Goal: Information Seeking & Learning: Learn about a topic

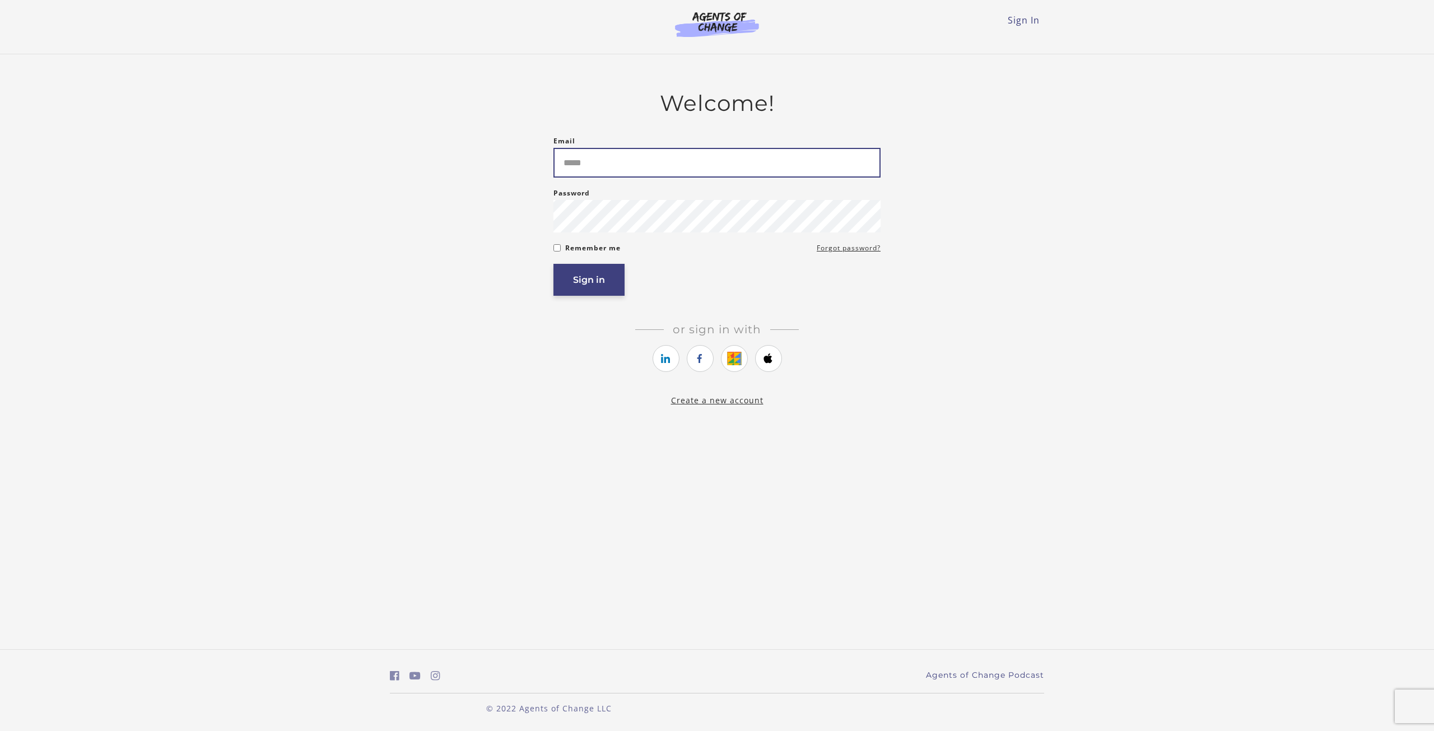
type input "**********"
click at [594, 288] on button "Sign in" at bounding box center [588, 280] width 71 height 32
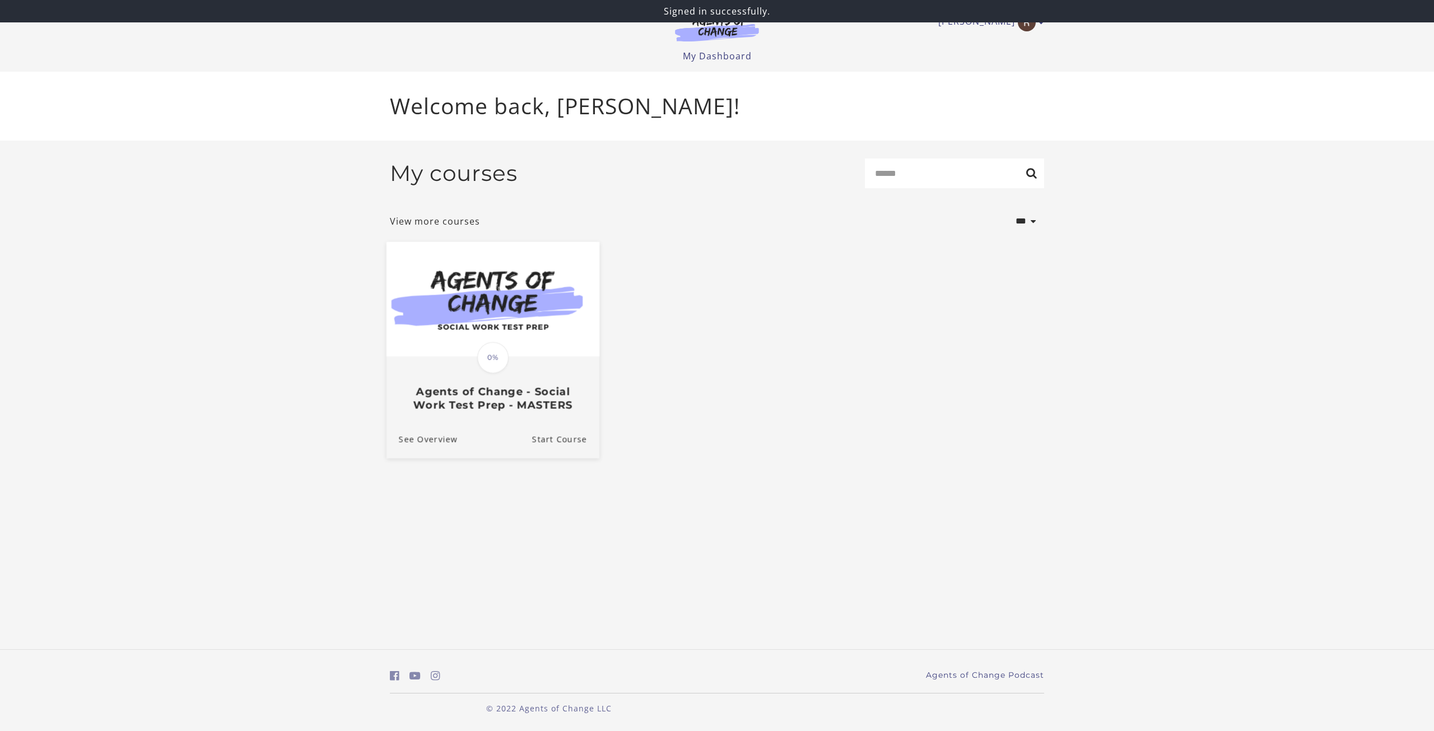
click at [486, 313] on img at bounding box center [492, 298] width 213 height 115
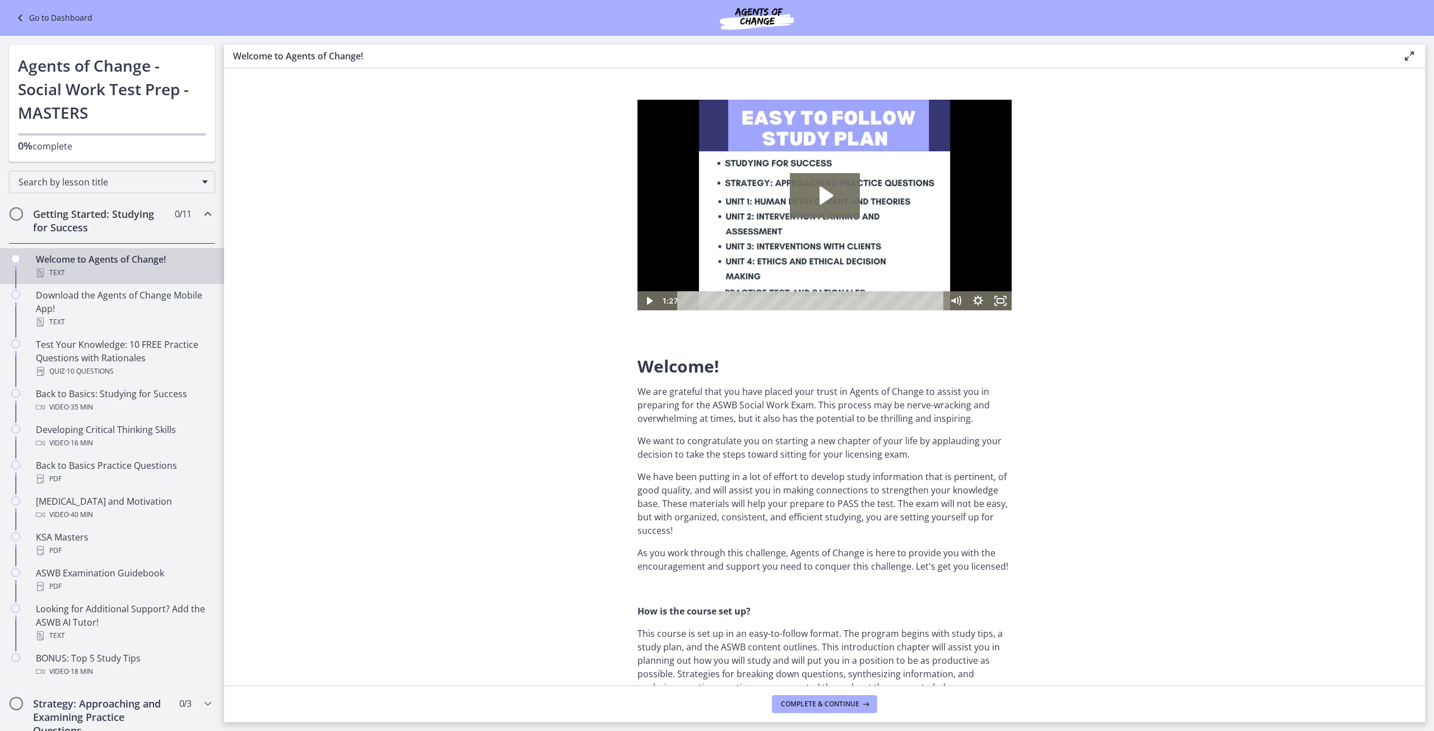
click at [188, 216] on div "Getting Started: Studying for Success 0 / 11 Completed" at bounding box center [112, 221] width 206 height 46
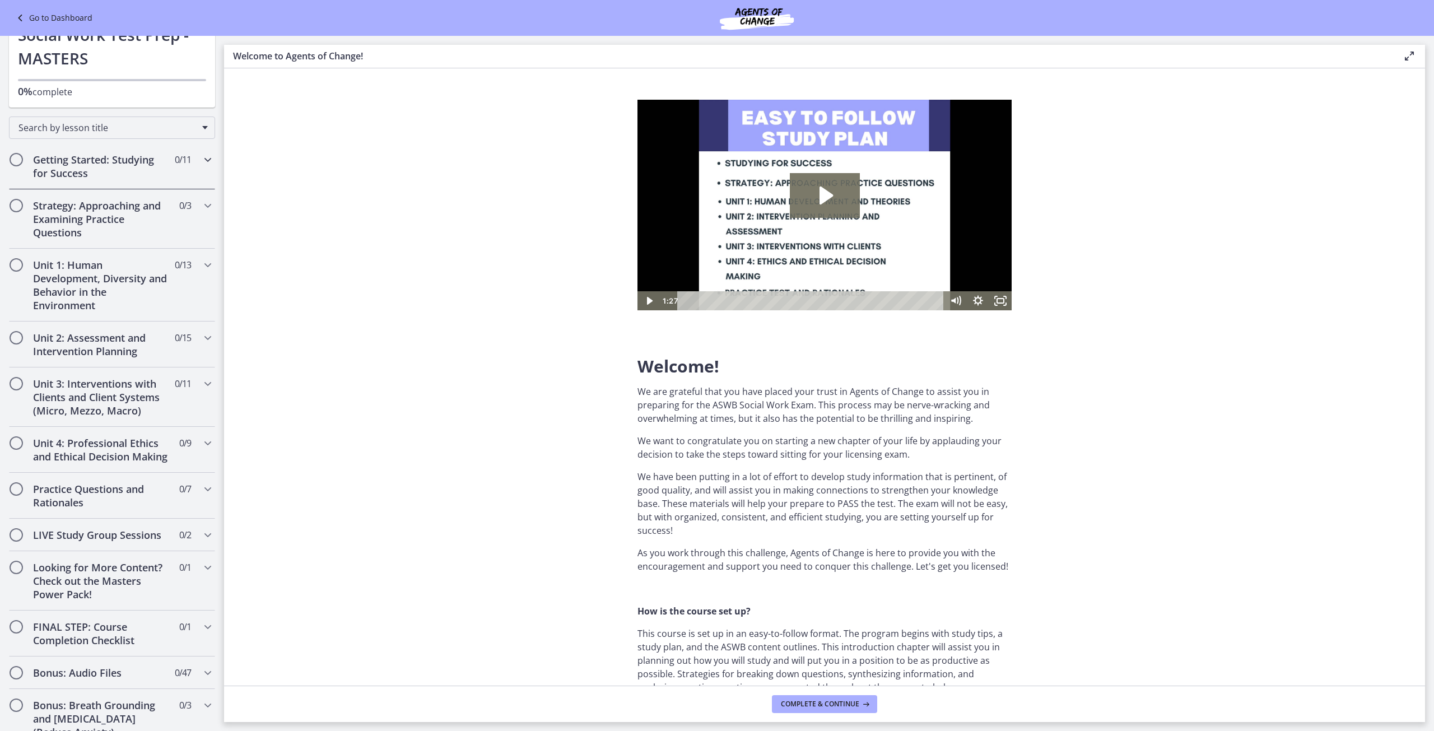
scroll to position [56, 0]
click at [165, 148] on div "Getting Started: Studying for Success 0 / 11 Completed" at bounding box center [112, 165] width 206 height 46
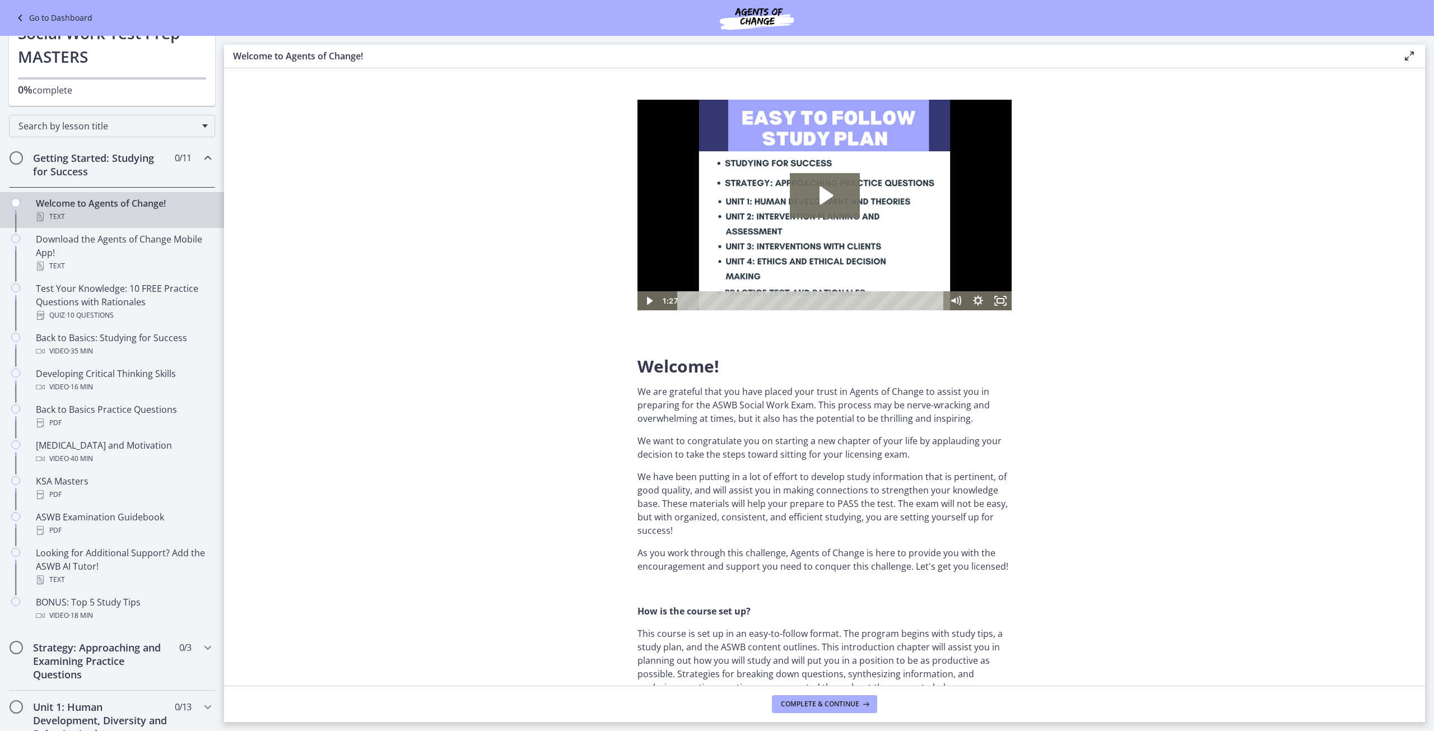
click at [165, 148] on div "Getting Started: Studying for Success 0 / 11 Completed" at bounding box center [112, 165] width 206 height 46
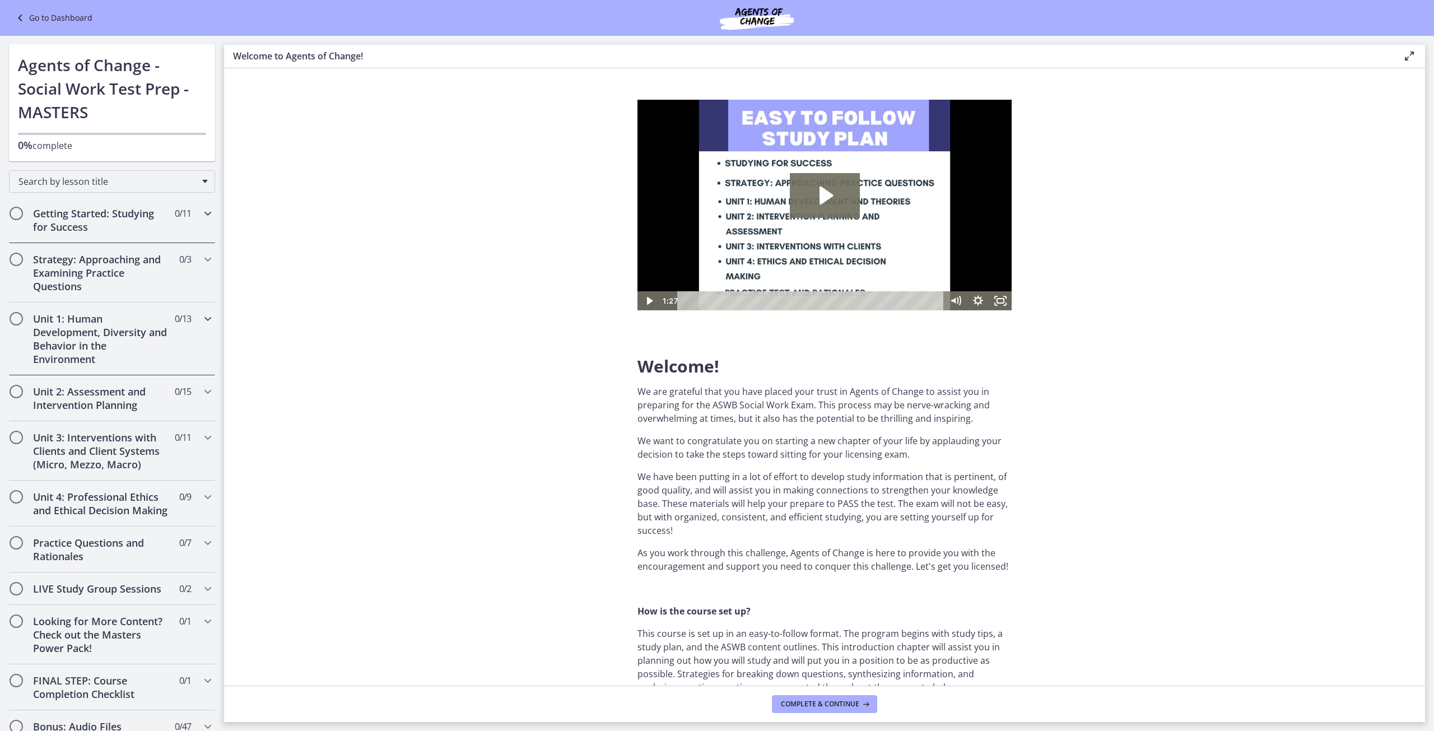
scroll to position [0, 0]
click at [118, 205] on div "Getting Started: Studying for Success 0 / 11 Completed" at bounding box center [112, 221] width 206 height 46
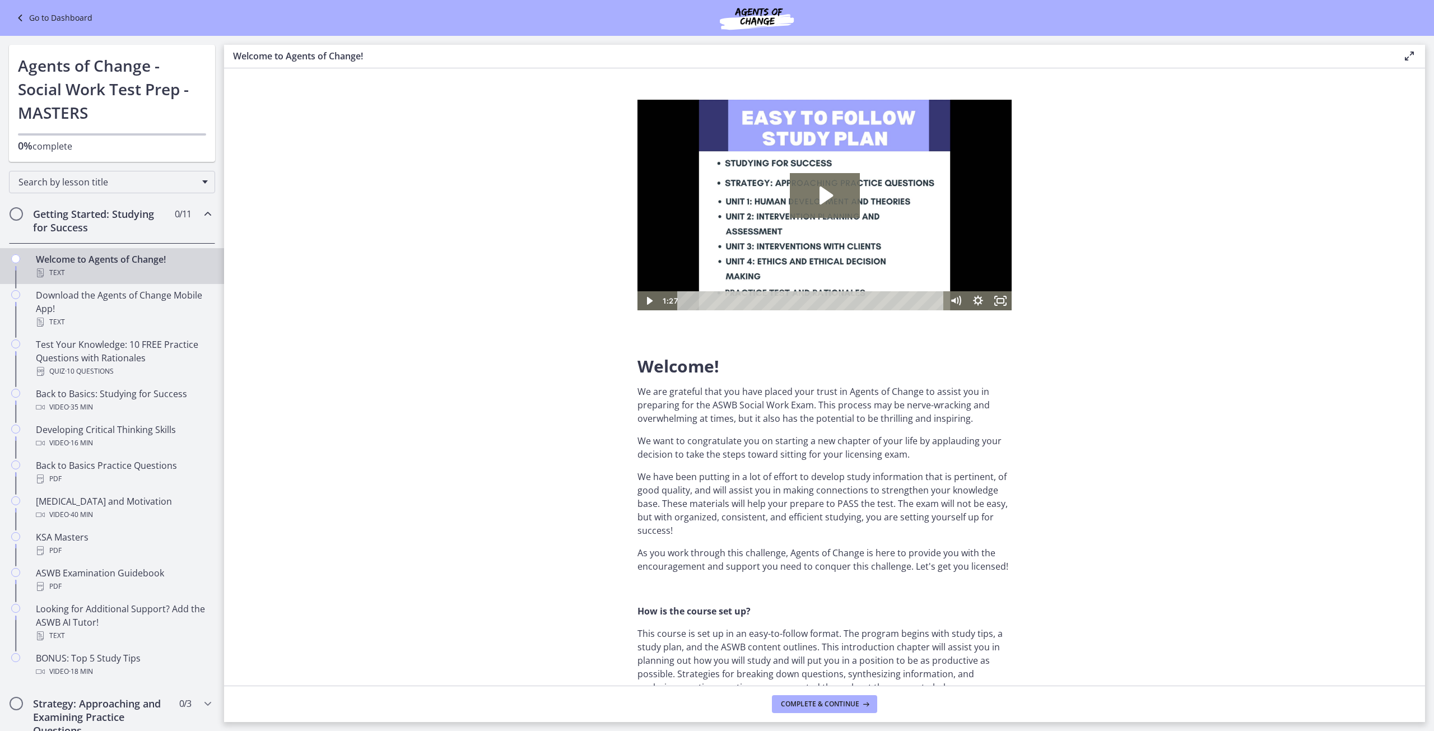
click at [119, 205] on div "Getting Started: Studying for Success 0 / 11 Completed" at bounding box center [112, 221] width 206 height 46
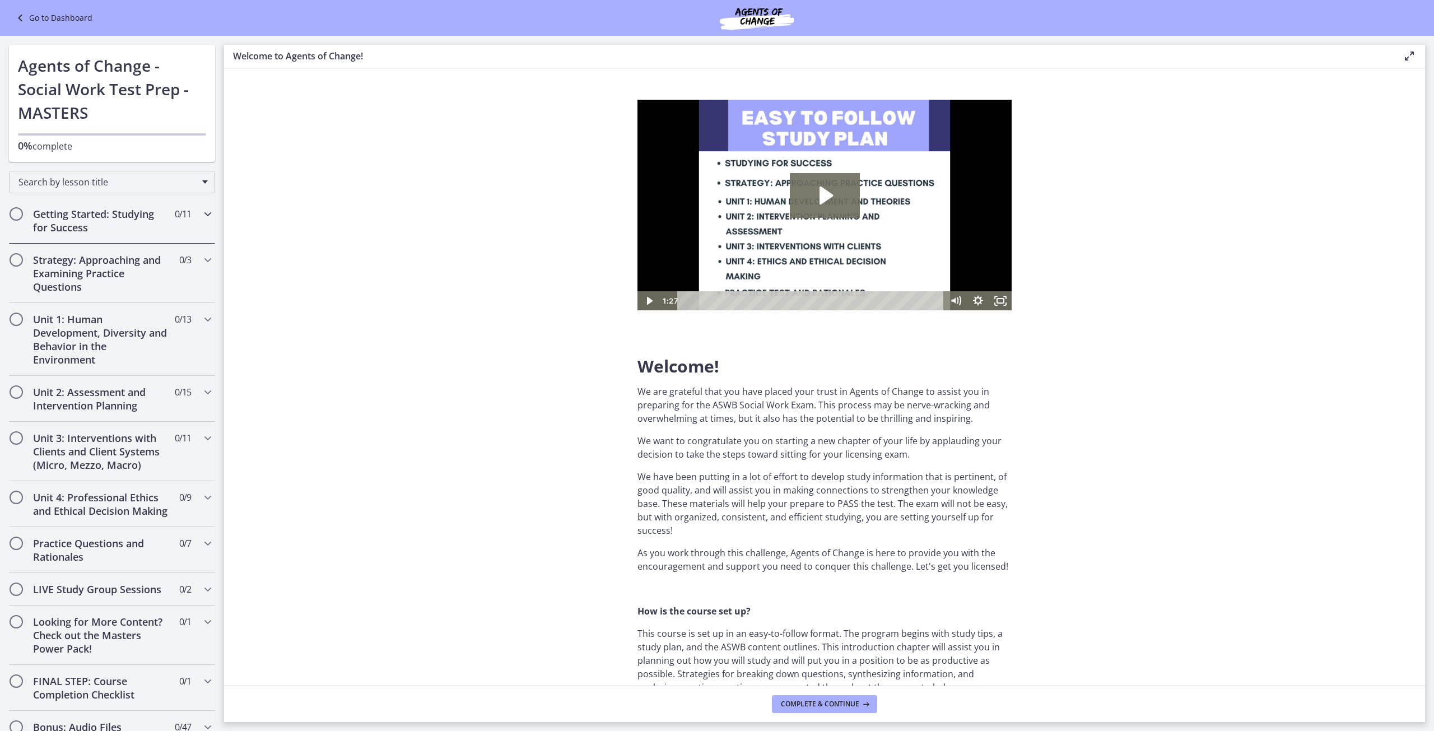
click at [74, 211] on h2 "Getting Started: Studying for Success" at bounding box center [101, 220] width 137 height 27
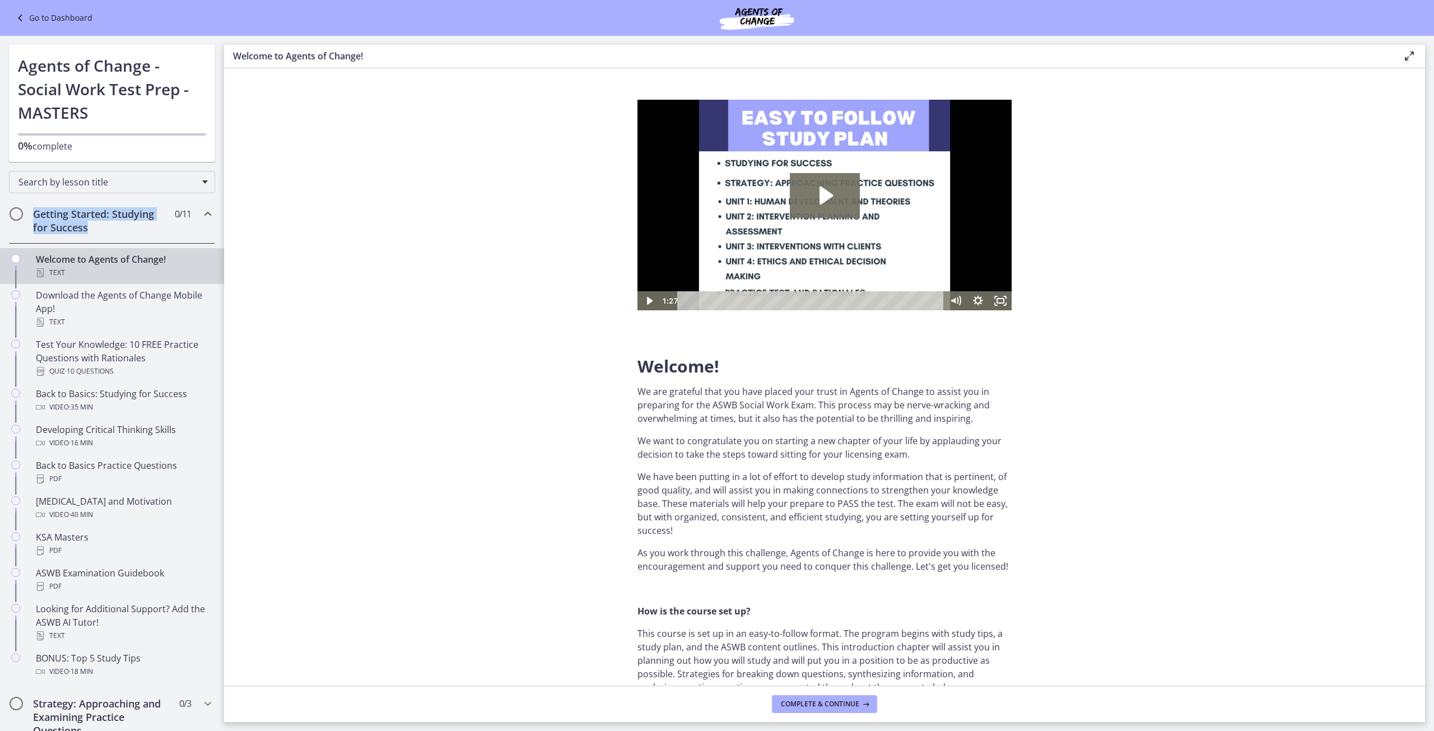
drag, startPoint x: 34, startPoint y: 212, endPoint x: 100, endPoint y: 228, distance: 68.5
click at [100, 228] on h2 "Getting Started: Studying for Success" at bounding box center [101, 220] width 137 height 27
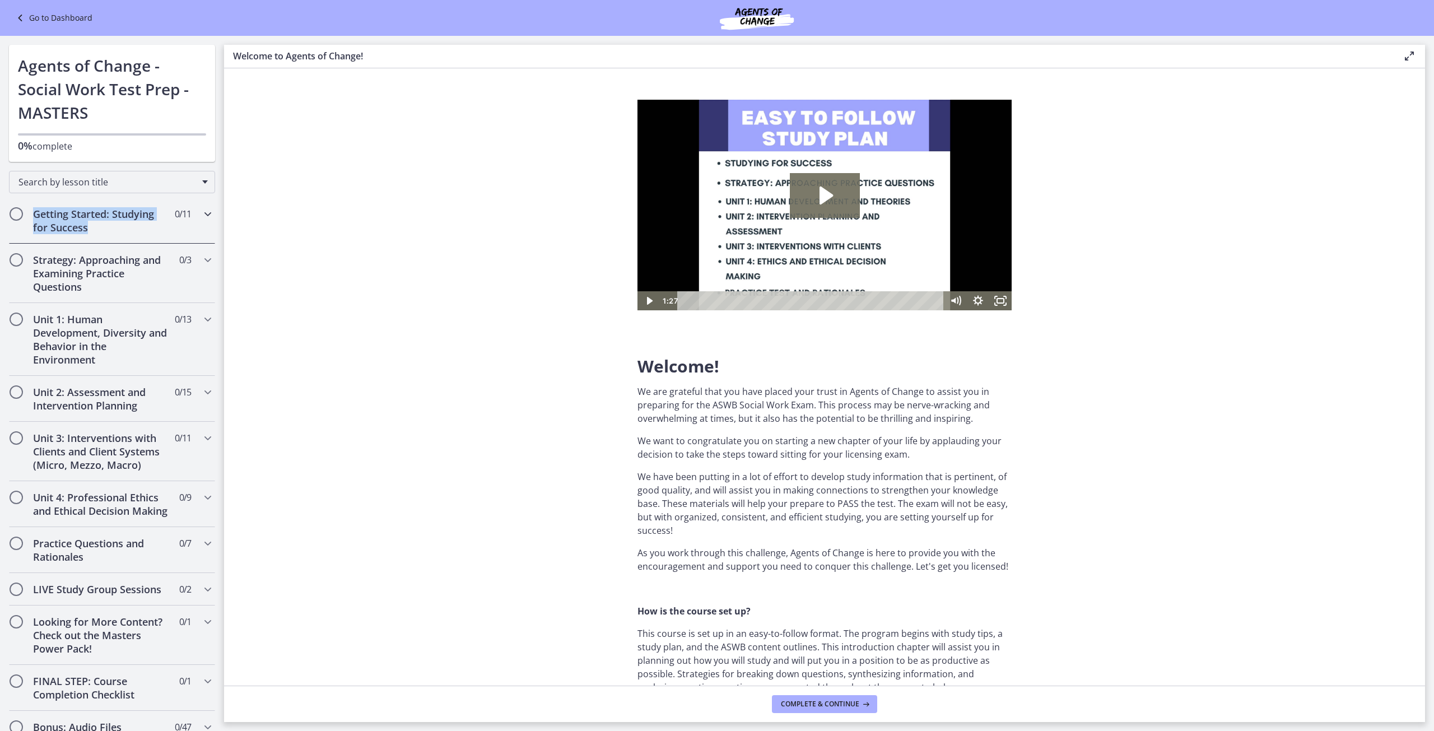
copy h2 "Getting Started: Studying for Success"
click at [151, 208] on h2 "Getting Started: Studying for Success" at bounding box center [101, 220] width 137 height 27
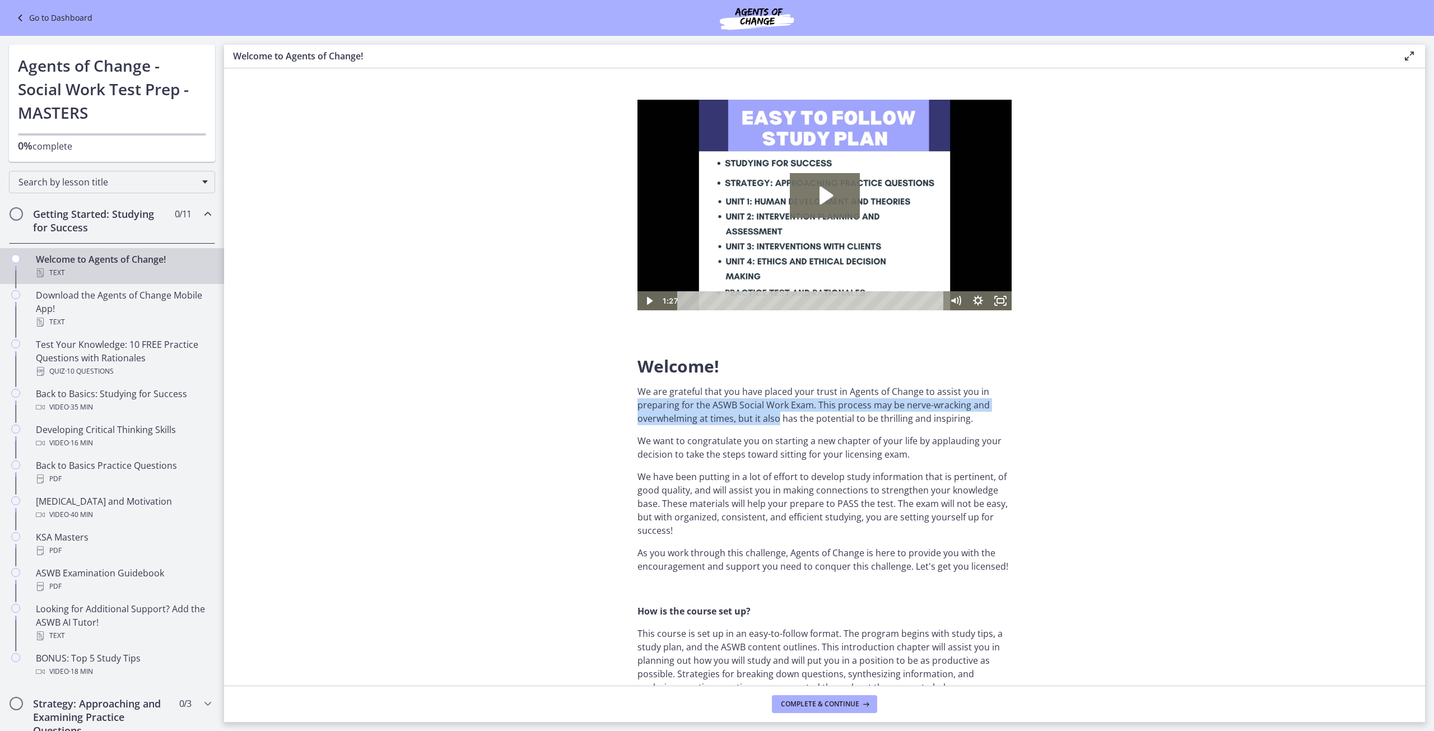
drag, startPoint x: 633, startPoint y: 398, endPoint x: 772, endPoint y: 421, distance: 140.9
click at [772, 421] on p "We are grateful that you have placed your trust in Agents of Change to assist y…" at bounding box center [824, 405] width 374 height 40
drag, startPoint x: 284, startPoint y: 59, endPoint x: 235, endPoint y: 60, distance: 49.3
click at [235, 60] on h3 "Welcome to Agents of Change!" at bounding box center [809, 55] width 1152 height 13
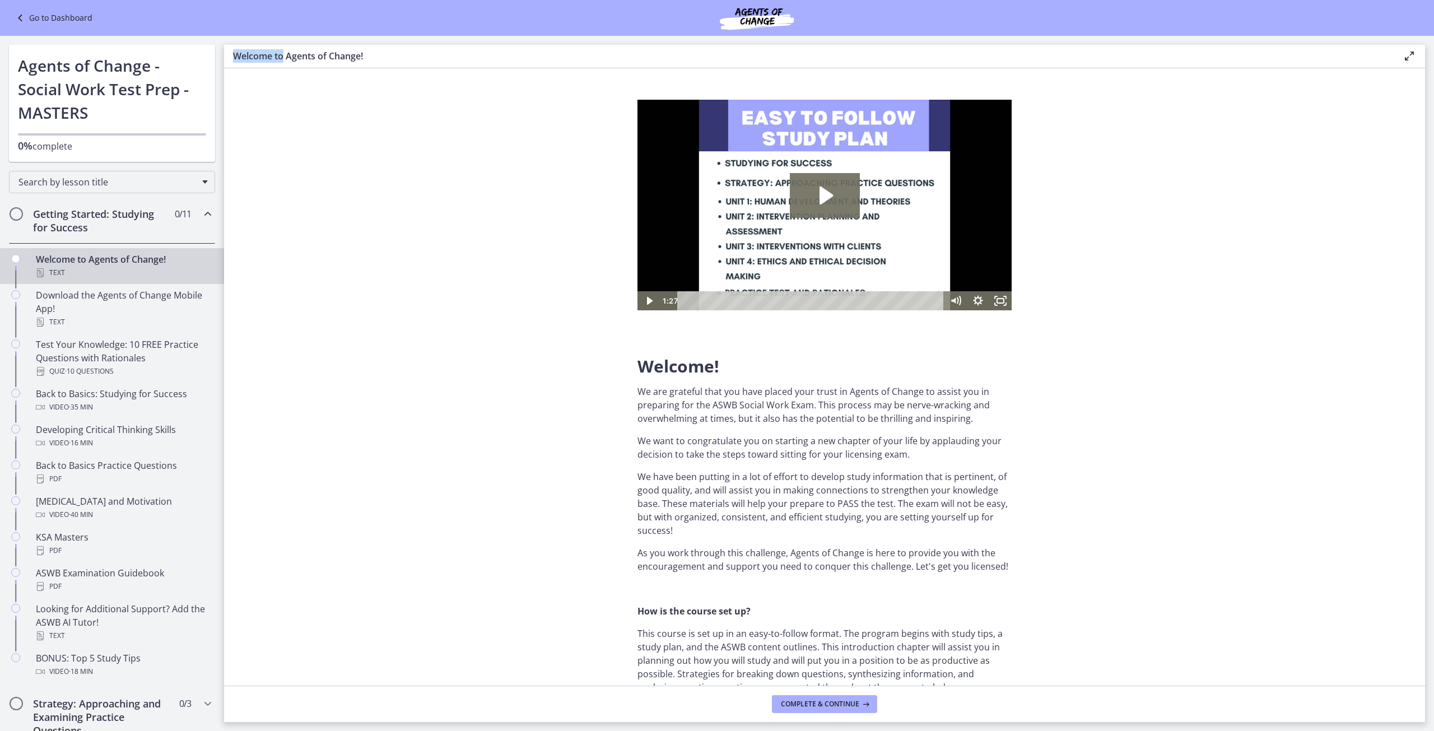
copy h3 "Welcome to"
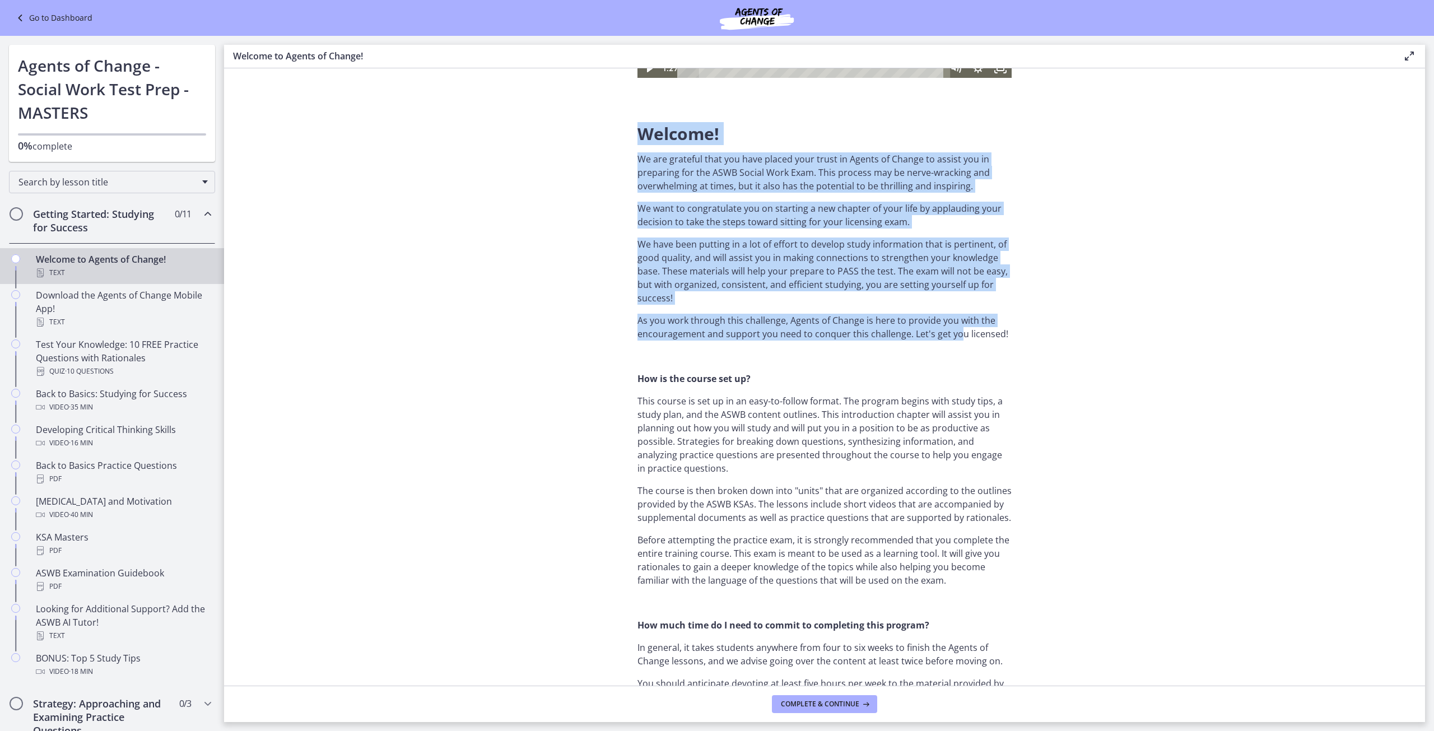
scroll to position [224, 0]
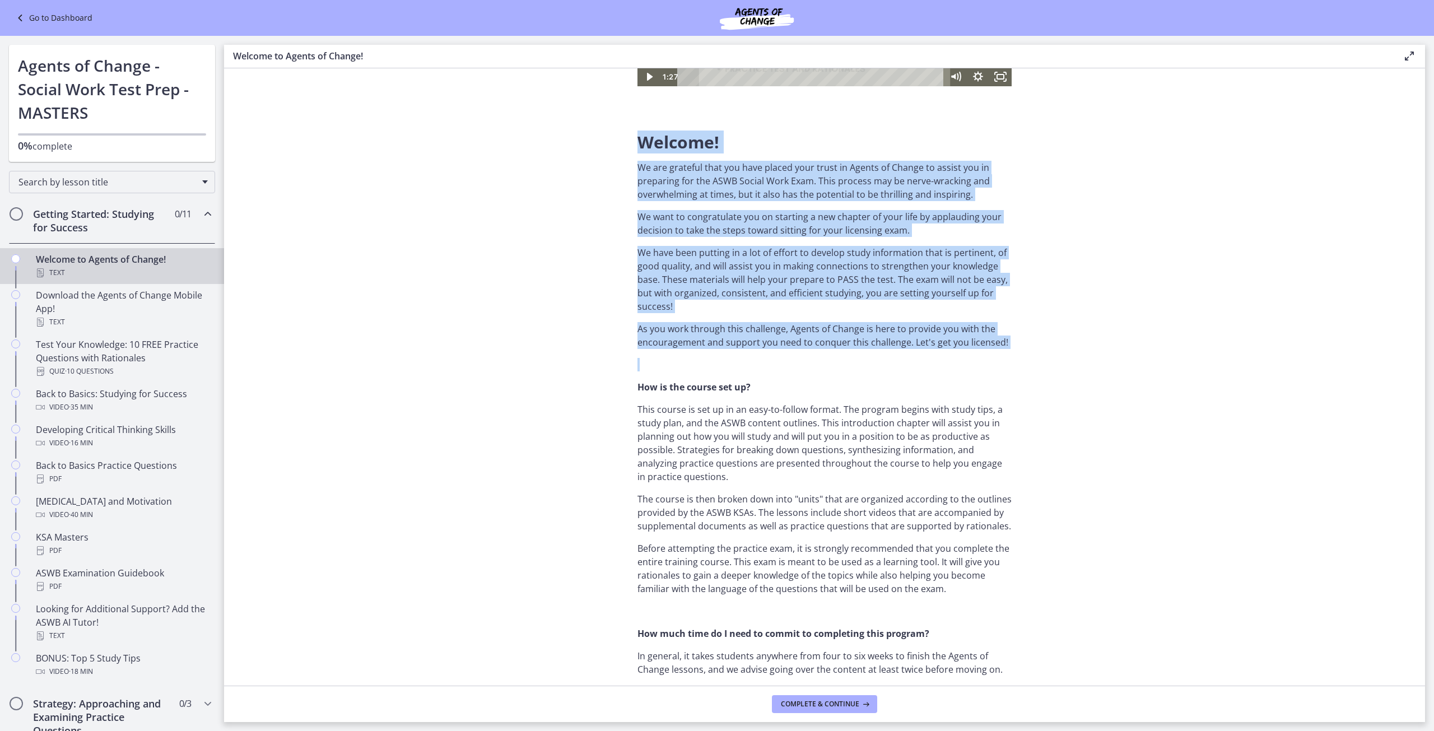
drag, startPoint x: 625, startPoint y: 364, endPoint x: 1018, endPoint y: 353, distance: 393.3
click at [1018, 353] on section "Welcome! We are grateful that you have placed your trust in Agents of Change to…" at bounding box center [824, 376] width 1201 height 617
copy div "Welcome! We are grateful that you have placed your trust in Agents of Change to…"
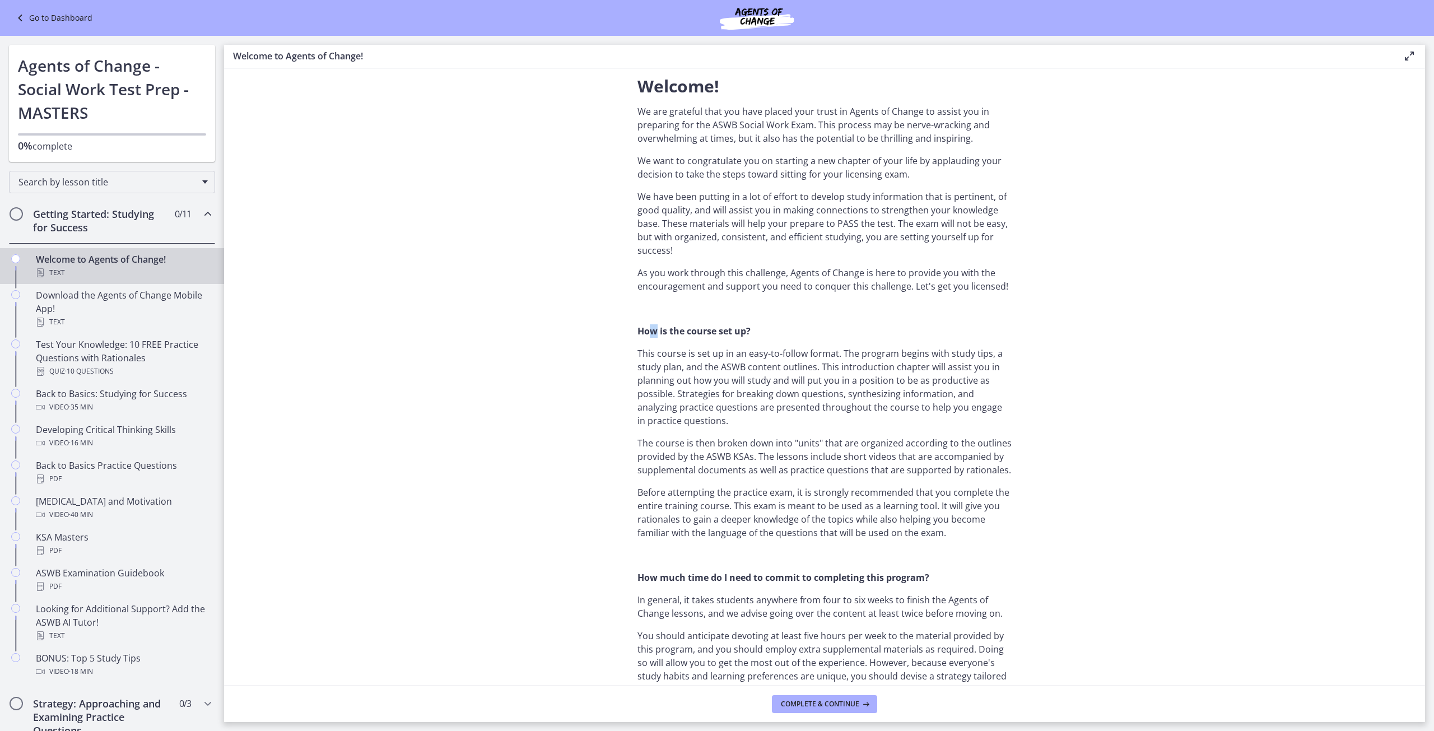
click at [647, 330] on strong "How is the course set up?" at bounding box center [693, 331] width 113 height 12
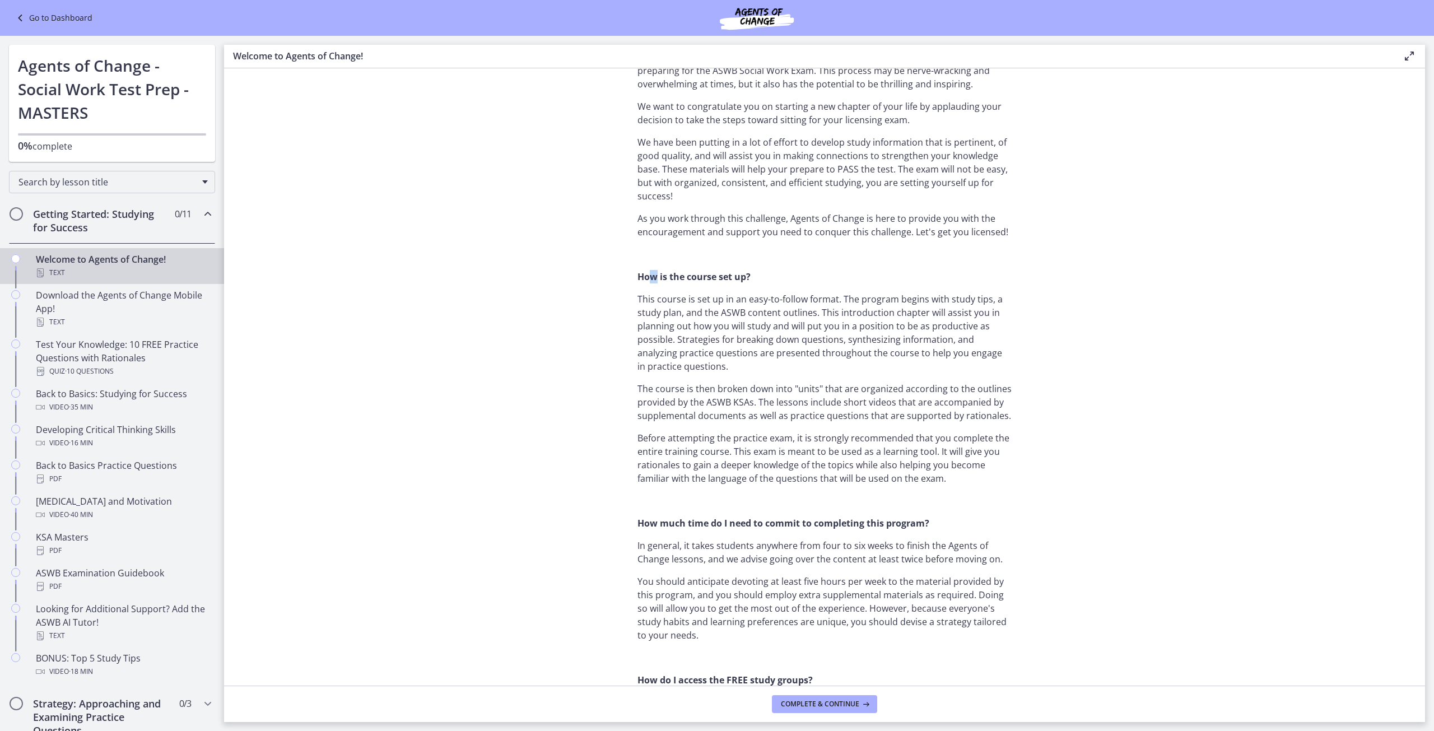
scroll to position [336, 0]
click at [623, 308] on section "Welcome! We are grateful that you have placed your trust in Agents of Change to…" at bounding box center [824, 376] width 1201 height 617
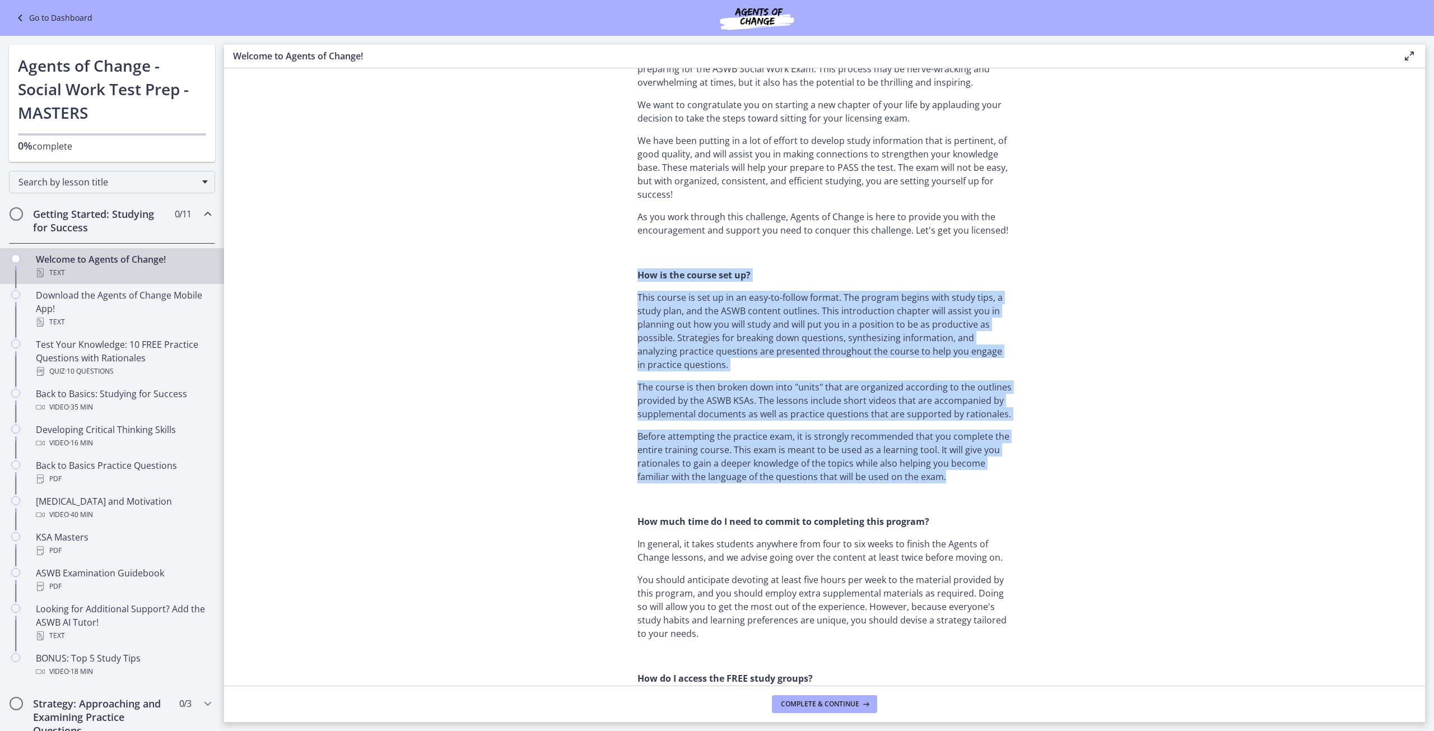
drag, startPoint x: 632, startPoint y: 272, endPoint x: 940, endPoint y: 473, distance: 368.3
click at [940, 350] on div "Welcome! We are grateful that you have placed your trust in Agents of Change to…" at bounding box center [824, 52] width 392 height 595
copy div "Lor ip dol sitame con ad? Elit seddoe te inc ut la et dolo-ma-aliqua enimad. Mi…"
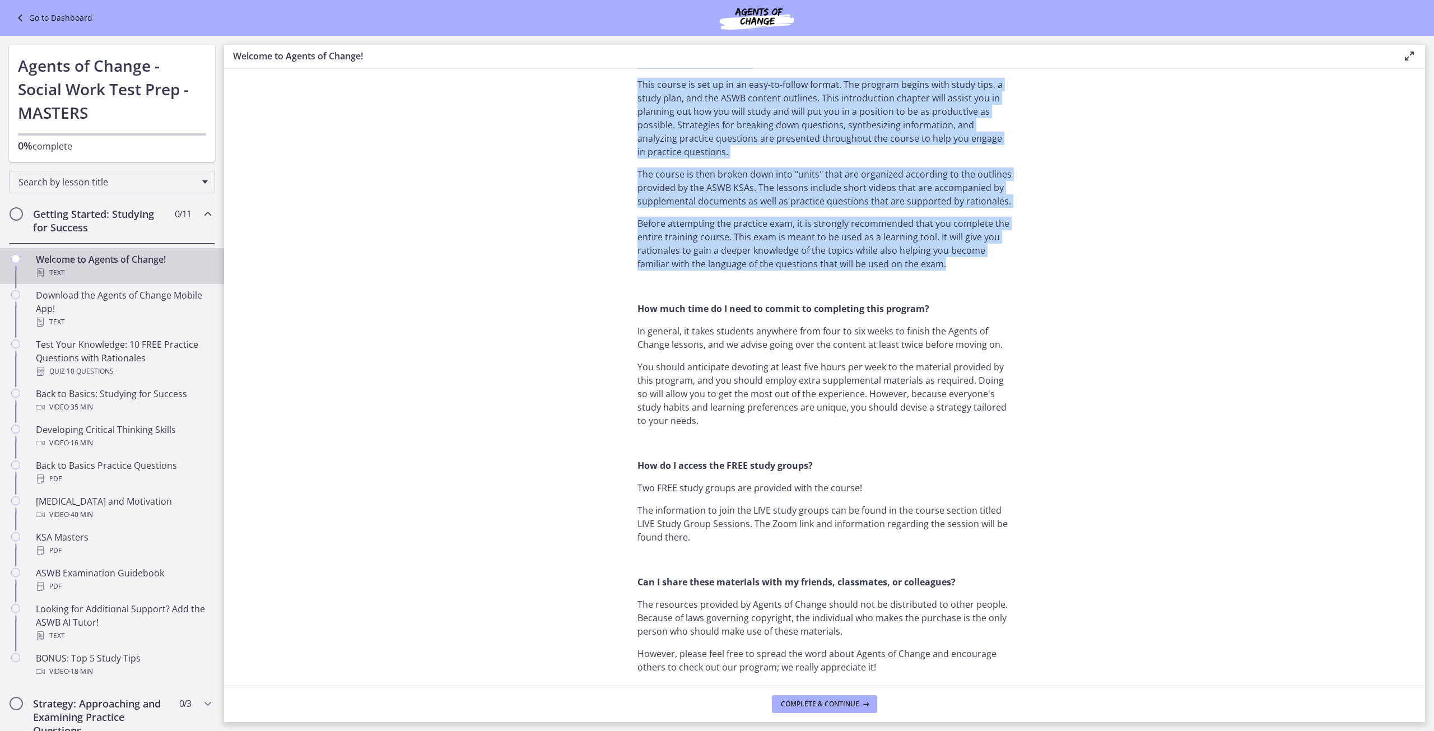
scroll to position [560, 0]
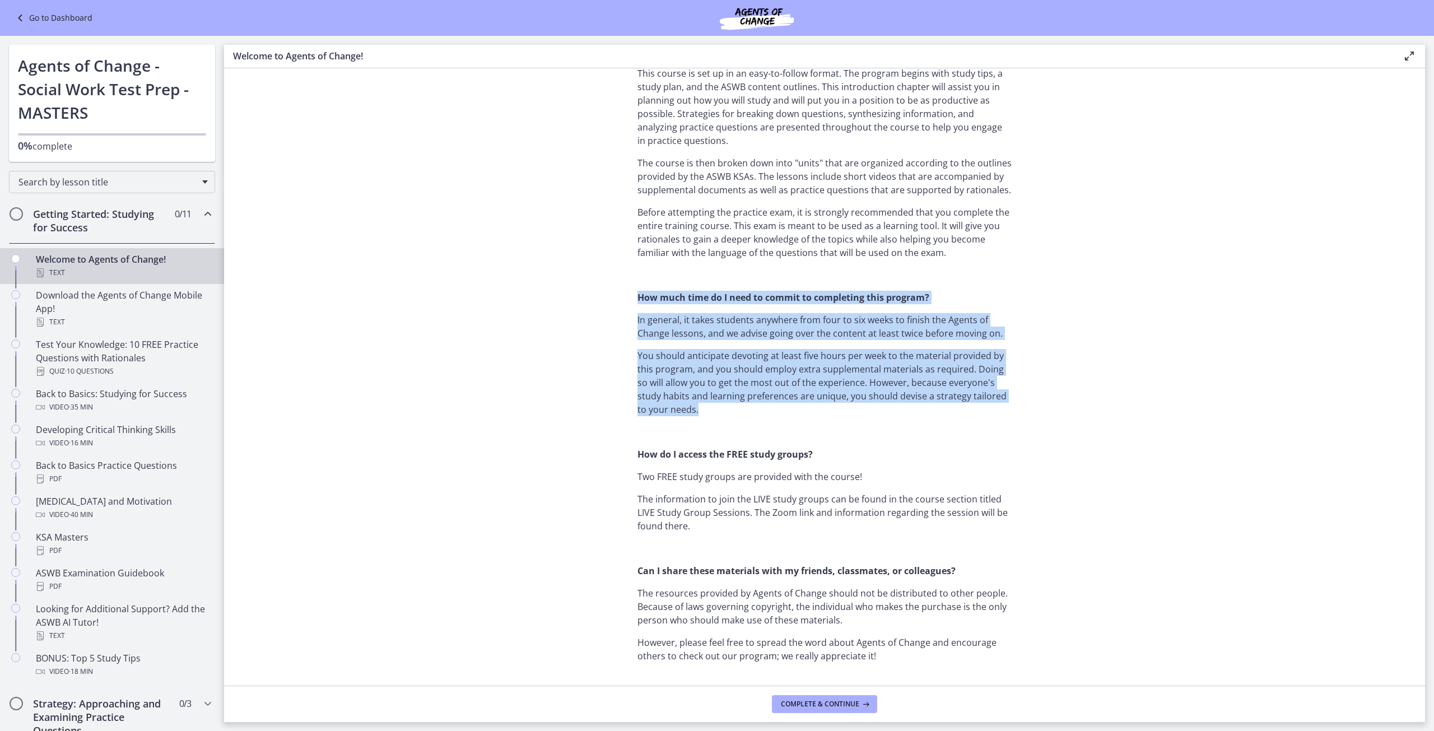
drag, startPoint x: 633, startPoint y: 299, endPoint x: 683, endPoint y: 404, distance: 116.0
click at [683, 404] on div "Welcome! We are grateful that you have placed your trust in Agents of Change to…" at bounding box center [824, 375] width 374 height 1670
copy div "How much time do I need to commit to completing this program? In general, it ta…"
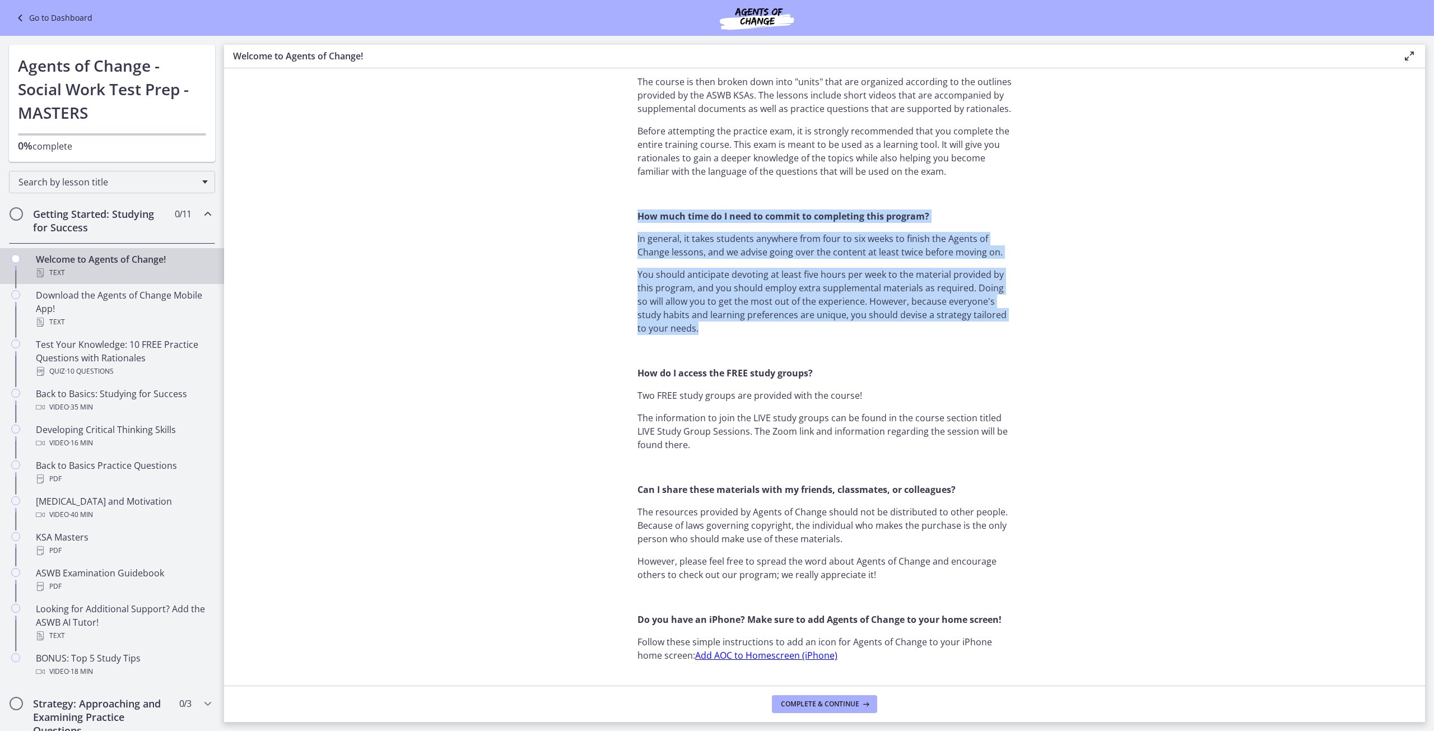
scroll to position [672, 0]
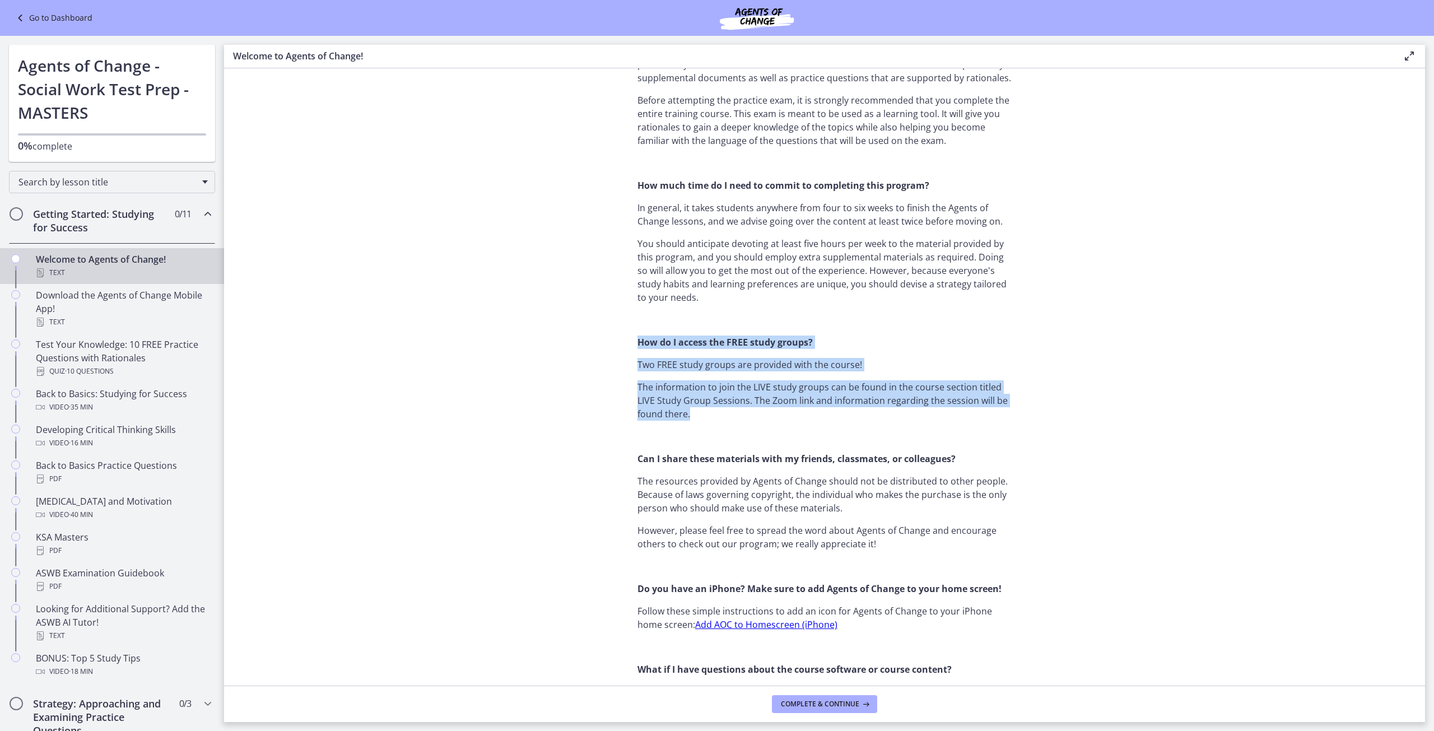
drag, startPoint x: 648, startPoint y: 350, endPoint x: 702, endPoint y: 408, distance: 79.7
click at [702, 408] on section "Welcome! We are grateful that you have placed your trust in Agents of Change to…" at bounding box center [824, 376] width 1201 height 617
copy div "How do I access the FREE study groups? Two FREE study groups are provided with …"
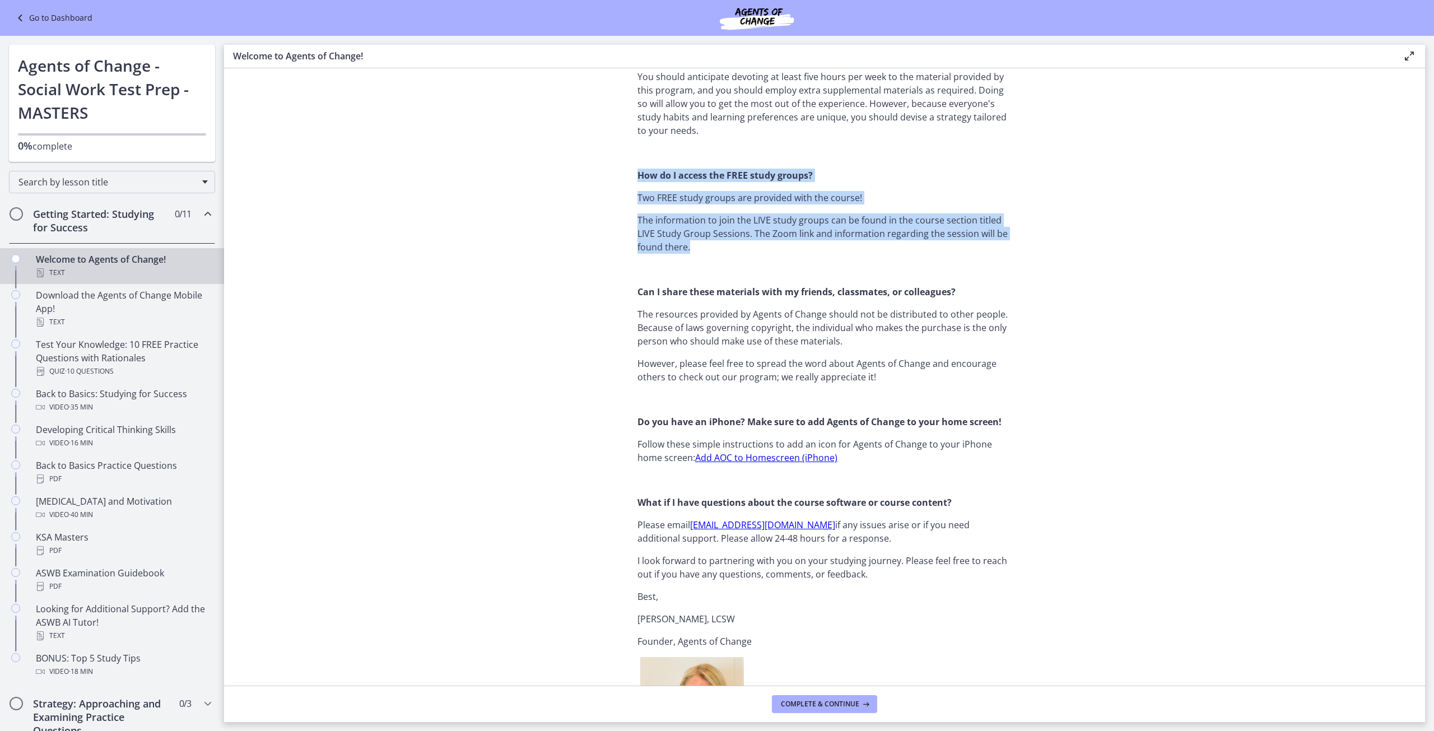
scroll to position [840, 0]
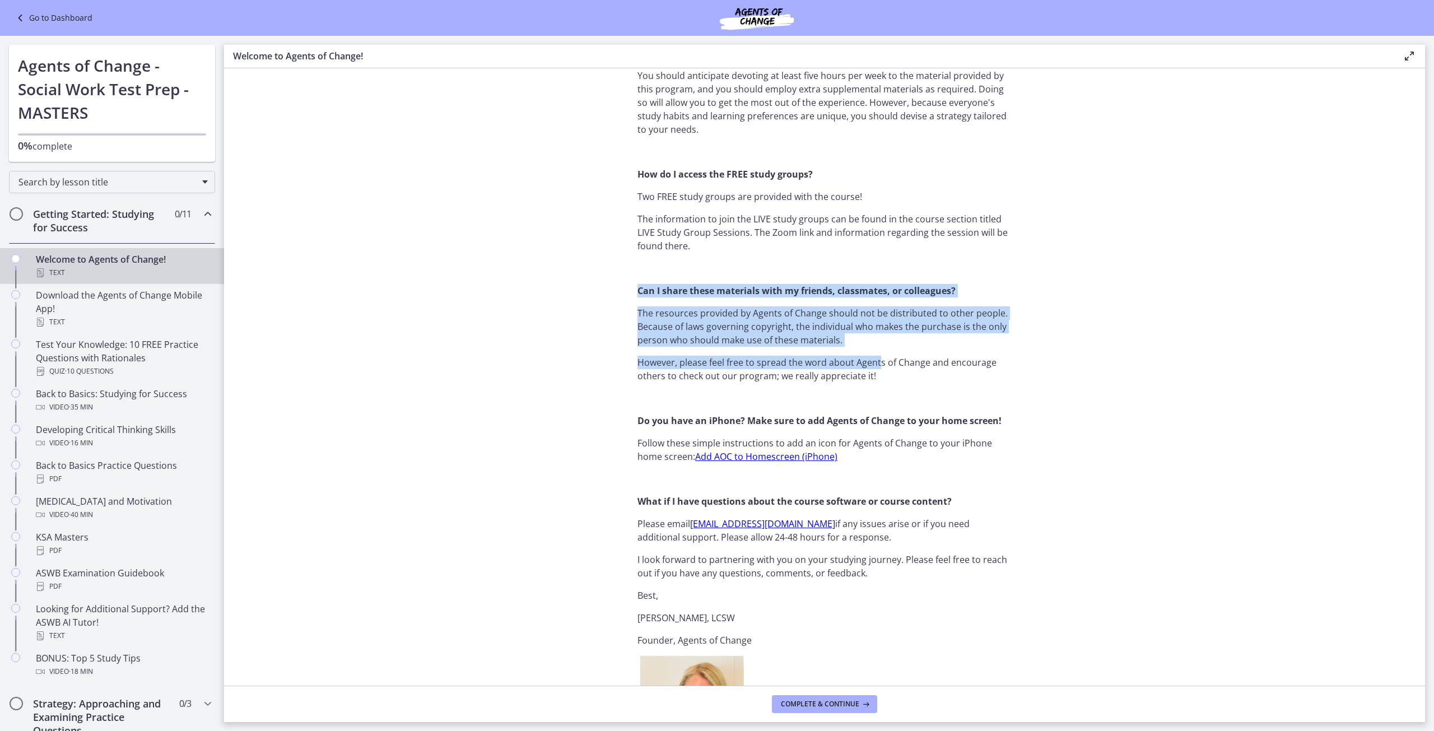
drag, startPoint x: 632, startPoint y: 291, endPoint x: 873, endPoint y: 351, distance: 248.2
click at [873, 351] on section "Welcome! We are grateful that you have placed your trust in Agents of Change to…" at bounding box center [824, 376] width 1201 height 617
click at [805, 329] on p "The resources provided by Agents of Change should not be distributed to other p…" at bounding box center [824, 326] width 374 height 40
click at [794, 325] on p "The resources provided by Agents of Change should not be distributed to other p…" at bounding box center [824, 326] width 374 height 40
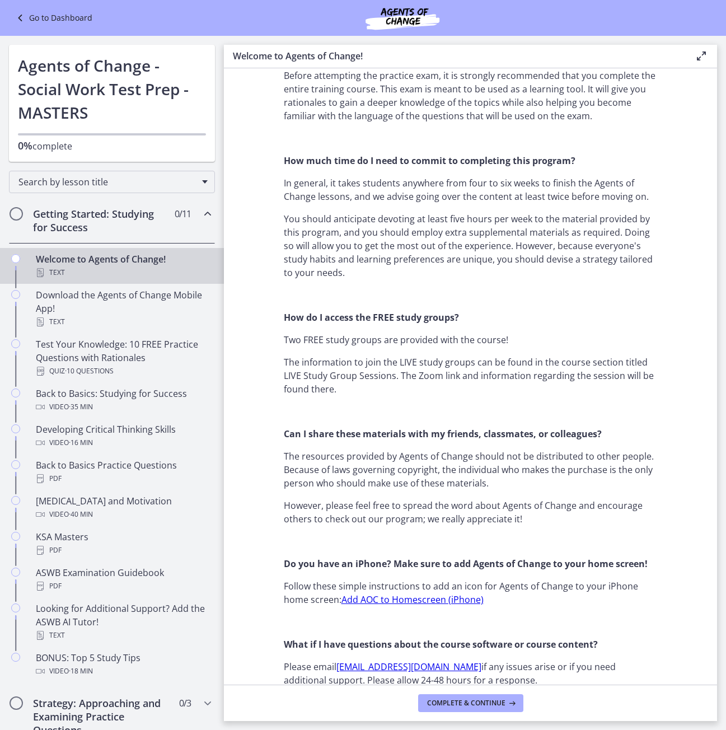
scroll to position [689, 0]
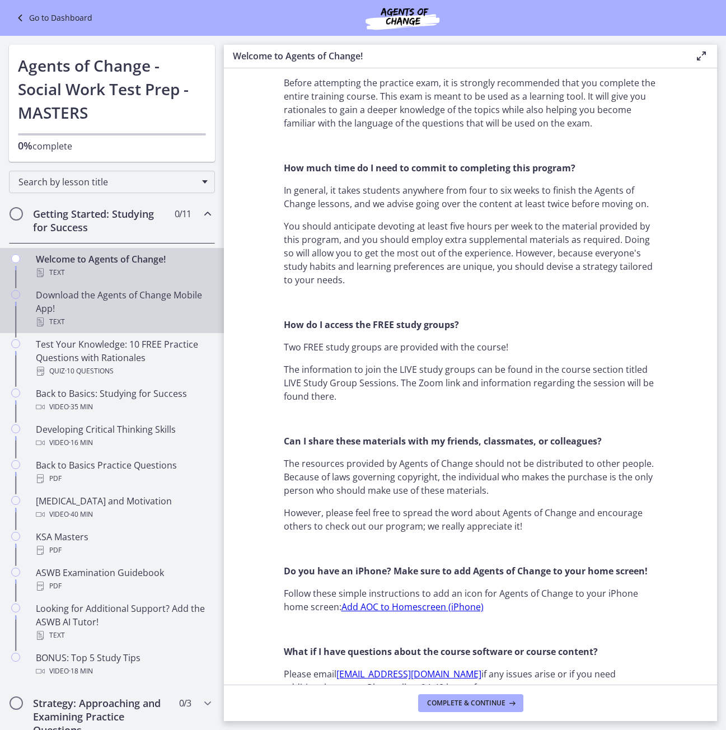
click at [185, 303] on div "Download the Agents of Change Mobile App! Text" at bounding box center [123, 308] width 175 height 40
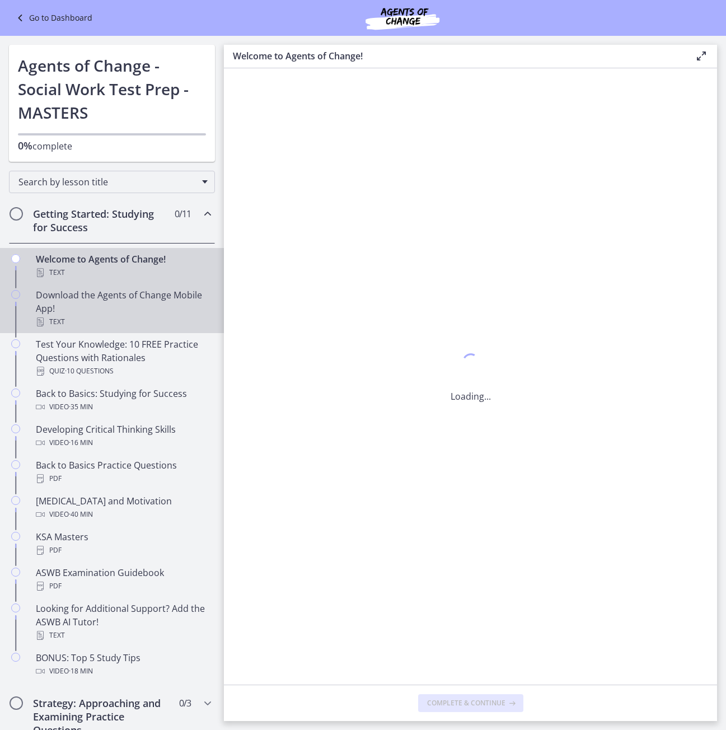
scroll to position [0, 0]
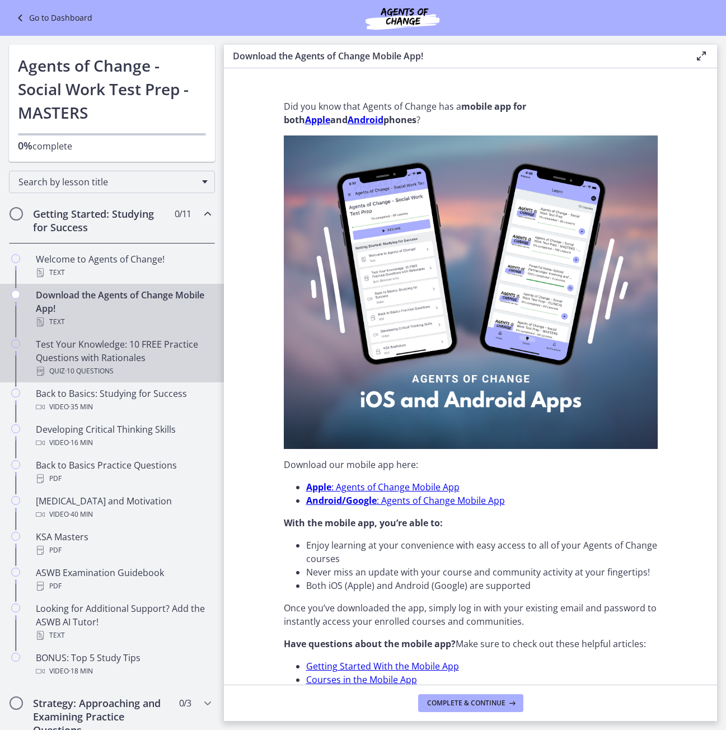
click at [134, 370] on div "Quiz · 10 Questions" at bounding box center [123, 371] width 175 height 13
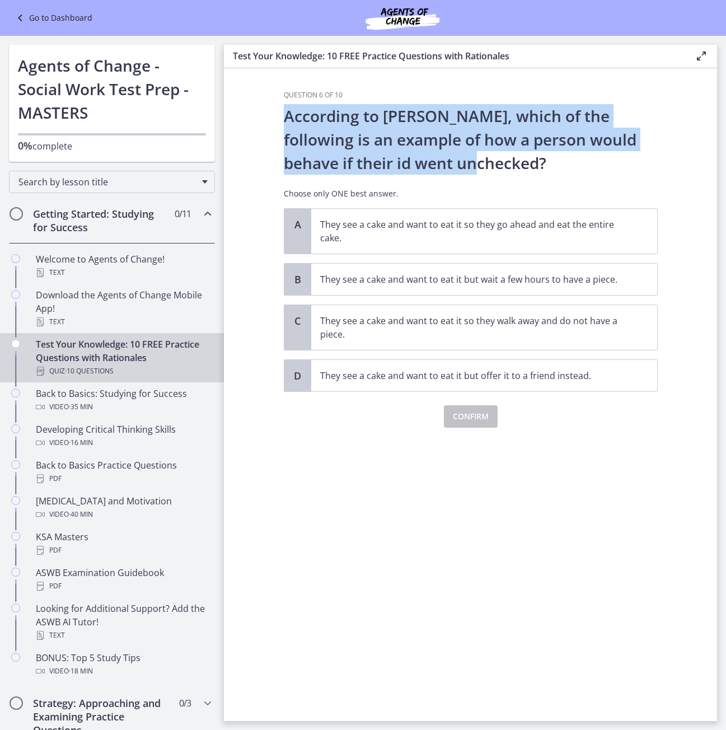
drag, startPoint x: 287, startPoint y: 115, endPoint x: 420, endPoint y: 158, distance: 140.1
click at [420, 158] on p "According to [PERSON_NAME], which of the following is an example of how a perso…" at bounding box center [471, 139] width 374 height 71
copy p "According to [PERSON_NAME], which of the following is an example of how a perso…"
click at [397, 157] on p "According to [PERSON_NAME], which of the following is an example of how a perso…" at bounding box center [471, 139] width 374 height 71
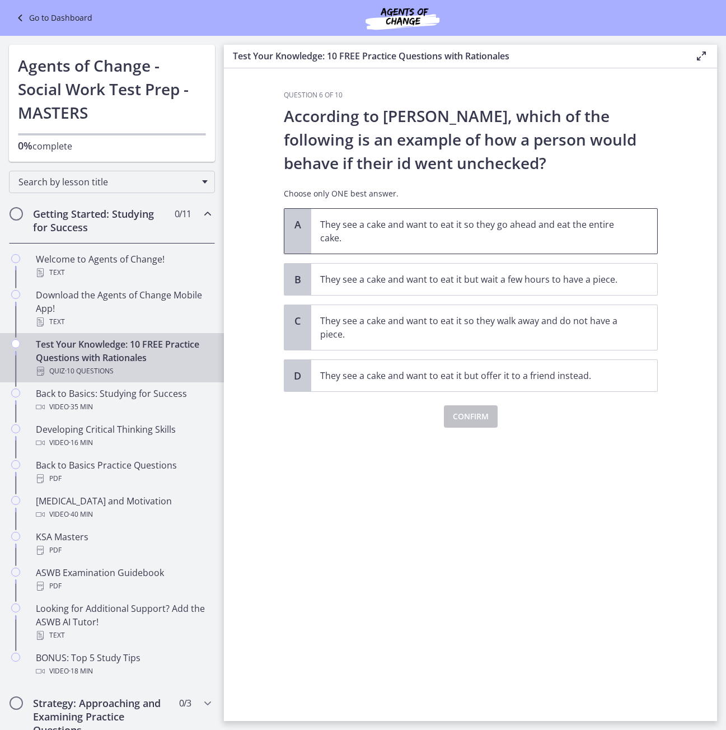
drag, startPoint x: 317, startPoint y: 215, endPoint x: 395, endPoint y: 246, distance: 83.7
click at [395, 246] on span "They see a cake and want to eat it so they go ahead and eat the entire cake." at bounding box center [484, 231] width 346 height 45
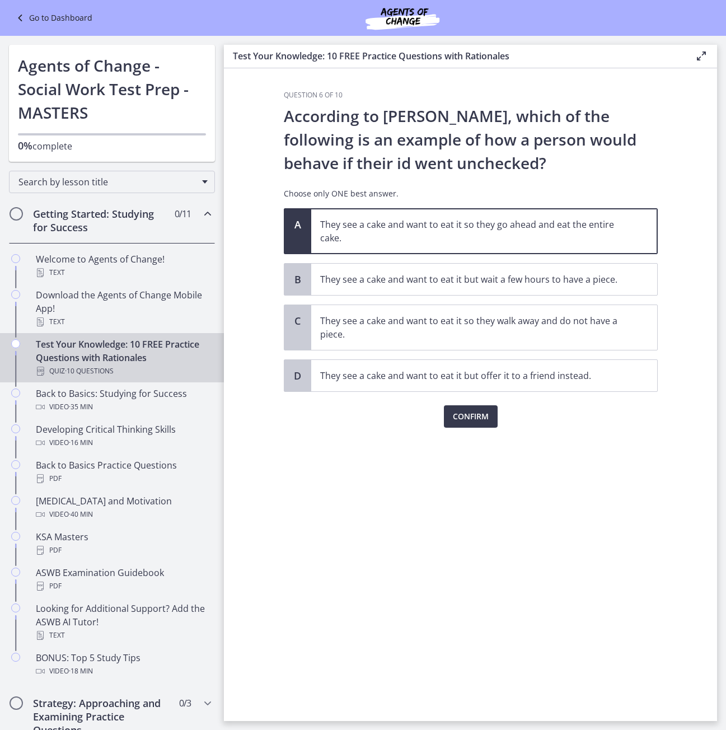
copy p "They see a cake and want to eat it so they go ahead and eat the entire cake."
drag, startPoint x: 316, startPoint y: 274, endPoint x: 627, endPoint y: 276, distance: 310.9
click at [627, 276] on span "They see a cake and want to eat it but wait a few hours to have a piece." at bounding box center [484, 279] width 346 height 31
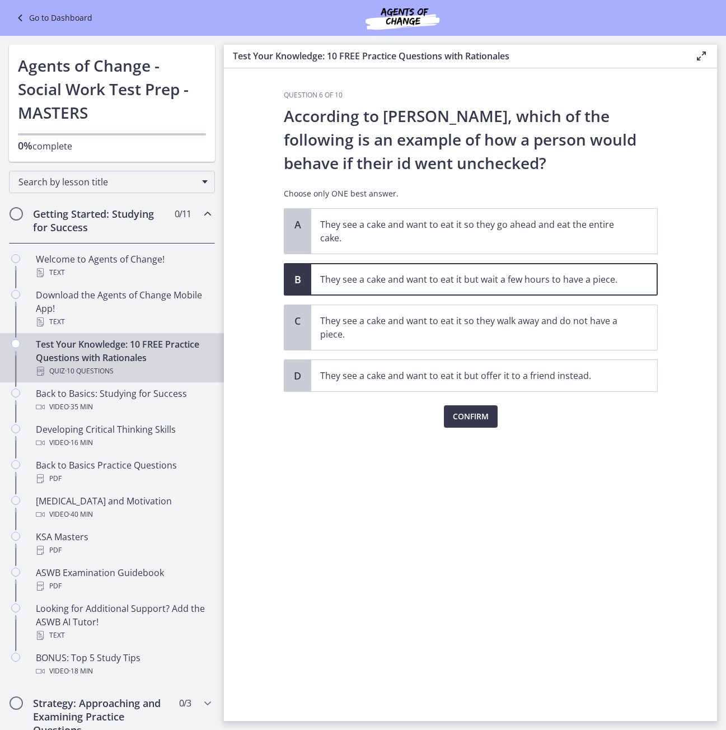
copy p "They see a cake and want to eat it but wait a few hours to have a piece."
drag, startPoint x: 319, startPoint y: 316, endPoint x: 386, endPoint y: 339, distance: 71.2
click at [386, 339] on span "They see a cake and want to eat it so they walk away and do not have a piece." at bounding box center [484, 327] width 346 height 45
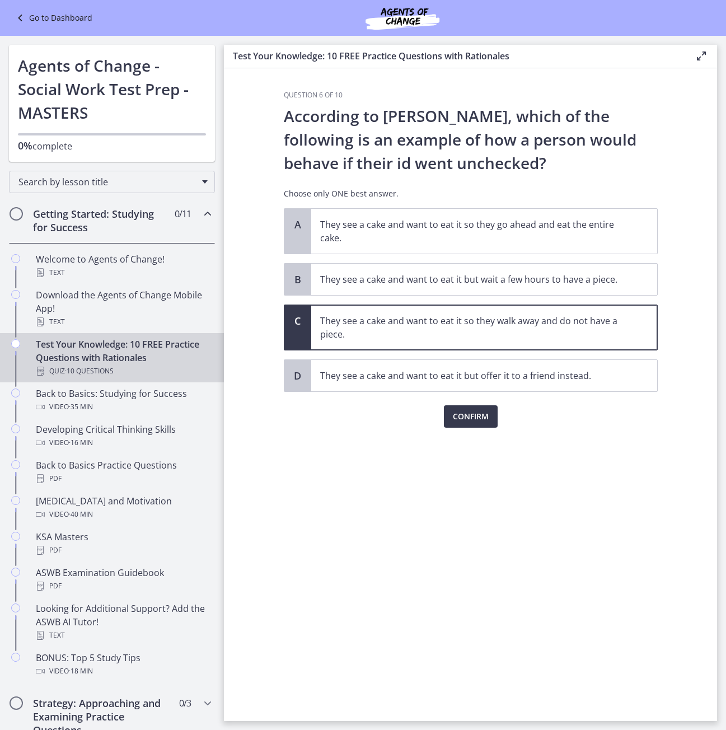
copy p "They see a cake and want to eat it so they walk away and do not have a piece."
drag, startPoint x: 316, startPoint y: 372, endPoint x: 644, endPoint y: 371, distance: 327.1
click at [644, 371] on span "They see a cake and want to eat it but offer it to a friend instead." at bounding box center [484, 375] width 346 height 31
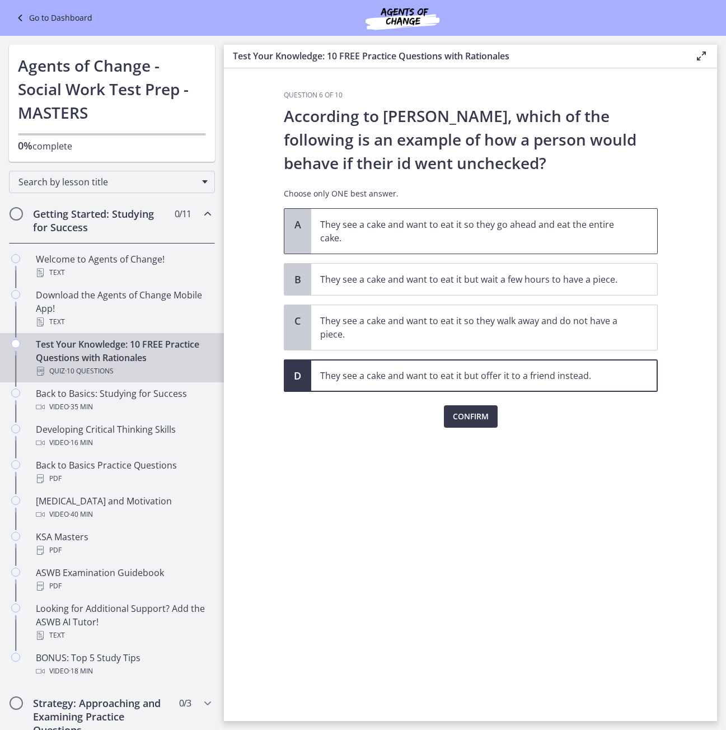
click at [430, 241] on p "They see a cake and want to eat it so they go ahead and eat the entire cake." at bounding box center [473, 231] width 306 height 27
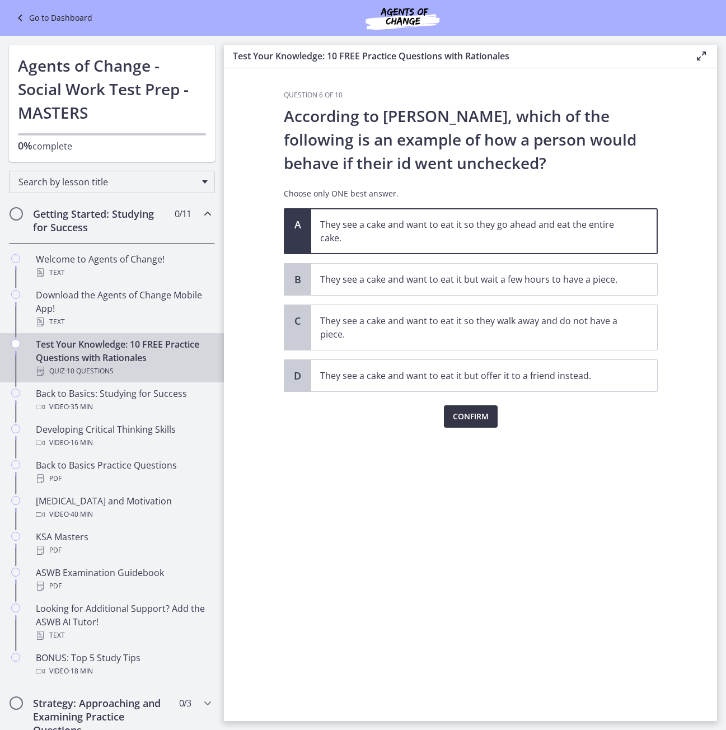
click at [472, 413] on span "Confirm" at bounding box center [471, 416] width 36 height 13
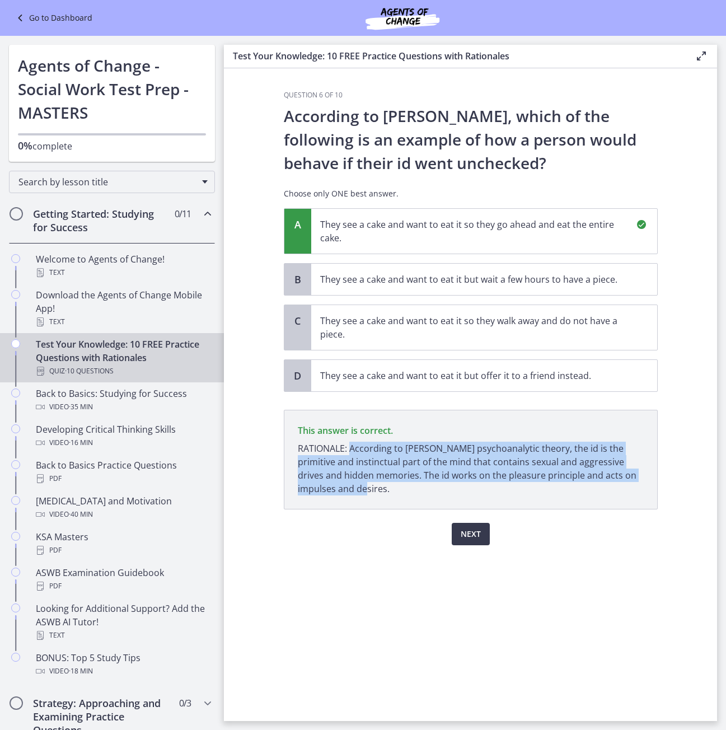
drag, startPoint x: 350, startPoint y: 446, endPoint x: 414, endPoint y: 484, distance: 74.5
click at [414, 484] on p "RATIONALE: According to [PERSON_NAME] psychoanalytic theory, the id is the prim…" at bounding box center [471, 469] width 346 height 54
click at [478, 530] on span "Next" at bounding box center [471, 534] width 20 height 13
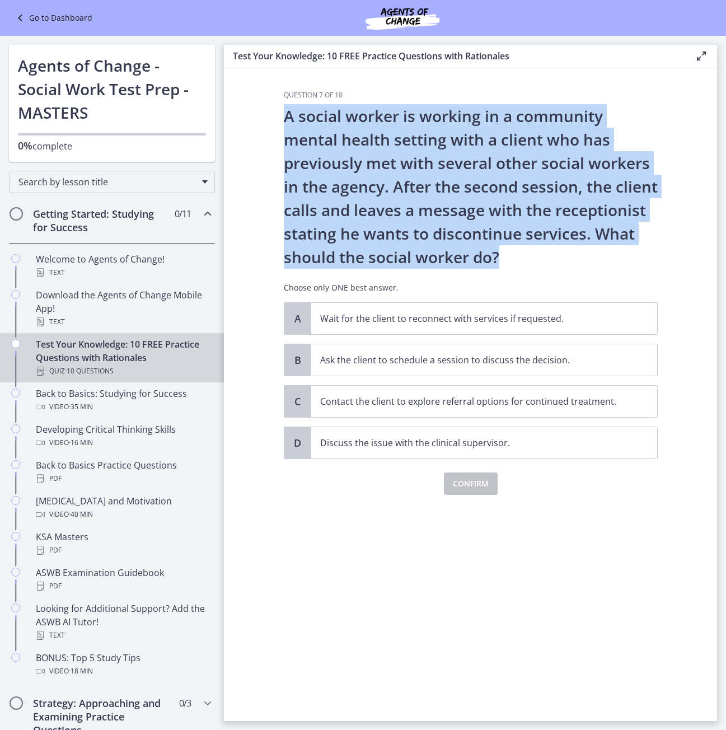
drag, startPoint x: 283, startPoint y: 117, endPoint x: 563, endPoint y: 256, distance: 312.9
click at [563, 256] on p "A social worker is working in a community mental health setting with a client w…" at bounding box center [471, 186] width 374 height 165
drag, startPoint x: 446, startPoint y: 195, endPoint x: 440, endPoint y: 194, distance: 6.9
drag, startPoint x: 594, startPoint y: 311, endPoint x: 295, endPoint y: 313, distance: 299.1
click at [295, 313] on div "A Wait for the client to reconnect with services if requested." at bounding box center [471, 318] width 374 height 32
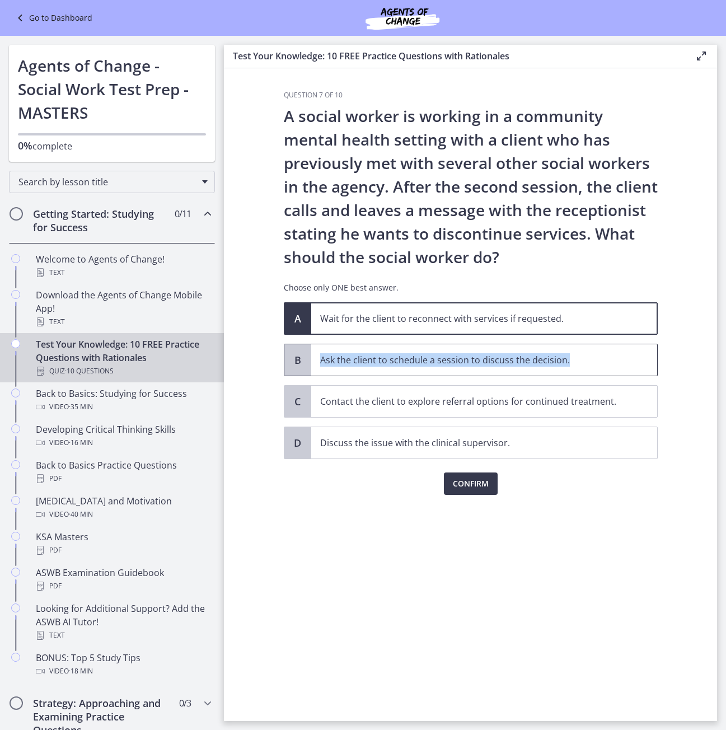
drag, startPoint x: 586, startPoint y: 364, endPoint x: 320, endPoint y: 359, distance: 266.6
click at [320, 359] on p "Ask the client to schedule a session to discuss the decision." at bounding box center [473, 359] width 306 height 13
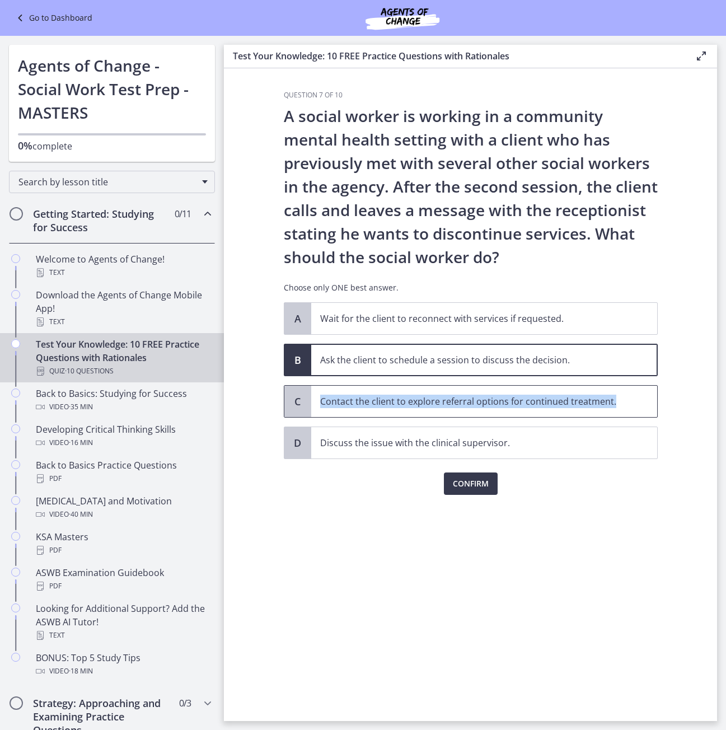
drag, startPoint x: 639, startPoint y: 392, endPoint x: 337, endPoint y: 397, distance: 302.5
click at [320, 390] on span "Contact the client to explore referral options for continued treatment." at bounding box center [484, 401] width 346 height 31
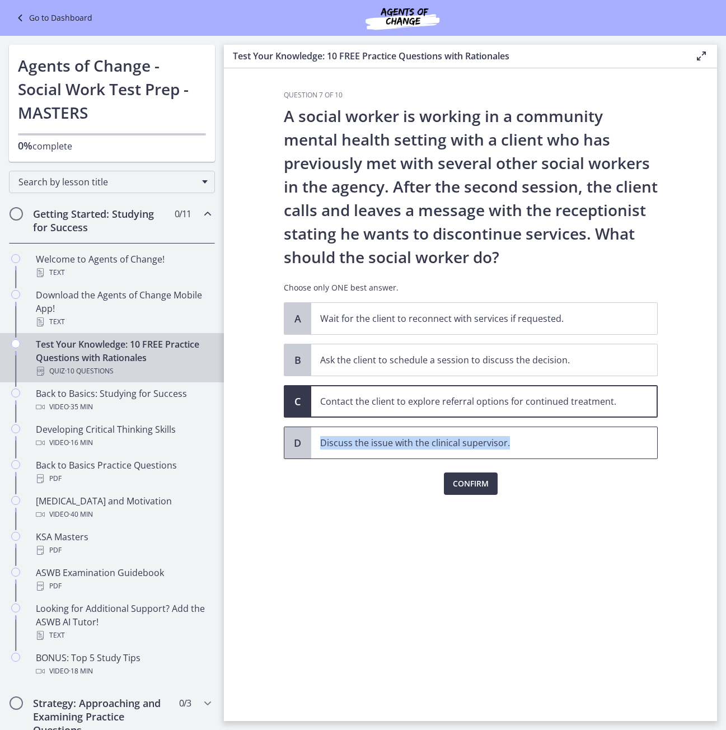
drag, startPoint x: 519, startPoint y: 446, endPoint x: 319, endPoint y: 446, distance: 200.0
click at [319, 446] on span "Discuss the issue with the clinical supervisor." at bounding box center [484, 442] width 346 height 31
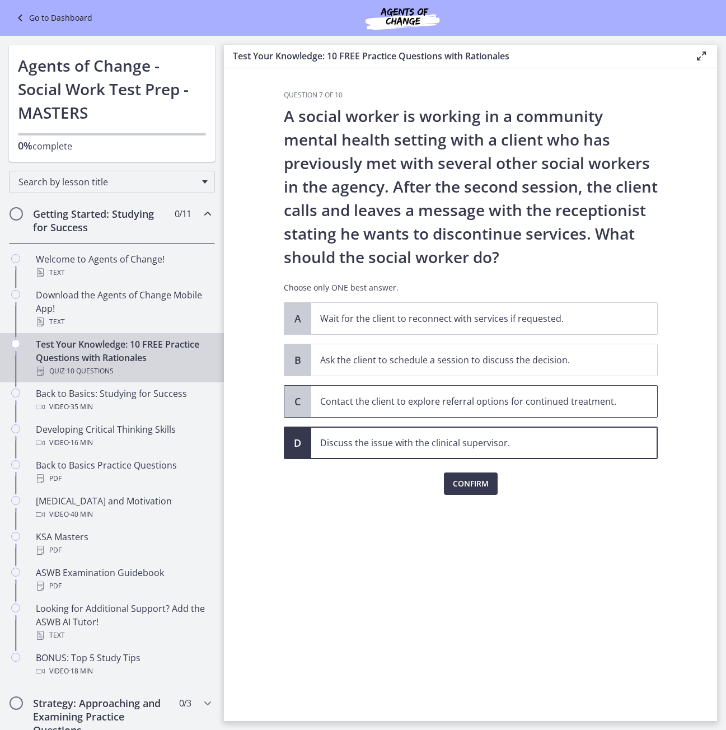
click at [420, 398] on p "Contact the client to explore referral options for continued treatment." at bounding box center [473, 401] width 306 height 13
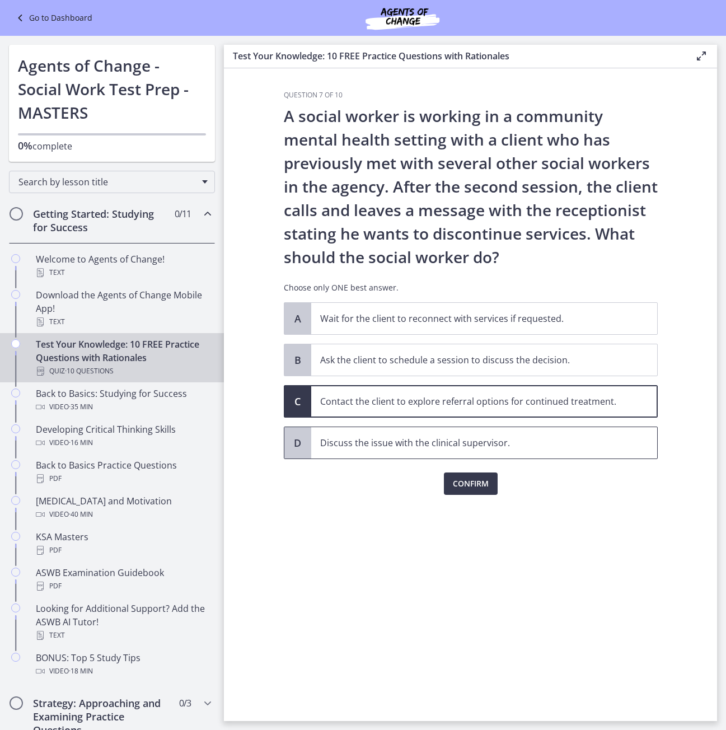
click at [476, 446] on p "Discuss the issue with the clinical supervisor." at bounding box center [473, 442] width 306 height 13
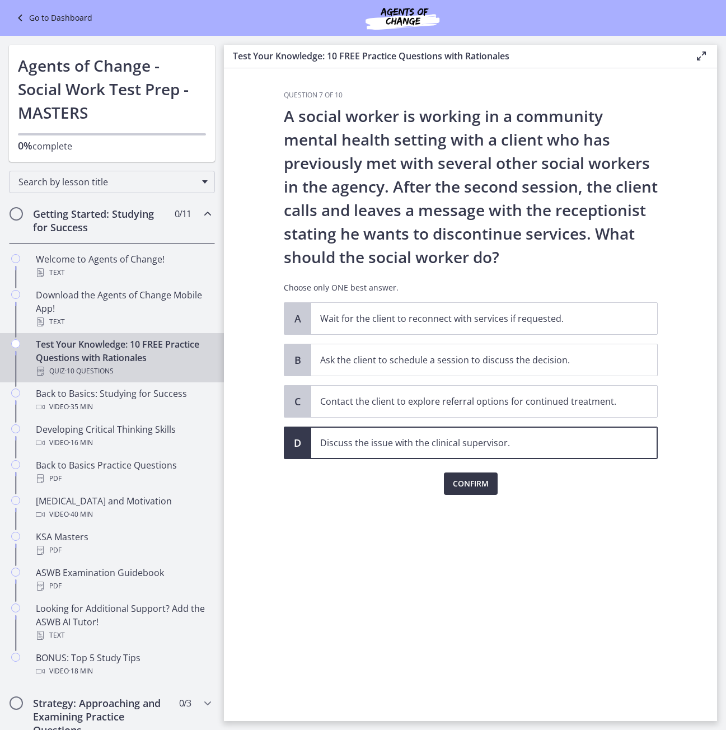
click at [482, 480] on span "Confirm" at bounding box center [471, 483] width 36 height 13
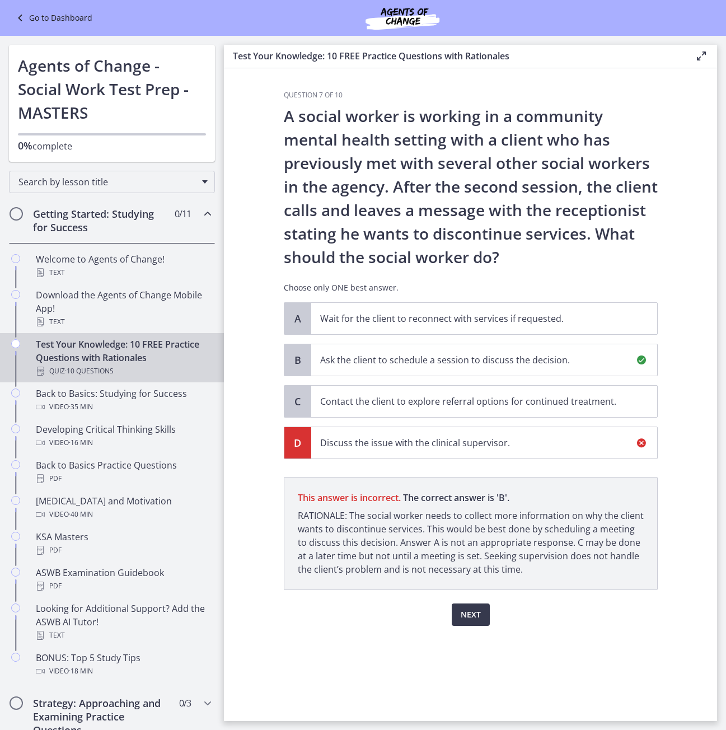
drag, startPoint x: 350, startPoint y: 517, endPoint x: 512, endPoint y: 570, distance: 170.9
click at [512, 570] on p "RATIONALE: The social worker needs to collect more information on why the clien…" at bounding box center [471, 542] width 346 height 67
click at [469, 612] on span "Next" at bounding box center [471, 614] width 20 height 13
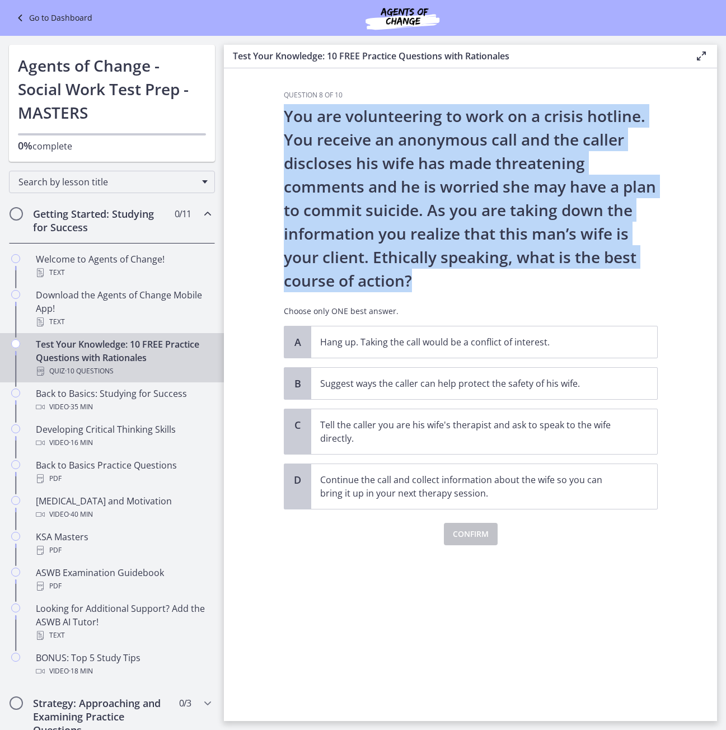
drag, startPoint x: 279, startPoint y: 110, endPoint x: 436, endPoint y: 274, distance: 227.0
click at [436, 274] on div "Question 8 of 10 You are volunteering to work on a crisis hotline. You receive …" at bounding box center [471, 406] width 392 height 631
click at [439, 246] on p "You are volunteering to work on a crisis hotline. You receive an anonymous call…" at bounding box center [471, 198] width 374 height 188
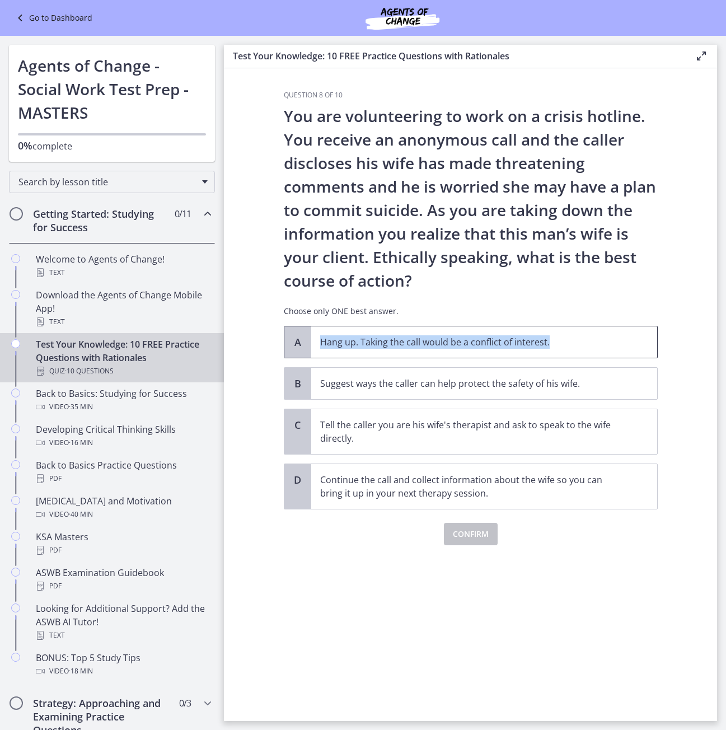
drag, startPoint x: 314, startPoint y: 336, endPoint x: 581, endPoint y: 336, distance: 266.6
click at [581, 336] on span "Hang up. Taking the call would be a conflict of interest." at bounding box center [484, 342] width 346 height 31
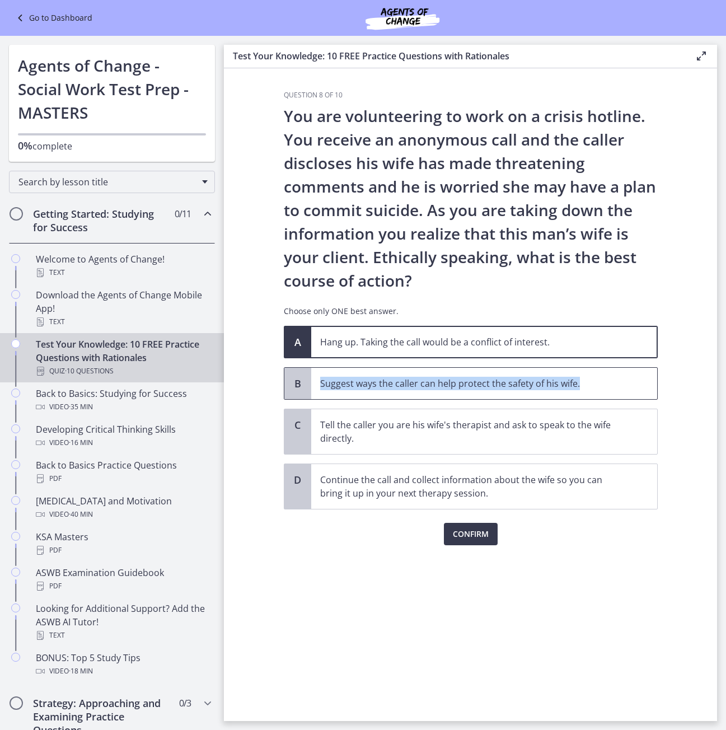
drag, startPoint x: 318, startPoint y: 380, endPoint x: 613, endPoint y: 379, distance: 295.2
click at [613, 379] on span "Suggest ways the caller can help protect the safety of his wife." at bounding box center [484, 383] width 346 height 31
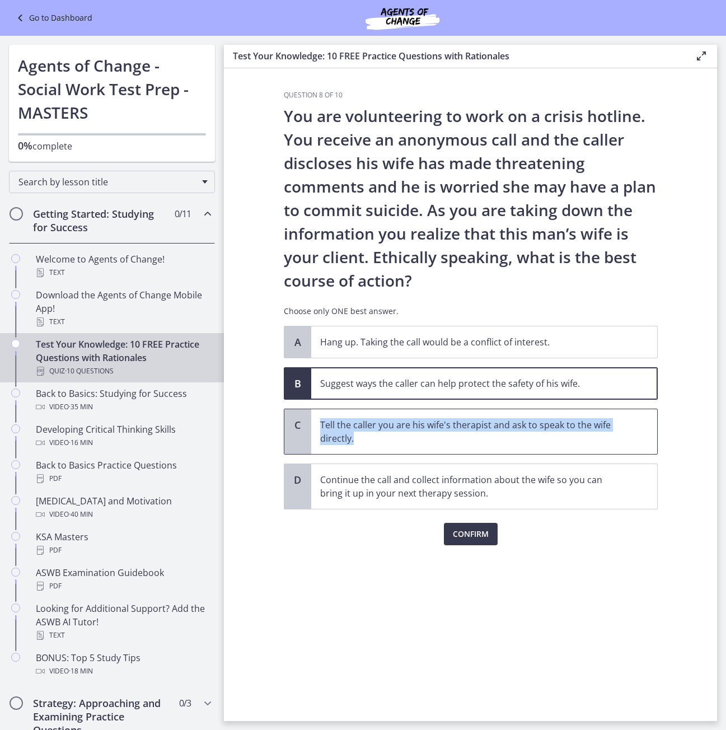
drag, startPoint x: 315, startPoint y: 418, endPoint x: 401, endPoint y: 448, distance: 91.4
click at [401, 448] on span "Tell the caller you are his wife's therapist and ask to speak to the wife direc…" at bounding box center [484, 431] width 346 height 45
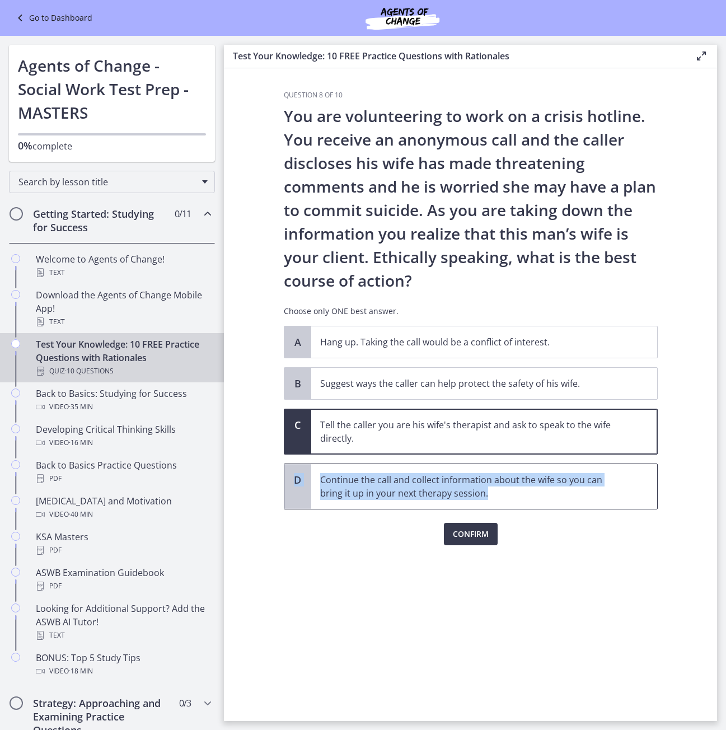
drag, startPoint x: 476, startPoint y: 498, endPoint x: 269, endPoint y: 472, distance: 208.8
click at [269, 473] on section "Question 8 of 10 You are volunteering to work on a crisis hotline. You receive …" at bounding box center [470, 394] width 493 height 653
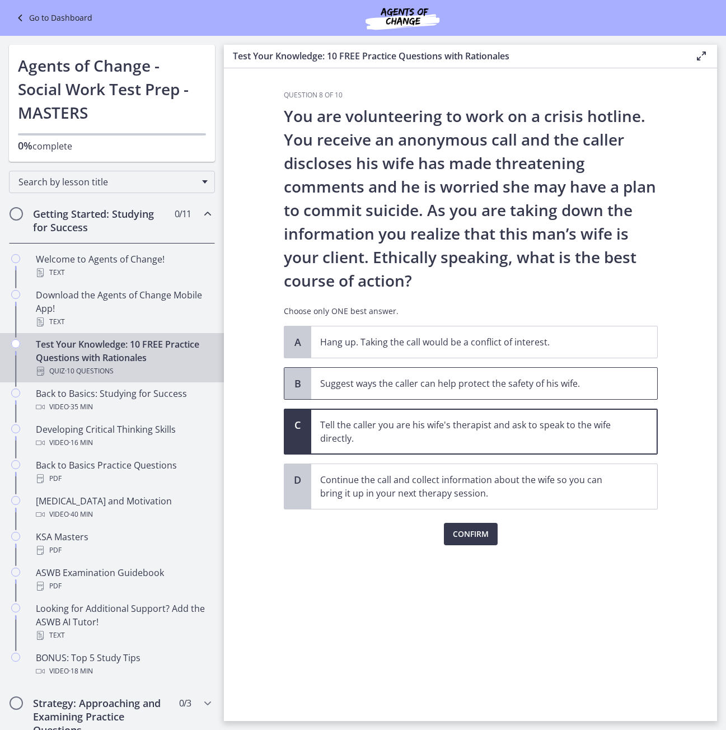
click at [460, 393] on span "Suggest ways the caller can help protect the safety of his wife." at bounding box center [484, 383] width 346 height 31
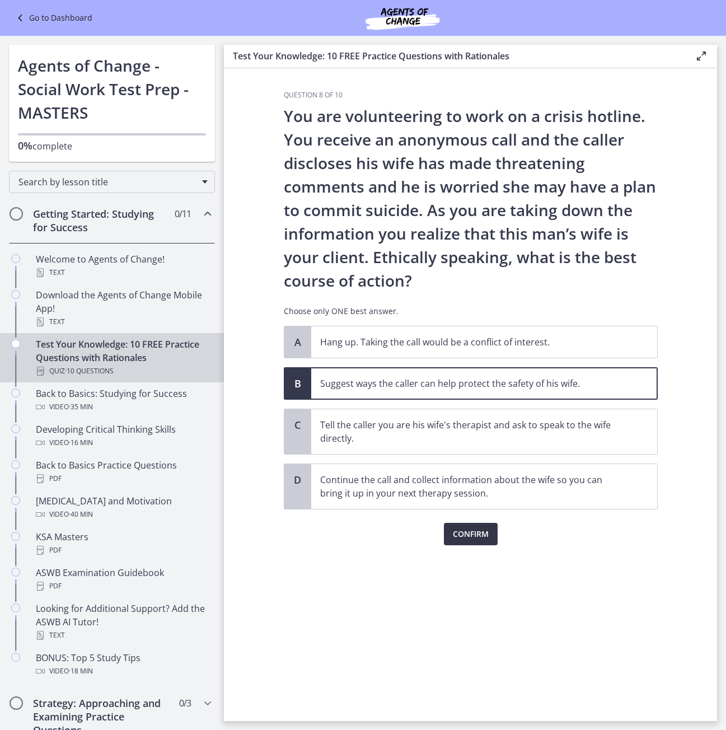
click at [464, 525] on button "Confirm" at bounding box center [471, 534] width 54 height 22
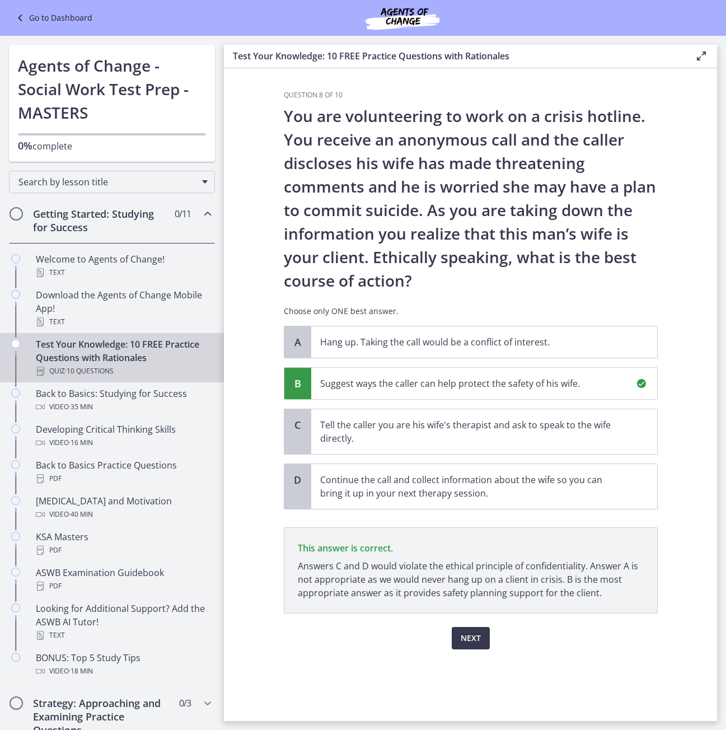
drag, startPoint x: 295, startPoint y: 569, endPoint x: 612, endPoint y: 590, distance: 318.3
click at [612, 590] on p "This answer is correct. Answers C and D would violate the ethical principle of …" at bounding box center [471, 571] width 374 height 86
click at [479, 641] on span "Next" at bounding box center [471, 638] width 20 height 13
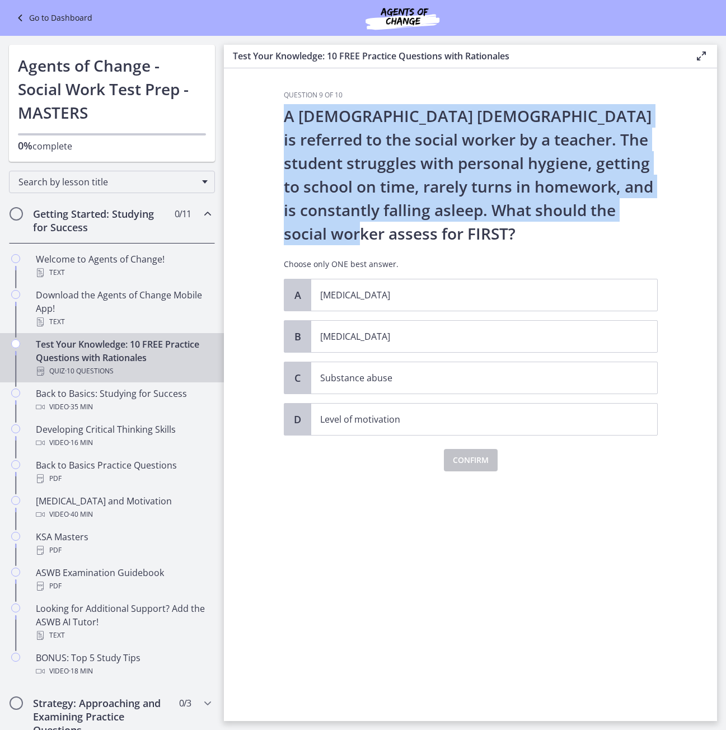
drag, startPoint x: 283, startPoint y: 115, endPoint x: 403, endPoint y: 224, distance: 161.8
click at [412, 230] on p "A [DEMOGRAPHIC_DATA] [DEMOGRAPHIC_DATA] is referred to the social worker by a t…" at bounding box center [471, 174] width 374 height 141
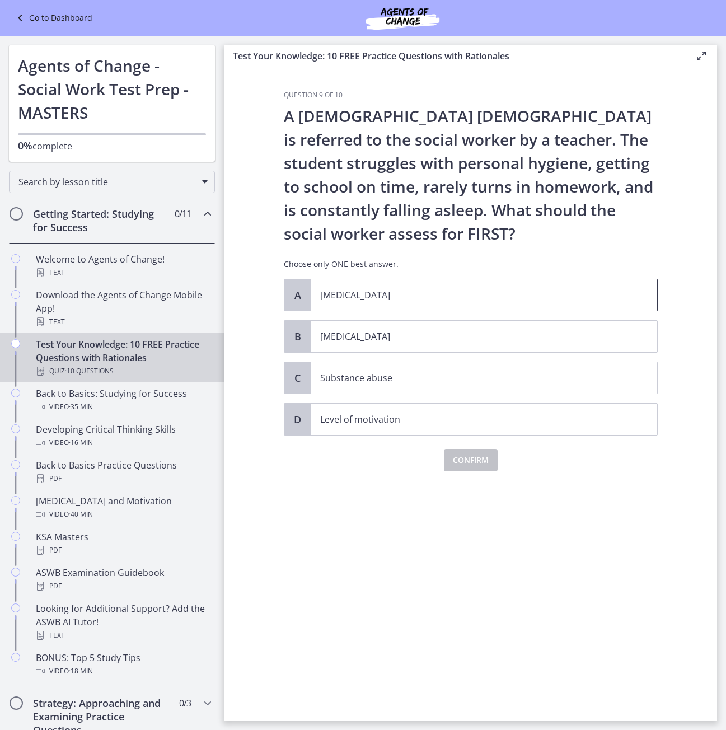
click at [365, 304] on span "[MEDICAL_DATA]" at bounding box center [484, 294] width 346 height 31
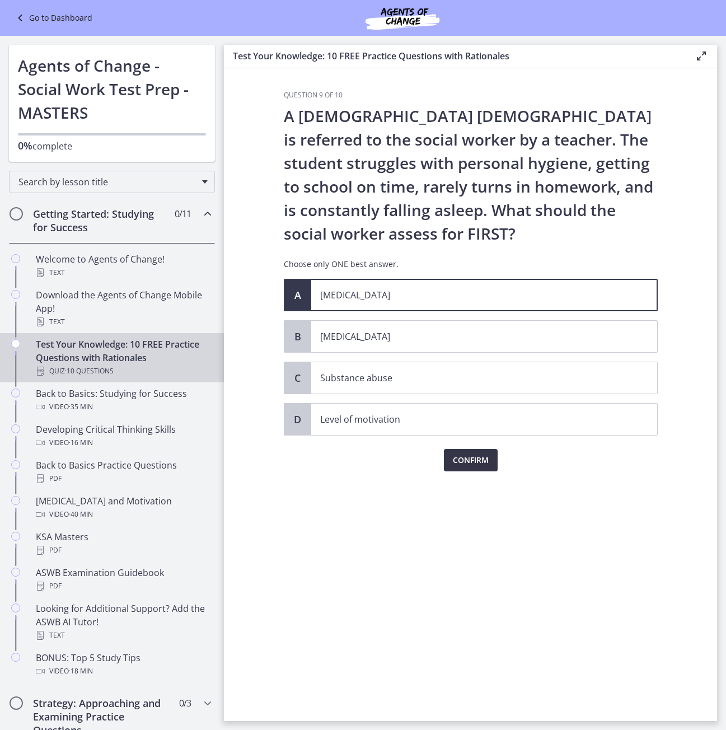
click at [477, 460] on span "Confirm" at bounding box center [471, 460] width 36 height 13
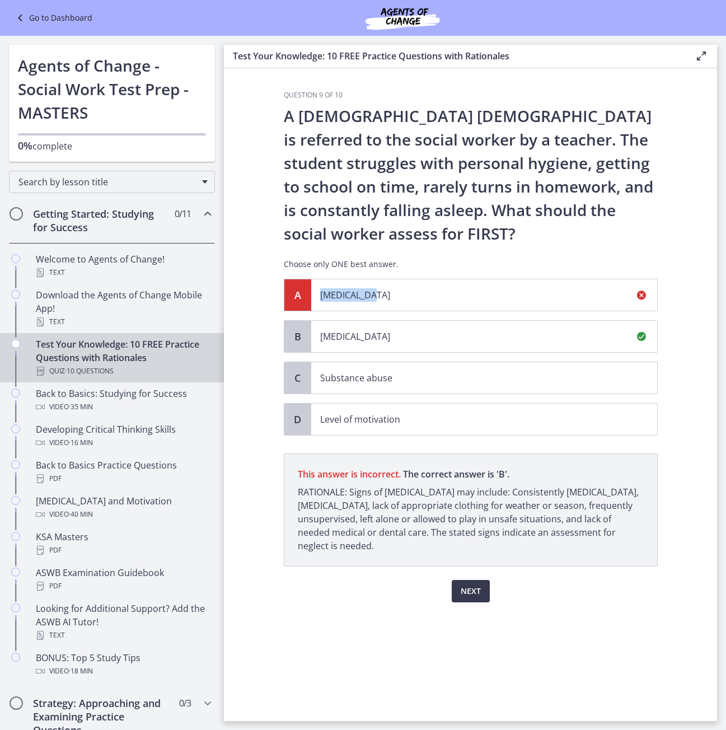
drag, startPoint x: 376, startPoint y: 297, endPoint x: 318, endPoint y: 299, distance: 58.3
click at [318, 299] on span "[MEDICAL_DATA]" at bounding box center [484, 294] width 346 height 31
drag, startPoint x: 416, startPoint y: 332, endPoint x: 315, endPoint y: 328, distance: 100.3
click at [315, 328] on span "[MEDICAL_DATA]" at bounding box center [484, 336] width 346 height 31
drag, startPoint x: 417, startPoint y: 385, endPoint x: 334, endPoint y: 376, distance: 83.9
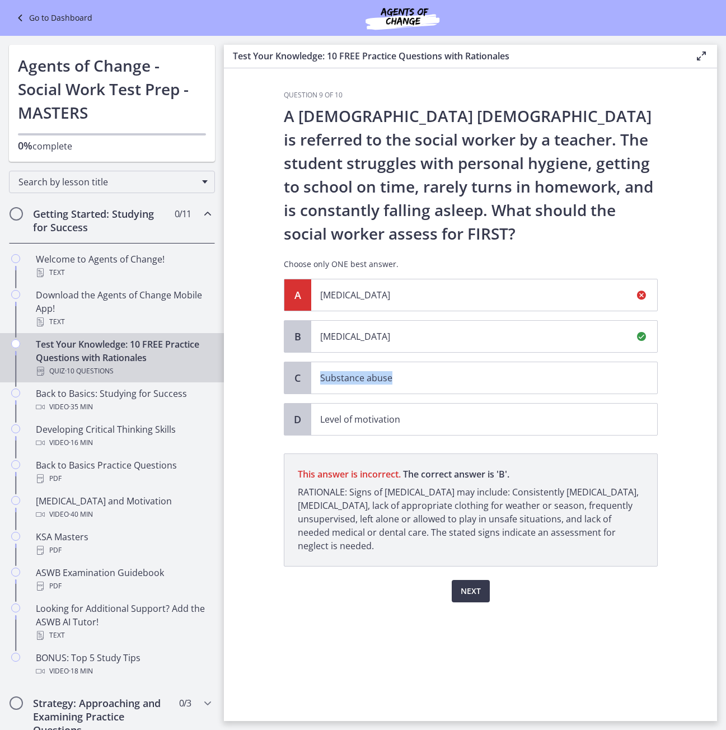
click at [321, 384] on span "Substance abuse" at bounding box center [484, 377] width 346 height 31
drag, startPoint x: 421, startPoint y: 422, endPoint x: 302, endPoint y: 422, distance: 118.2
click at [302, 422] on div "D Level of motivation" at bounding box center [471, 419] width 374 height 32
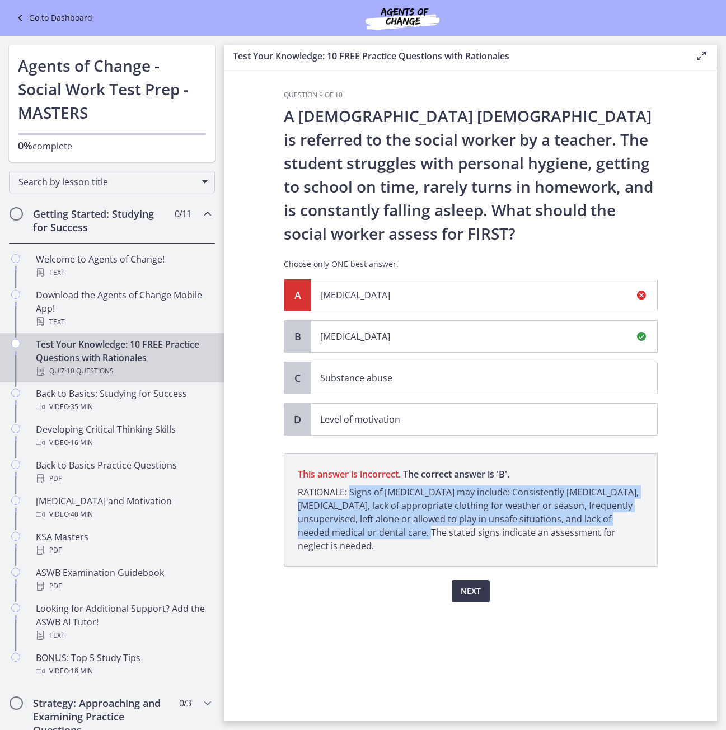
drag, startPoint x: 352, startPoint y: 488, endPoint x: 396, endPoint y: 537, distance: 65.8
click at [396, 537] on p "RATIONALE: Signs of [MEDICAL_DATA] may include: Consistently [MEDICAL_DATA], [M…" at bounding box center [471, 519] width 346 height 67
drag, startPoint x: 400, startPoint y: 546, endPoint x: 352, endPoint y: 495, distance: 69.7
click at [352, 495] on p "RATIONALE: Signs of [MEDICAL_DATA] may include: Consistently [MEDICAL_DATA], [M…" at bounding box center [471, 519] width 346 height 67
click at [469, 589] on span "Next" at bounding box center [471, 591] width 20 height 13
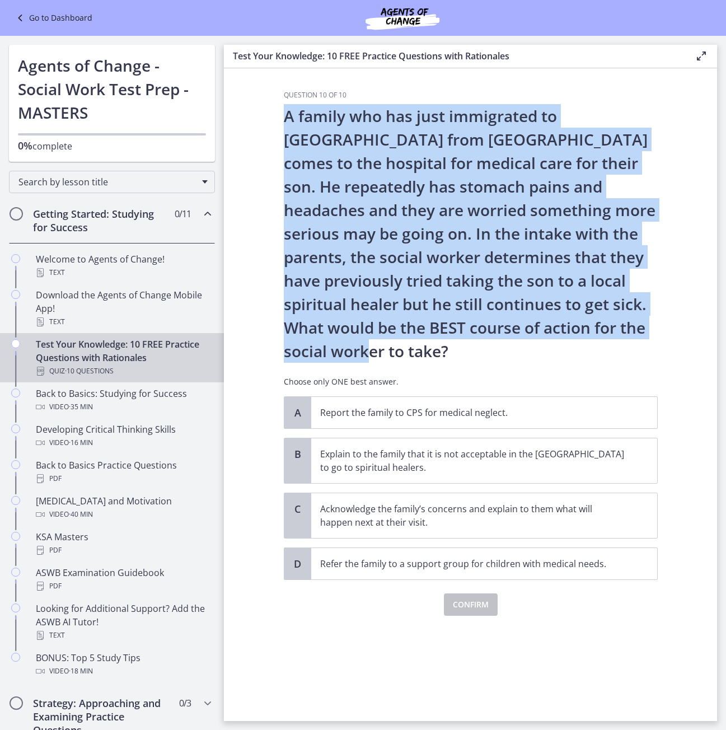
drag, startPoint x: 306, startPoint y: 151, endPoint x: 376, endPoint y: 353, distance: 214.2
click at [376, 353] on p "A family who has just immigrated to [GEOGRAPHIC_DATA] from [GEOGRAPHIC_DATA] co…" at bounding box center [471, 233] width 374 height 259
drag, startPoint x: 520, startPoint y: 411, endPoint x: 321, endPoint y: 410, distance: 198.8
click at [319, 411] on span "Report the family to CPS for medical neglect." at bounding box center [484, 412] width 346 height 31
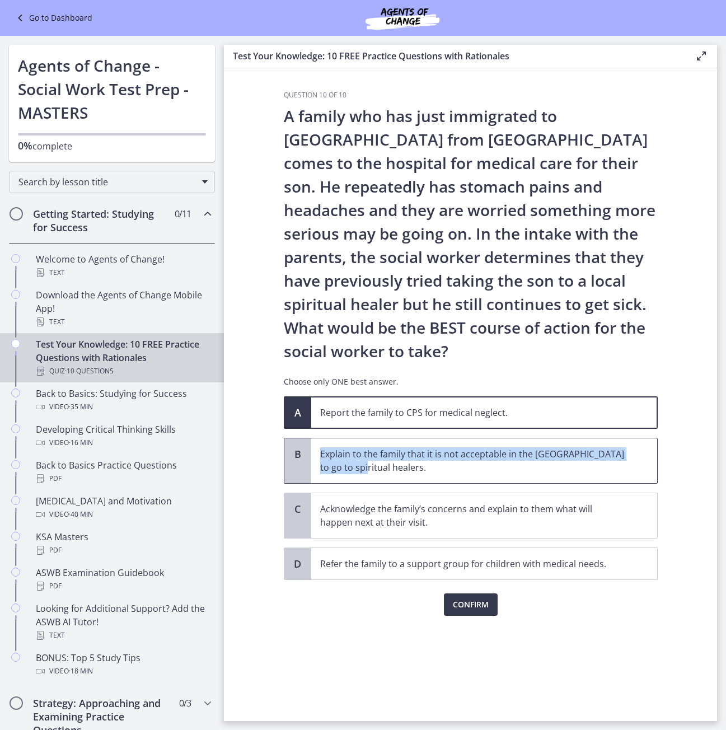
drag, startPoint x: 361, startPoint y: 471, endPoint x: 319, endPoint y: 450, distance: 46.6
click at [319, 450] on span "Explain to the family that it is not acceptable in the [GEOGRAPHIC_DATA] to go …" at bounding box center [484, 461] width 346 height 45
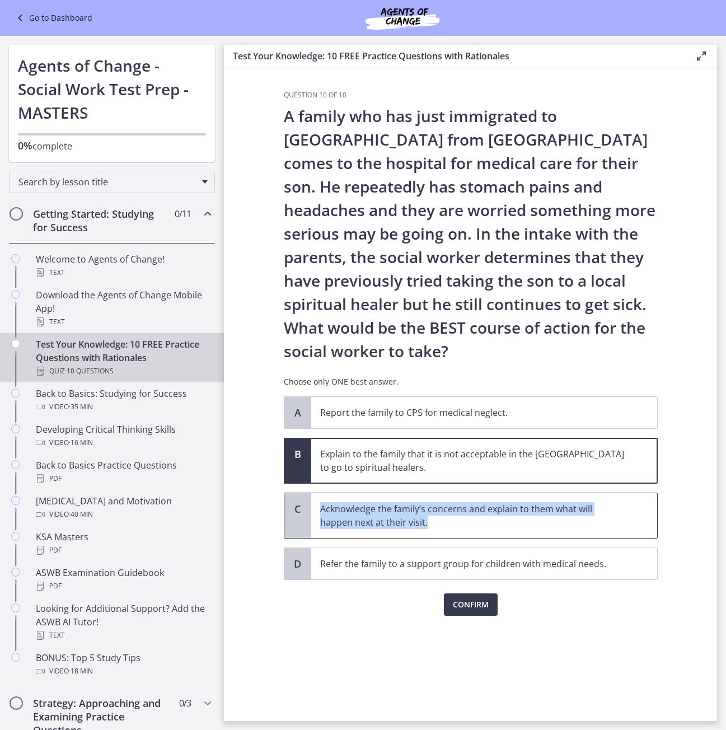
drag, startPoint x: 408, startPoint y: 525, endPoint x: 318, endPoint y: 513, distance: 90.9
click at [318, 513] on span "Acknowledge the family’s concerns and explain to them what will happen next at …" at bounding box center [484, 515] width 346 height 45
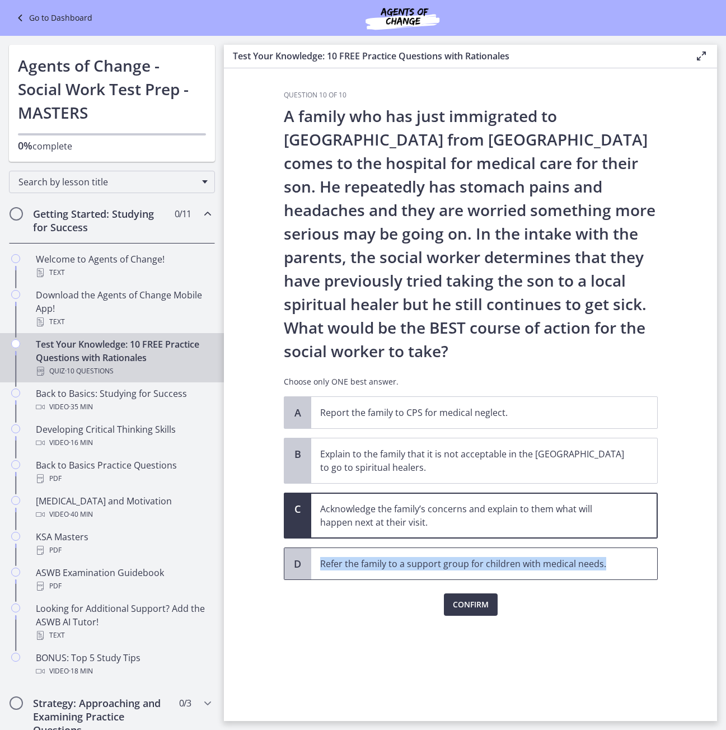
drag, startPoint x: 627, startPoint y: 565, endPoint x: 310, endPoint y: 565, distance: 316.5
click at [310, 565] on div "D Refer the family to a support group for children with medical needs." at bounding box center [471, 564] width 374 height 32
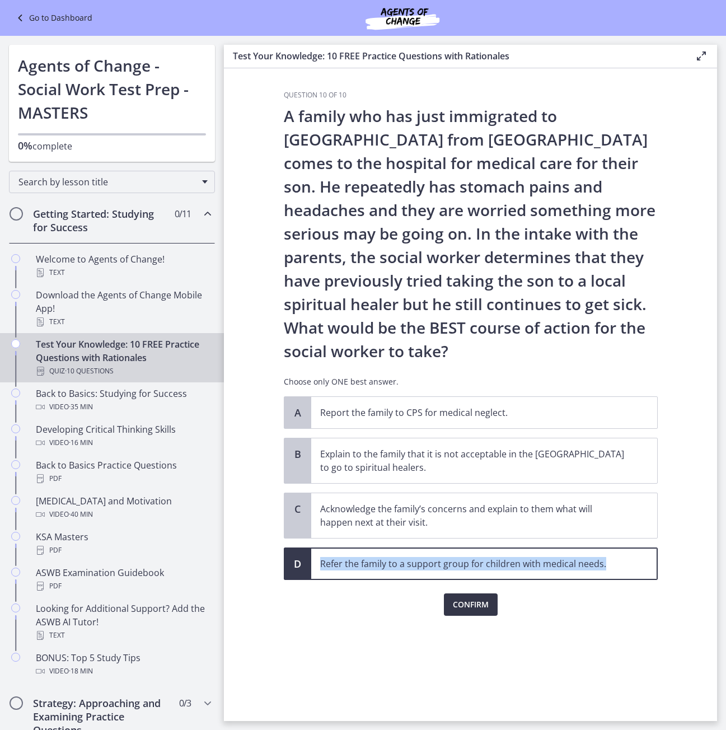
click at [481, 607] on span "Confirm" at bounding box center [471, 604] width 36 height 13
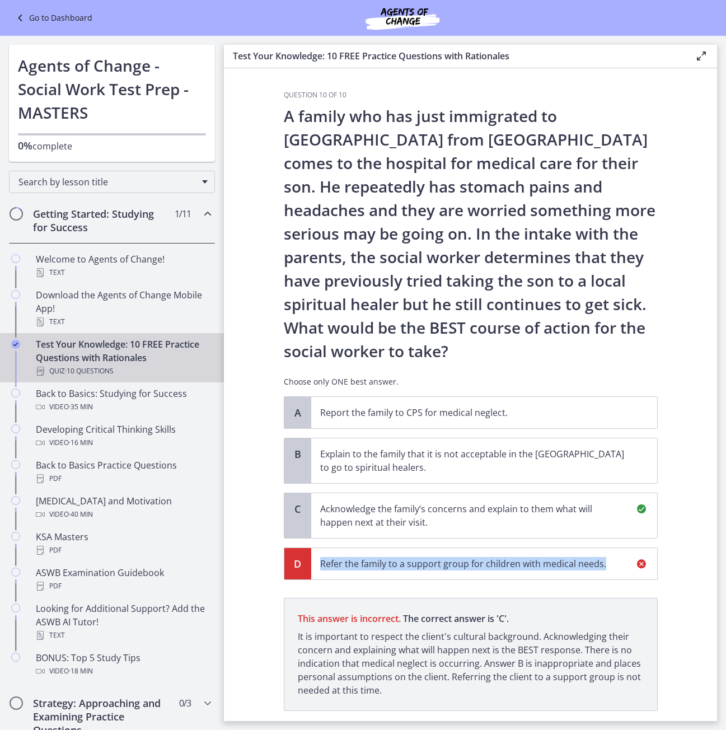
scroll to position [71, 0]
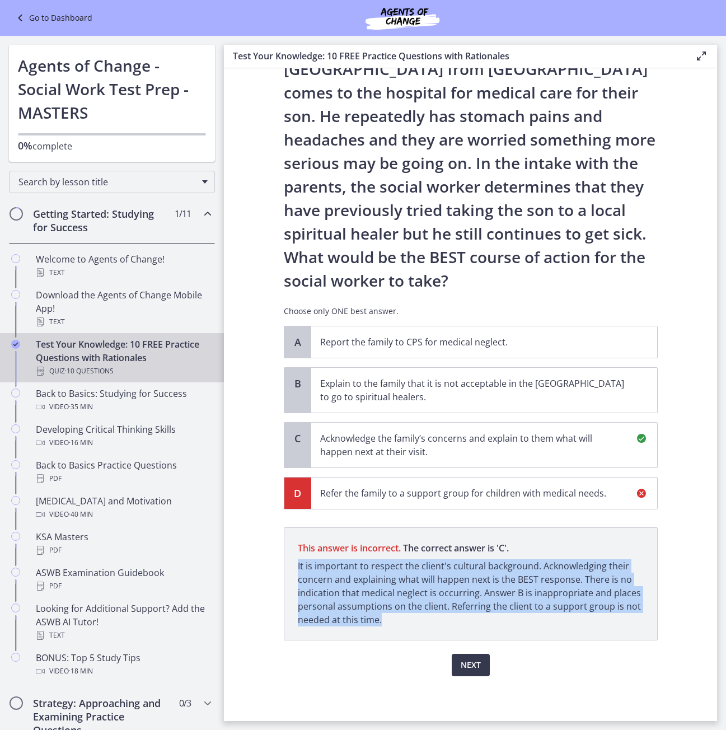
drag, startPoint x: 288, startPoint y: 564, endPoint x: 402, endPoint y: 613, distance: 123.9
click at [409, 623] on p "This answer is incorrect. The correct answer is ' C ' It is important to respec…" at bounding box center [471, 584] width 374 height 113
drag, startPoint x: 476, startPoint y: 668, endPoint x: 556, endPoint y: 660, distance: 80.0
click at [556, 660] on div "Next" at bounding box center [471, 659] width 374 height 36
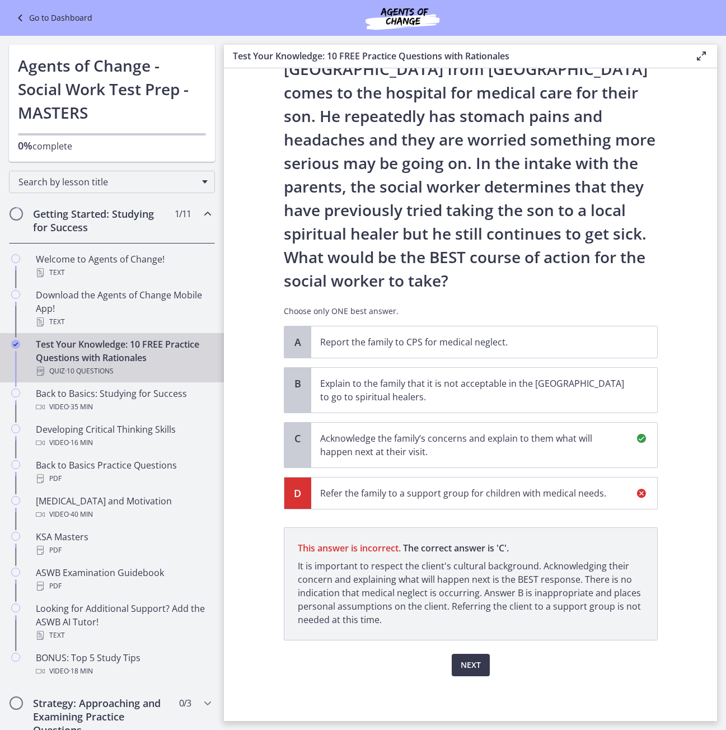
click at [556, 660] on div "Next" at bounding box center [471, 659] width 374 height 36
click at [461, 664] on span "Next" at bounding box center [471, 665] width 20 height 13
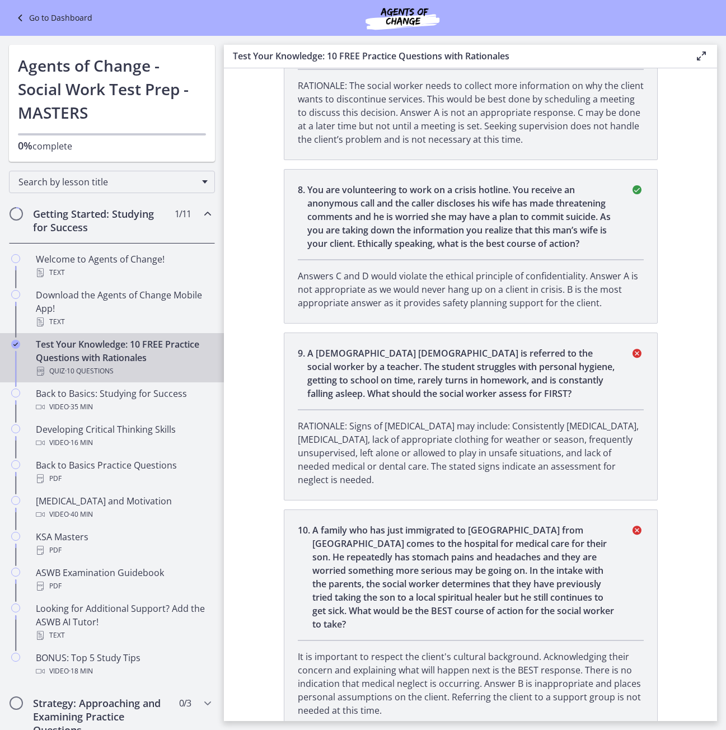
scroll to position [1341, 0]
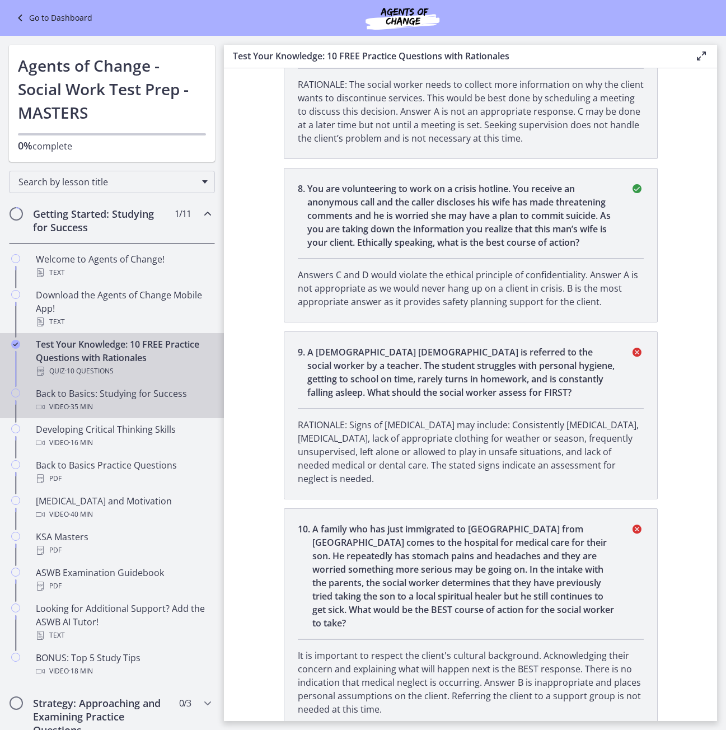
click at [102, 400] on div "Video · 35 min" at bounding box center [123, 406] width 175 height 13
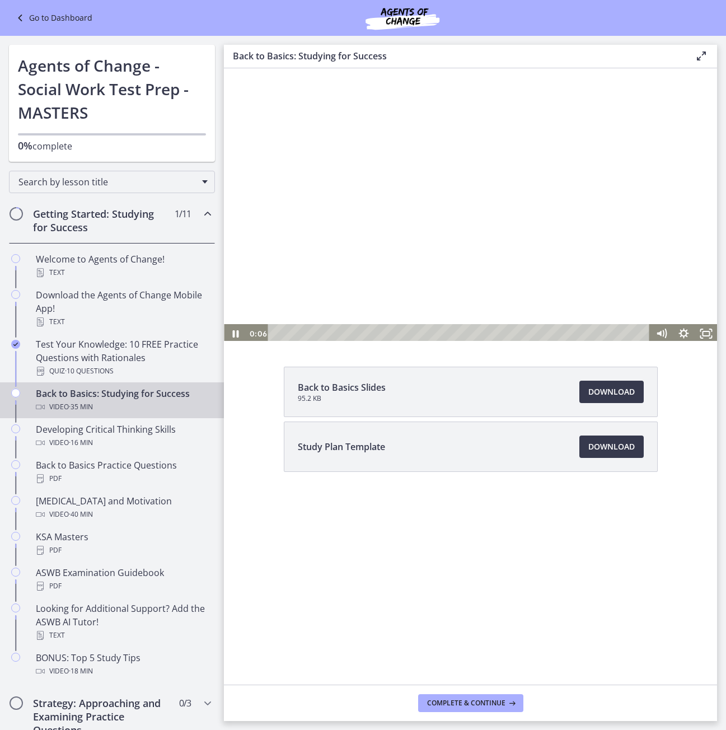
click at [456, 189] on div at bounding box center [470, 205] width 493 height 278
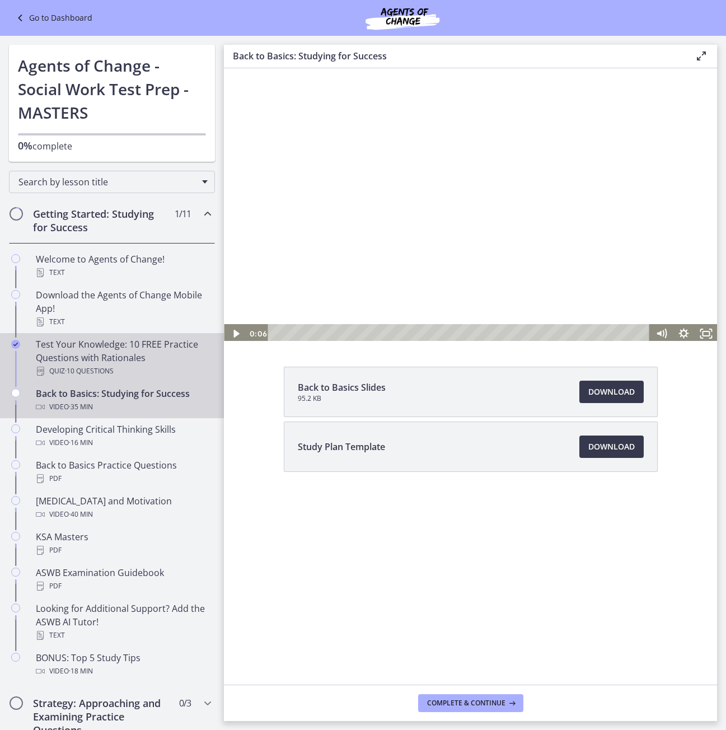
drag, startPoint x: 36, startPoint y: 344, endPoint x: 129, endPoint y: 344, distance: 93.0
click at [127, 344] on div "Test Your Knowledge: 10 FREE Practice Questions with Rationales Quiz · 10 Quest…" at bounding box center [123, 358] width 175 height 40
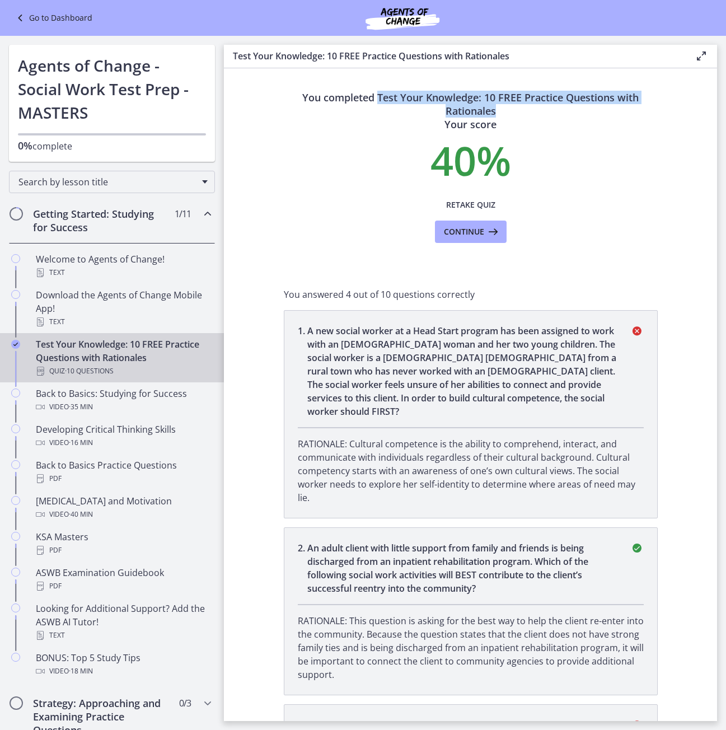
drag, startPoint x: 374, startPoint y: 97, endPoint x: 506, endPoint y: 108, distance: 132.1
click at [506, 108] on h3 "You completed Test Your Knowledge: 10 FREE Practice Questions with Rationales Y…" at bounding box center [471, 111] width 374 height 40
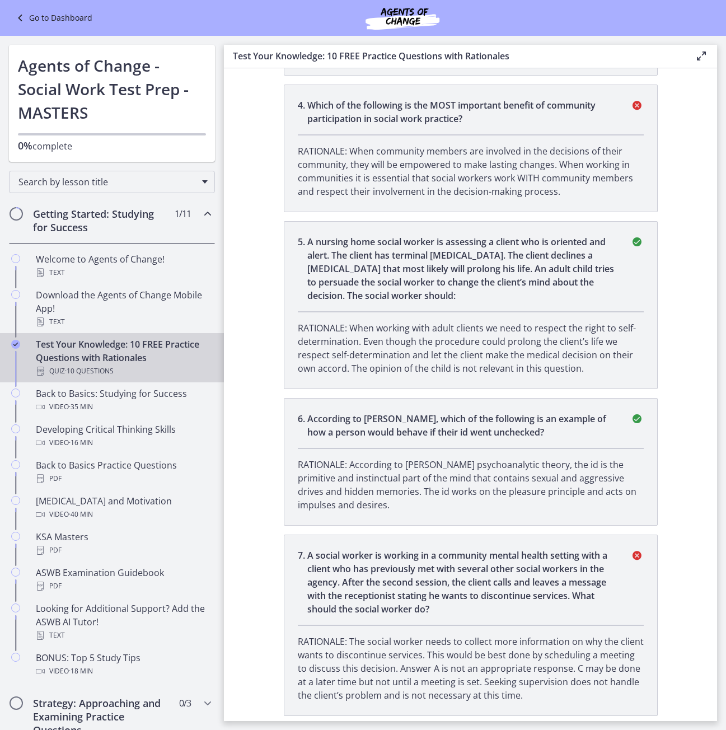
scroll to position [784, 0]
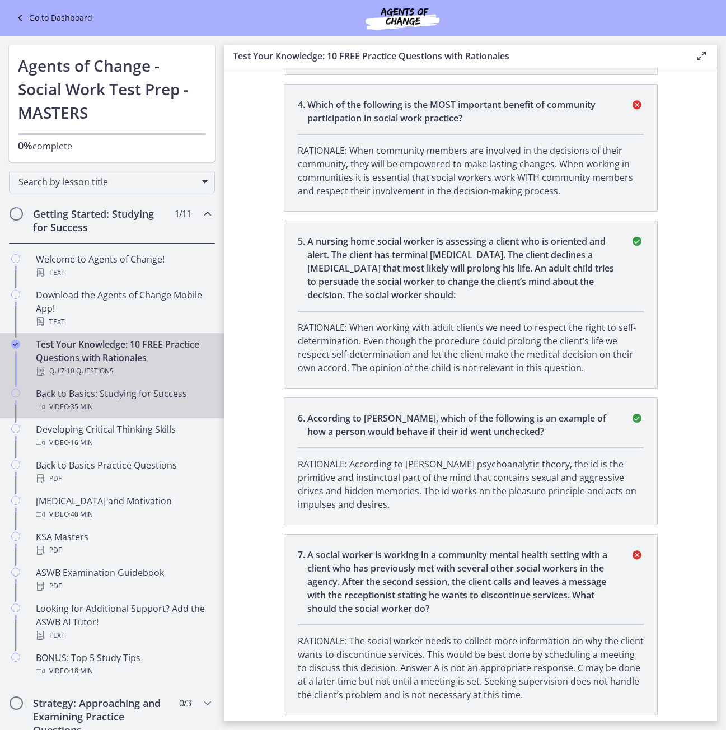
click at [146, 399] on div "Back to Basics: Studying for Success Video · 35 min" at bounding box center [123, 400] width 175 height 27
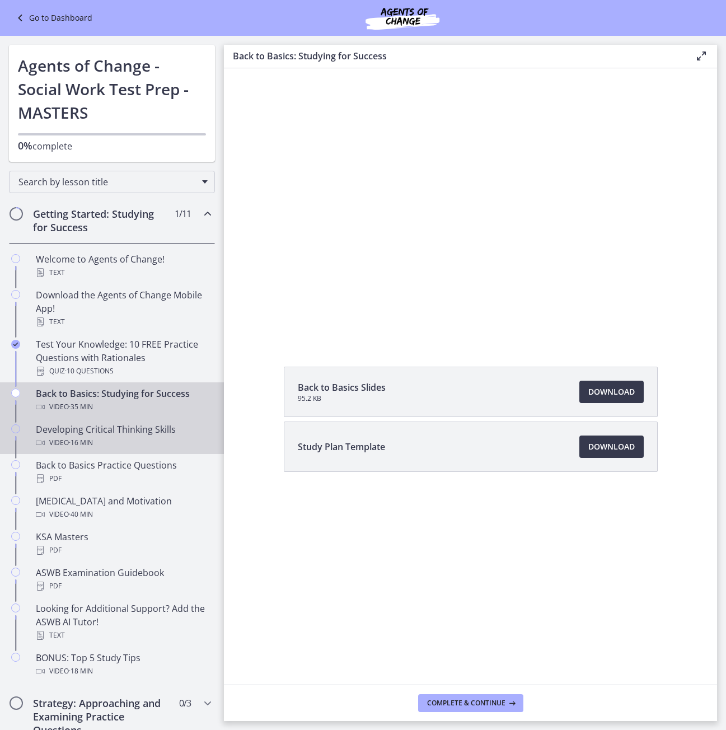
click at [149, 448] on div "Video · 16 min" at bounding box center [123, 442] width 175 height 13
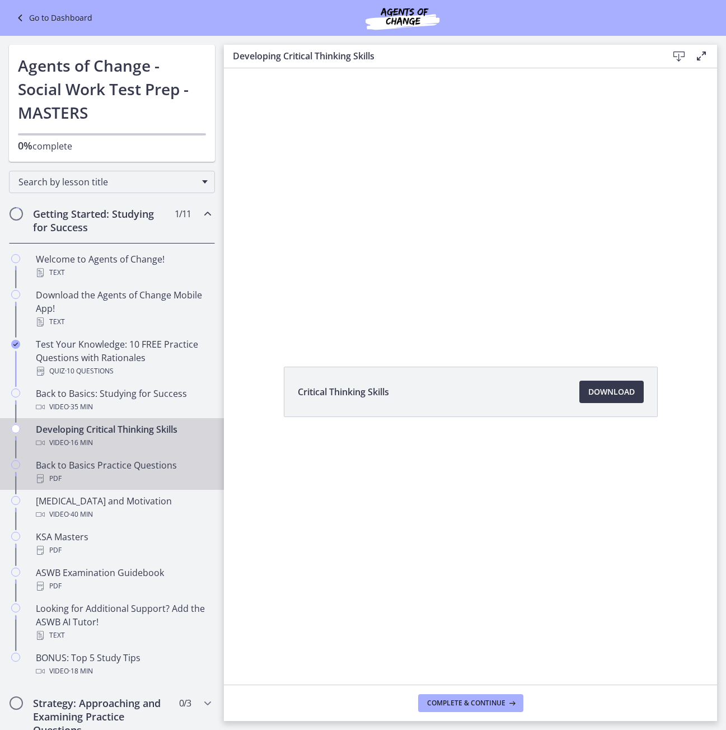
click at [149, 466] on div "Back to Basics Practice Questions PDF" at bounding box center [123, 472] width 175 height 27
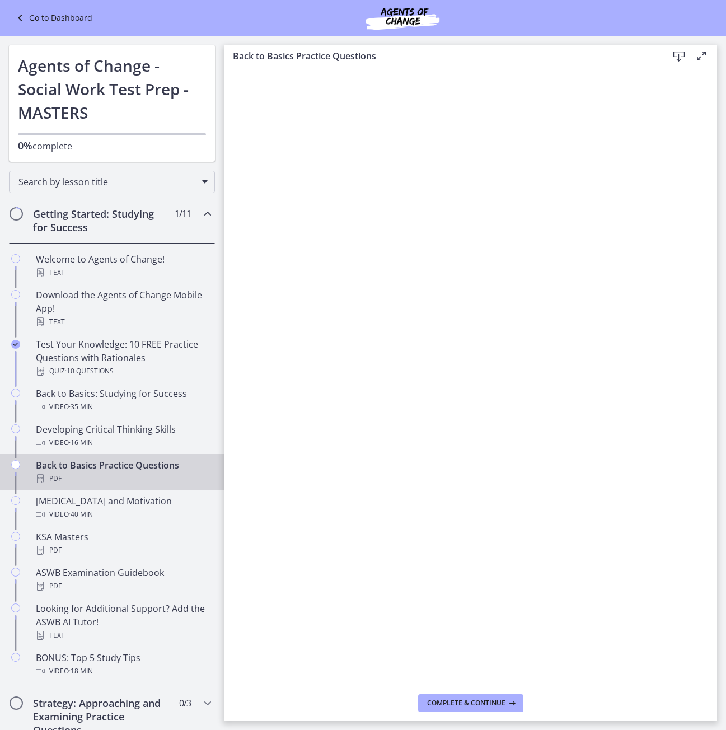
click at [680, 56] on icon at bounding box center [679, 56] width 13 height 13
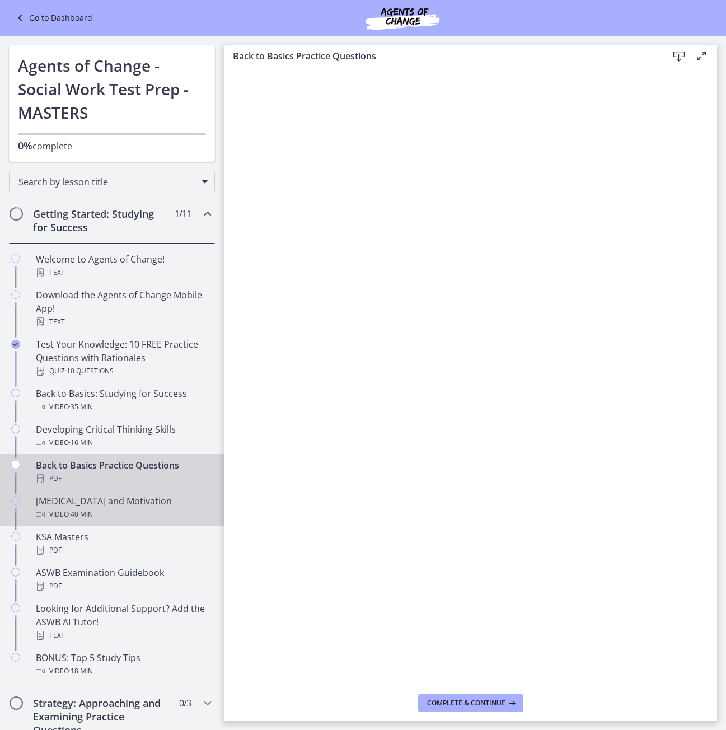
click at [87, 504] on div "[MEDICAL_DATA] and Motivation Video · 40 min" at bounding box center [123, 508] width 175 height 27
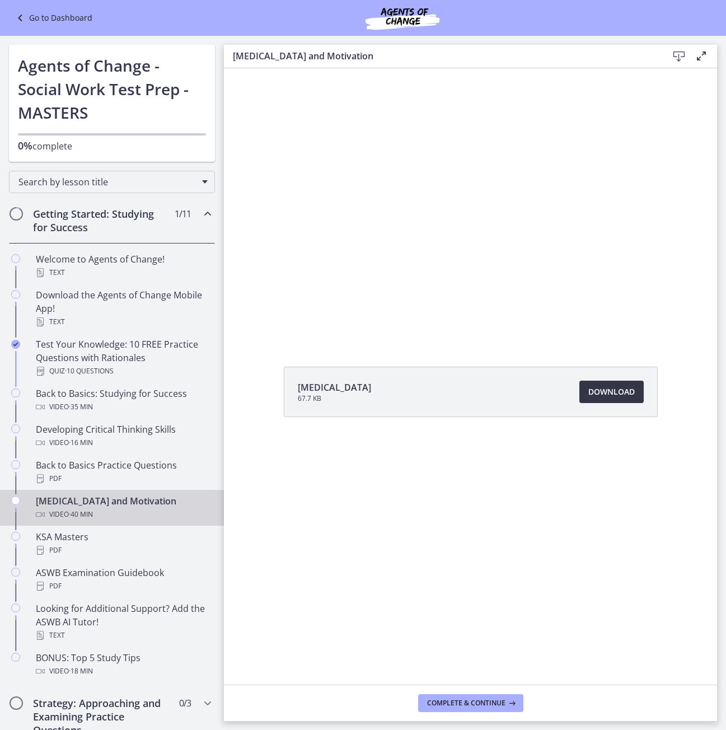
click at [596, 386] on span "Download Opens in a new window" at bounding box center [612, 391] width 46 height 13
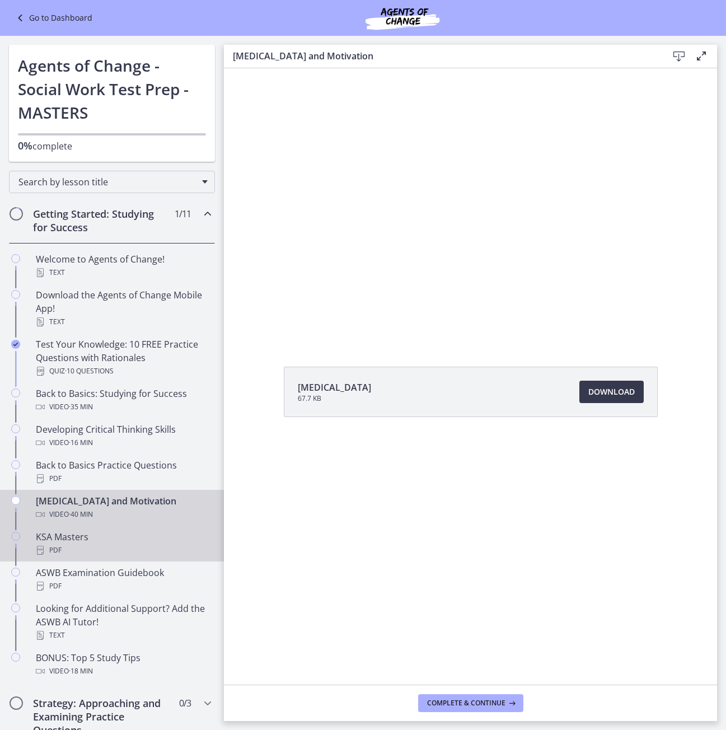
click at [88, 542] on div "KSA Masters PDF" at bounding box center [123, 543] width 175 height 27
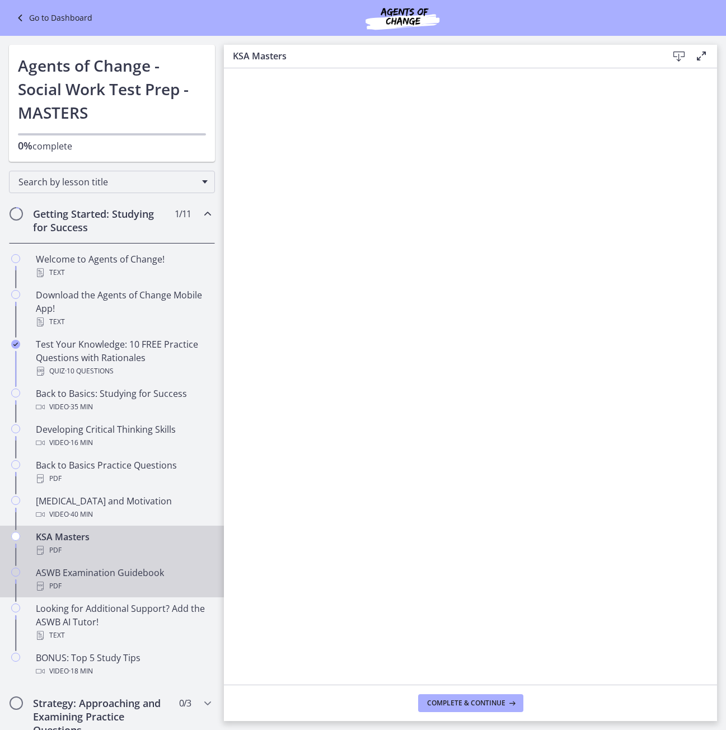
click at [115, 575] on div "ASWB Examination Guidebook PDF" at bounding box center [123, 579] width 175 height 27
click at [120, 556] on div "PDF" at bounding box center [123, 550] width 175 height 13
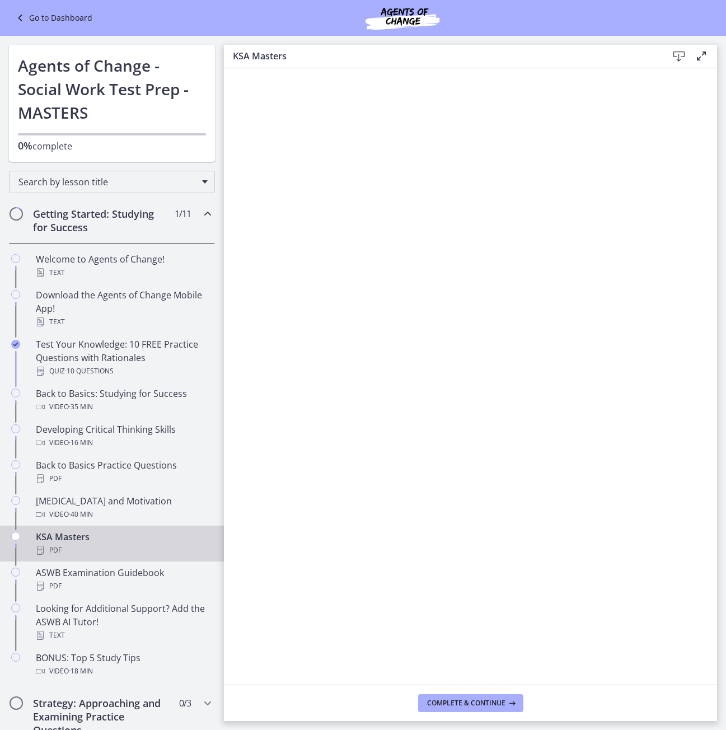
click at [698, 53] on icon at bounding box center [701, 55] width 13 height 13
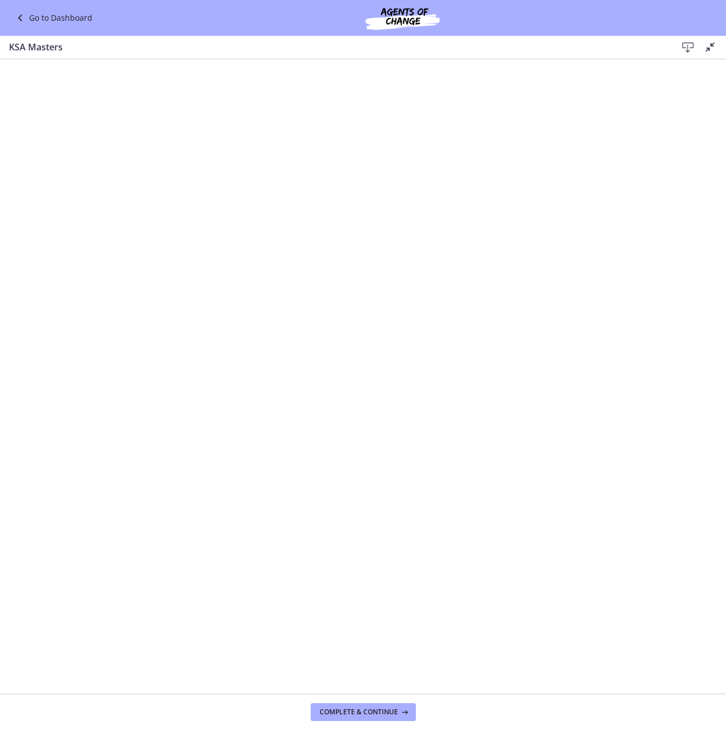
click at [705, 47] on icon at bounding box center [710, 46] width 13 height 13
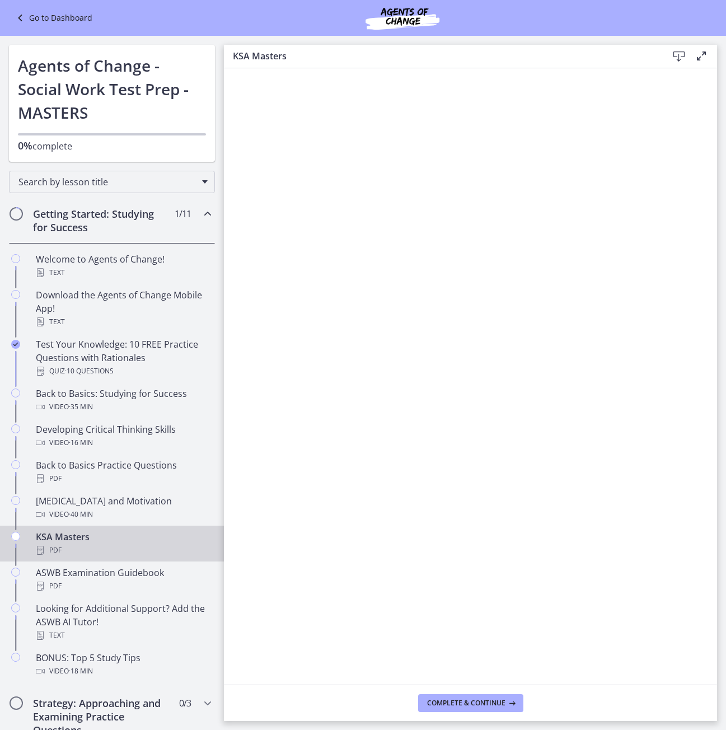
click at [682, 55] on icon at bounding box center [679, 56] width 13 height 13
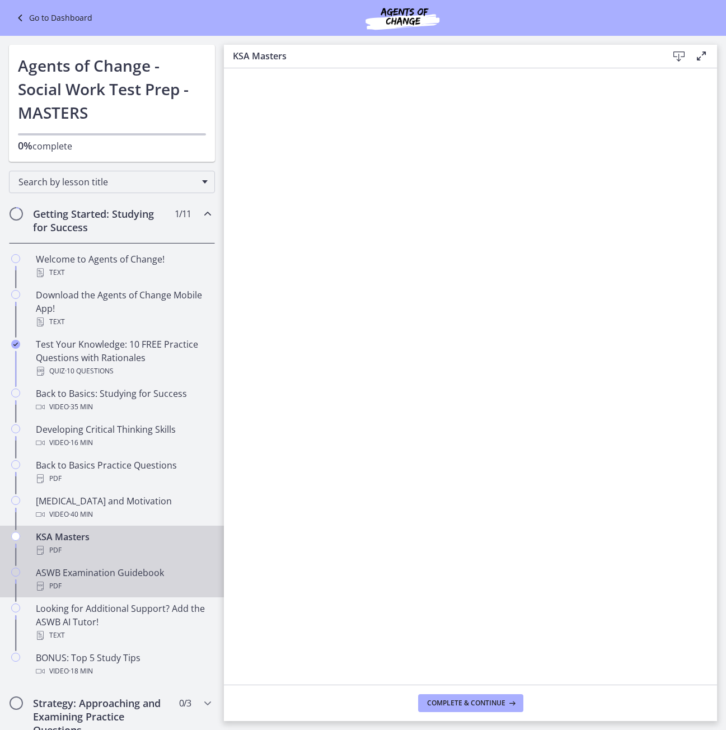
click at [131, 577] on div "ASWB Examination Guidebook PDF" at bounding box center [123, 579] width 175 height 27
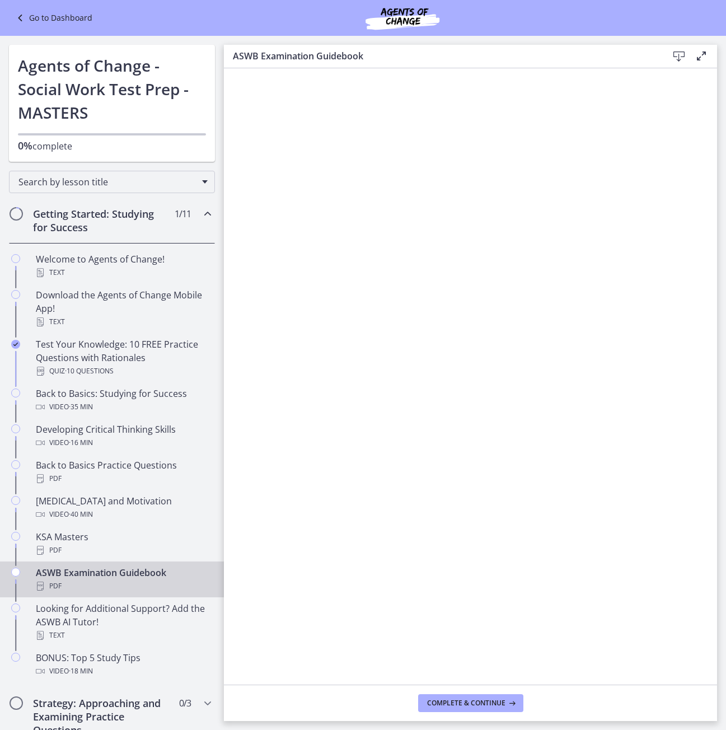
click at [673, 57] on icon at bounding box center [679, 56] width 13 height 13
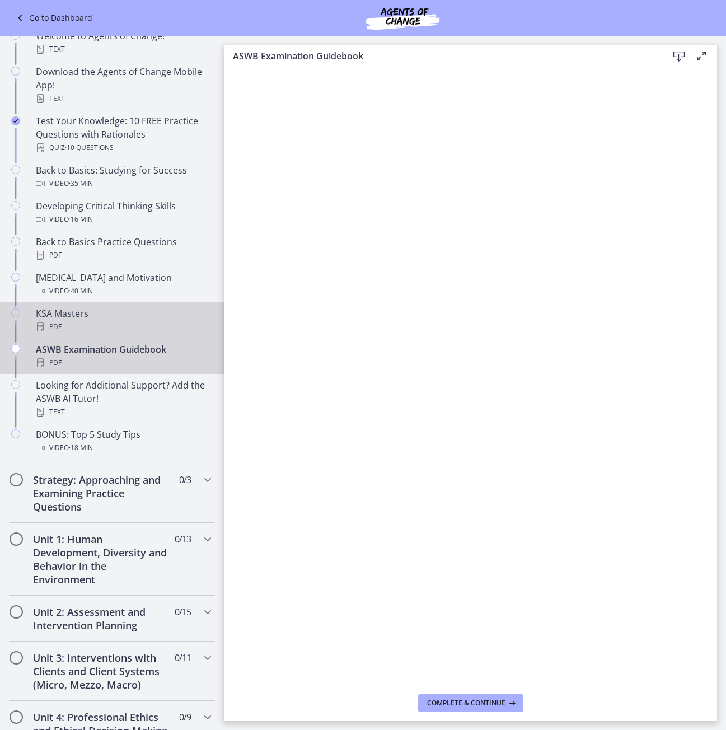
scroll to position [224, 0]
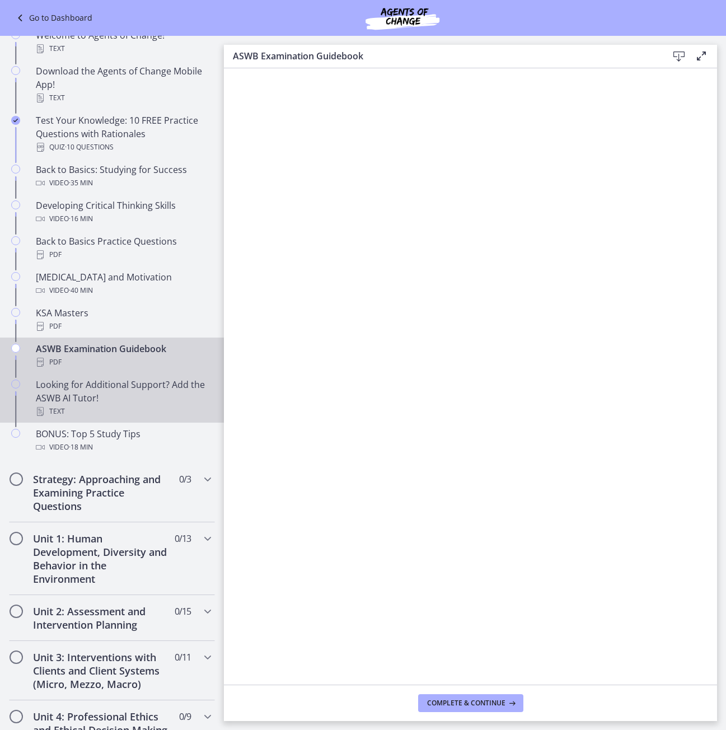
click at [158, 400] on div "Looking for Additional Support? Add the ASWB AI Tutor! Text" at bounding box center [123, 398] width 175 height 40
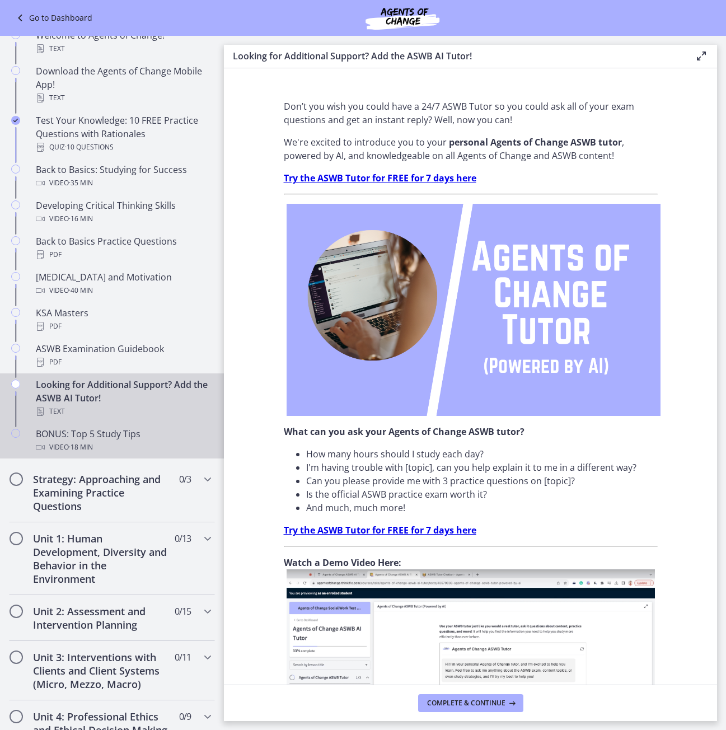
click at [125, 441] on div "Video · 18 min" at bounding box center [123, 447] width 175 height 13
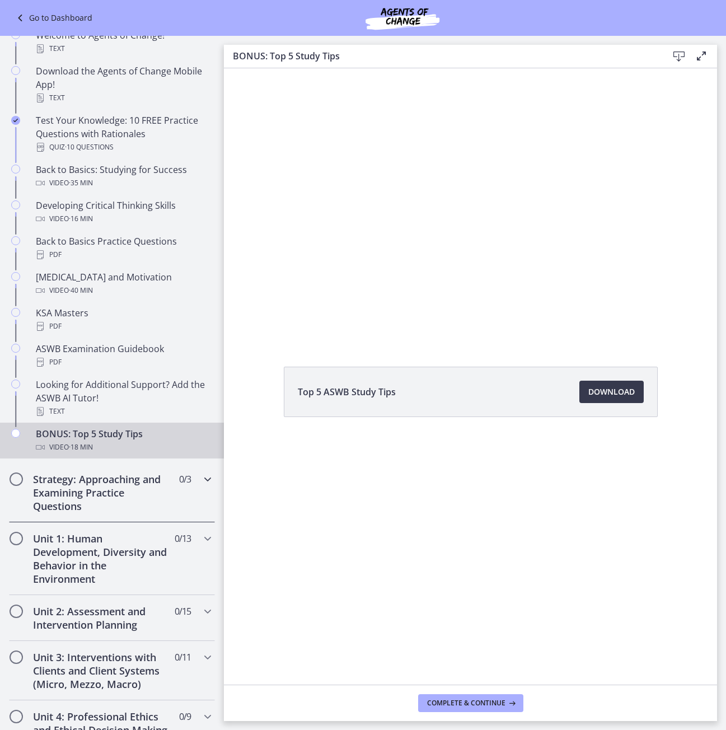
click at [101, 479] on h2 "Strategy: Approaching and Examining Practice Questions" at bounding box center [101, 493] width 137 height 40
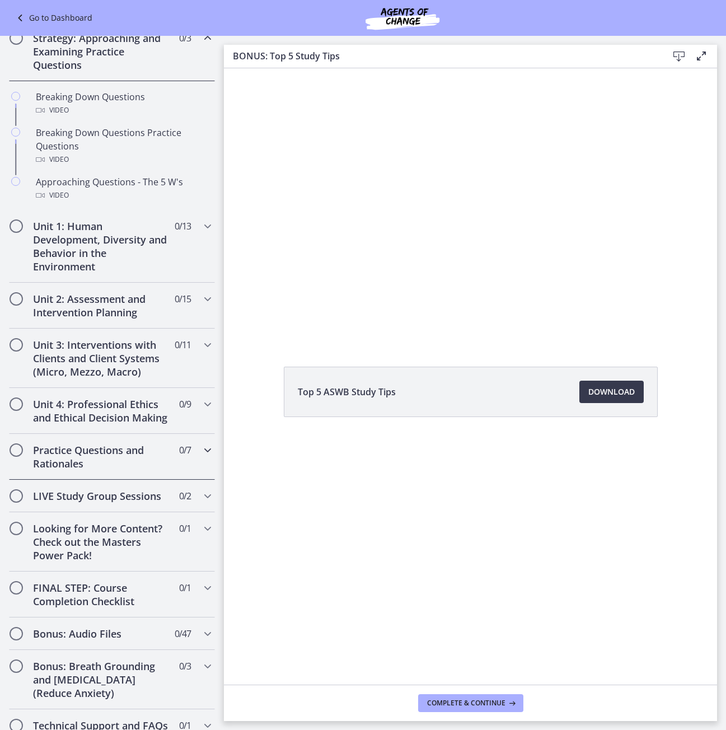
scroll to position [223, 0]
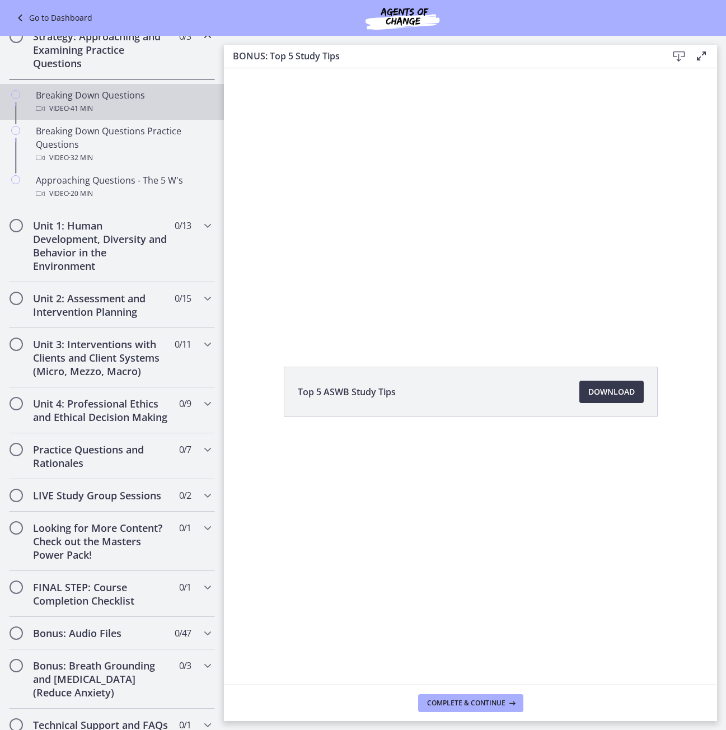
click at [135, 104] on div "Video · 41 min" at bounding box center [123, 108] width 175 height 13
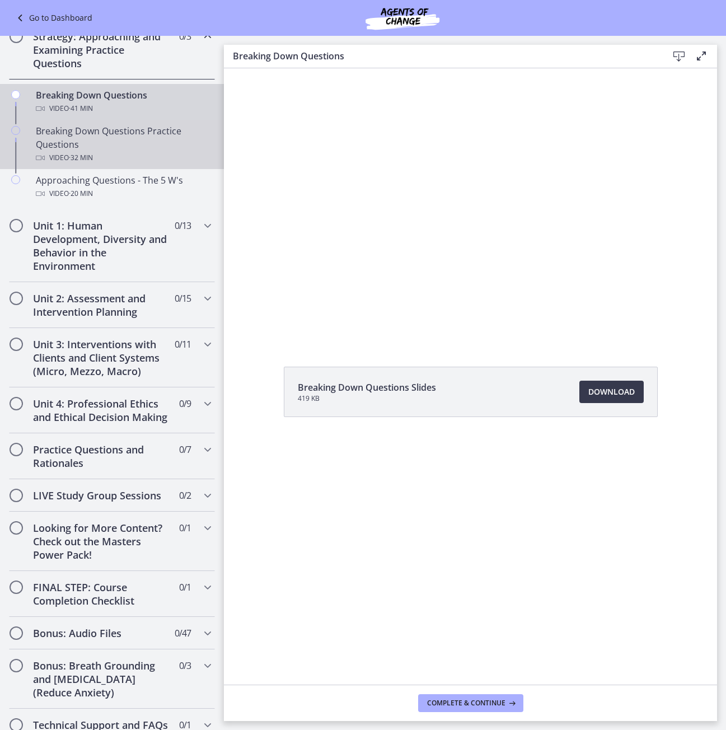
click at [137, 146] on div "Breaking Down Questions Practice Questions Video · 32 min" at bounding box center [123, 144] width 175 height 40
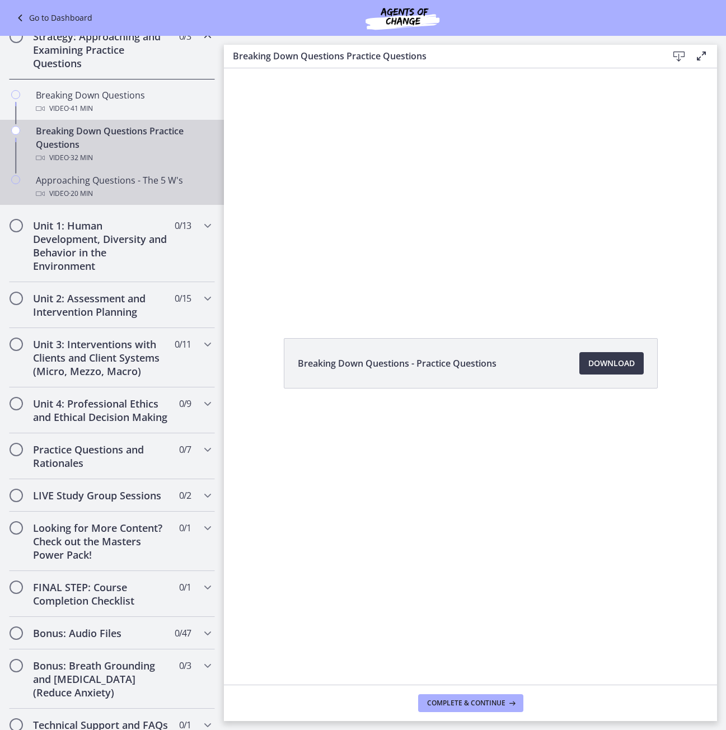
click at [125, 187] on div "Video · 20 min" at bounding box center [123, 193] width 175 height 13
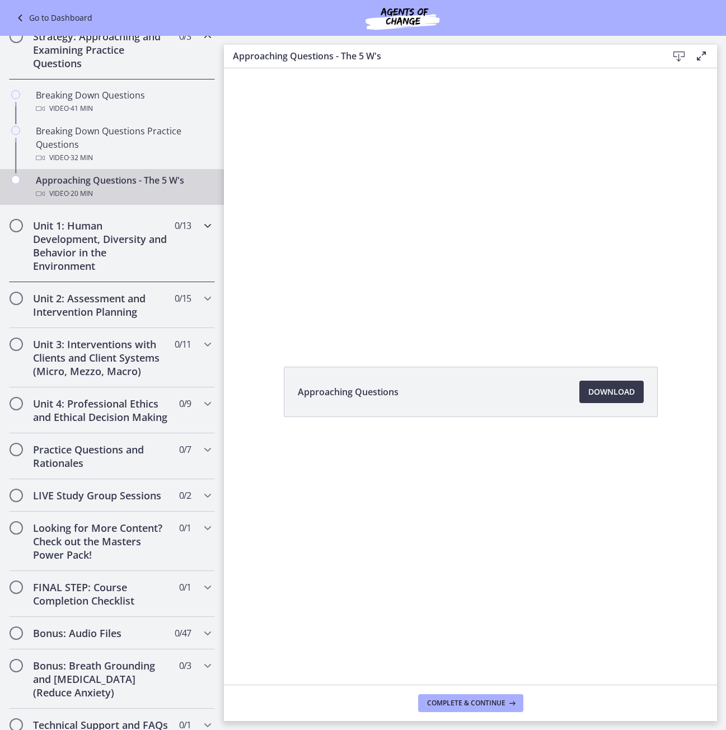
click at [72, 264] on h2 "Unit 1: Human Development, Diversity and Behavior in the Environment" at bounding box center [101, 246] width 137 height 54
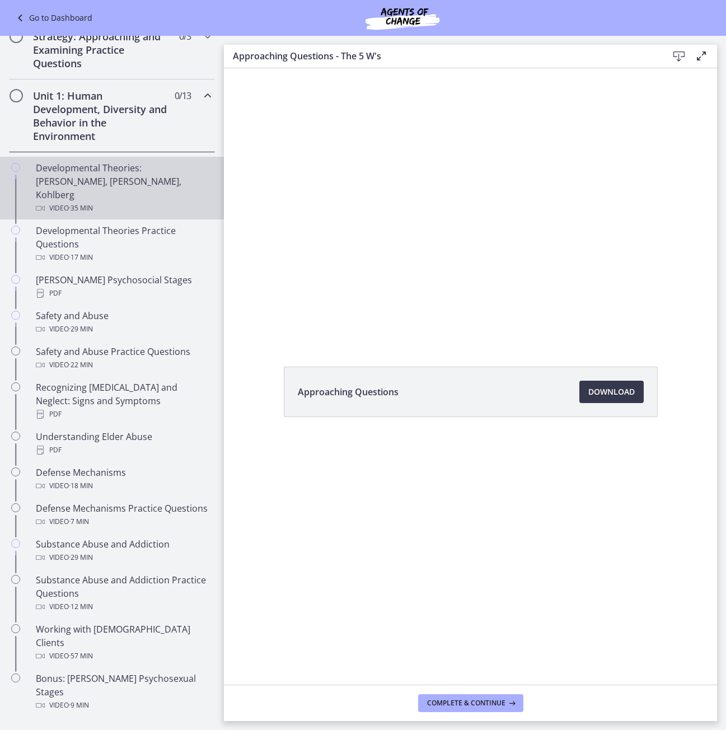
click at [116, 183] on div "Developmental Theories: [PERSON_NAME], [PERSON_NAME], Kohlberg Video · 35 min" at bounding box center [123, 188] width 175 height 54
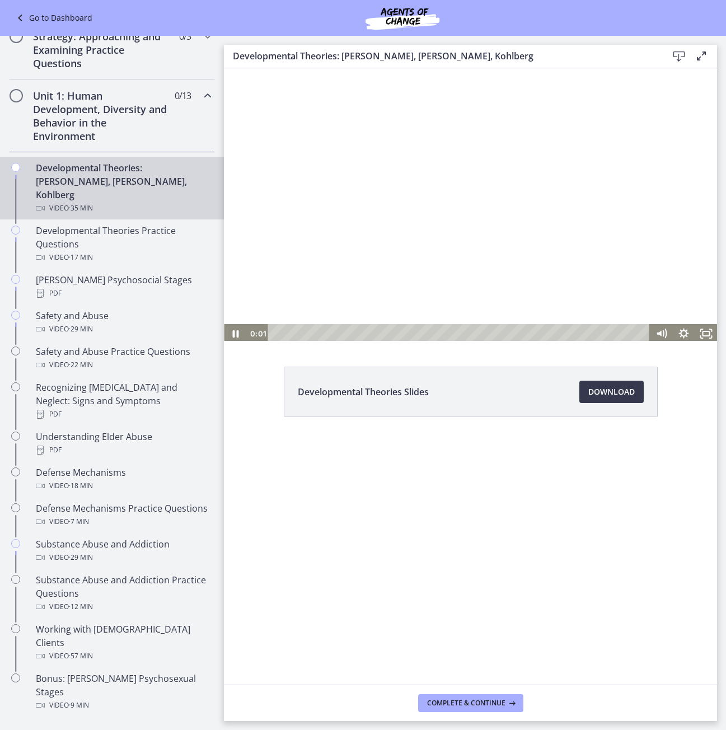
click at [347, 192] on div at bounding box center [470, 205] width 493 height 278
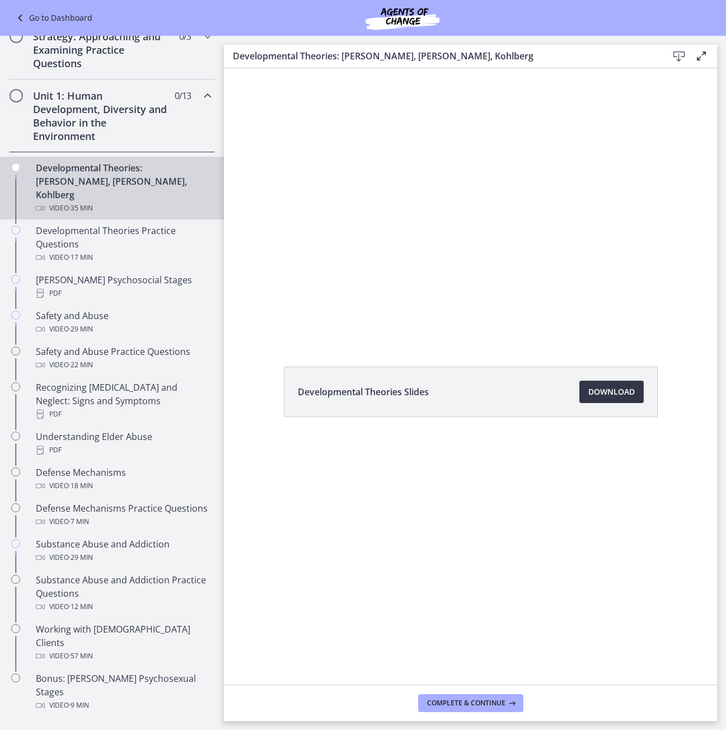
click at [621, 391] on span "Download Opens in a new window" at bounding box center [612, 391] width 46 height 13
drag, startPoint x: 131, startPoint y: 142, endPoint x: 27, endPoint y: 96, distance: 113.6
click at [27, 96] on div "Unit 1: Human Development, Diversity and Behavior in the Environment 0 / 13 Com…" at bounding box center [112, 116] width 206 height 73
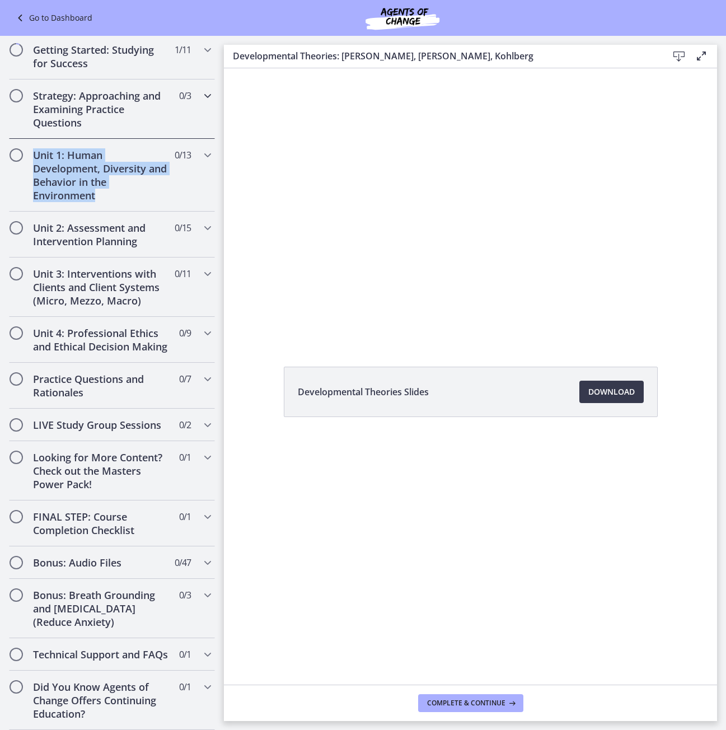
scroll to position [191, 0]
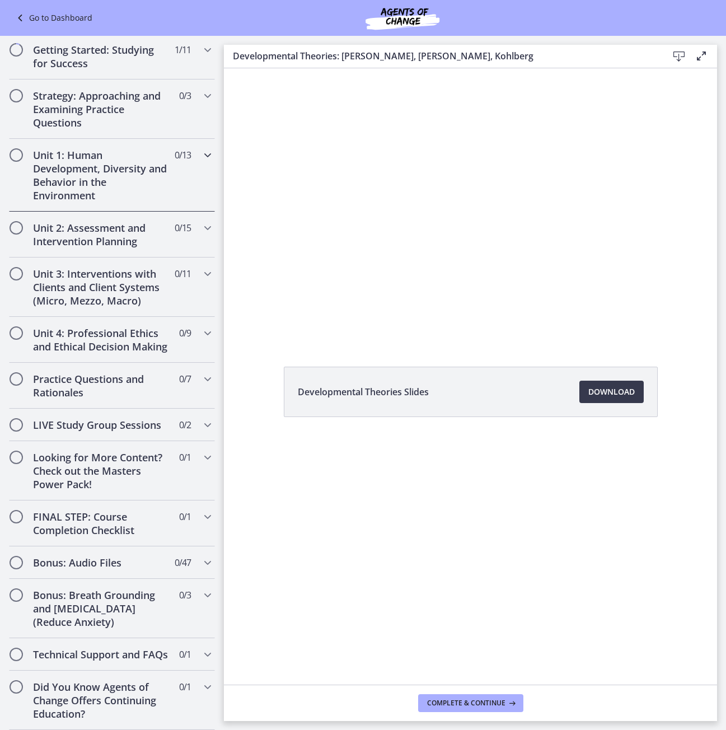
drag, startPoint x: 84, startPoint y: 111, endPoint x: 43, endPoint y: 125, distance: 43.9
click at [43, 148] on h2 "Unit 1: Human Development, Diversity and Behavior in the Environment" at bounding box center [101, 175] width 137 height 54
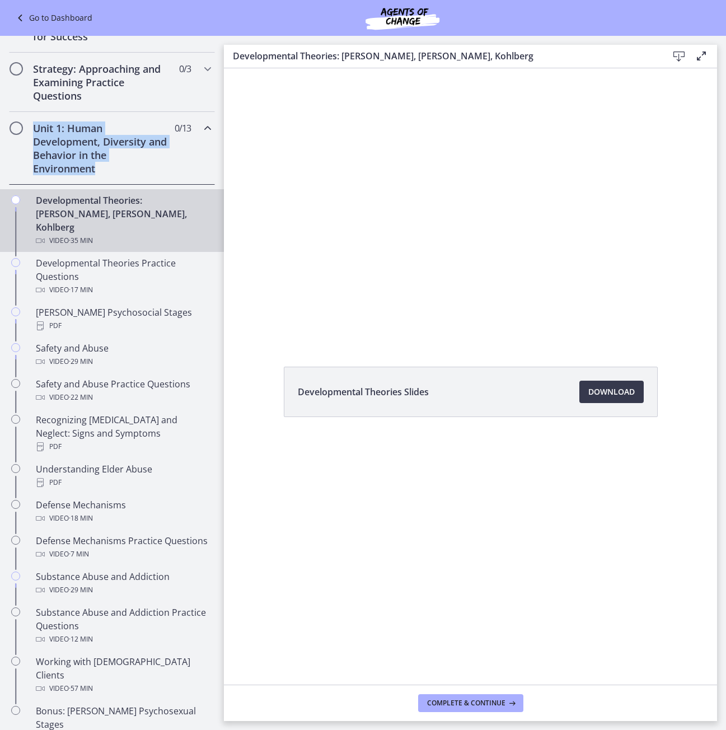
drag, startPoint x: 31, startPoint y: 125, endPoint x: 115, endPoint y: 173, distance: 96.3
click at [115, 173] on div "Unit 1: Human Development, Diversity and Behavior in the Environment 0 / 13 Com…" at bounding box center [112, 148] width 206 height 73
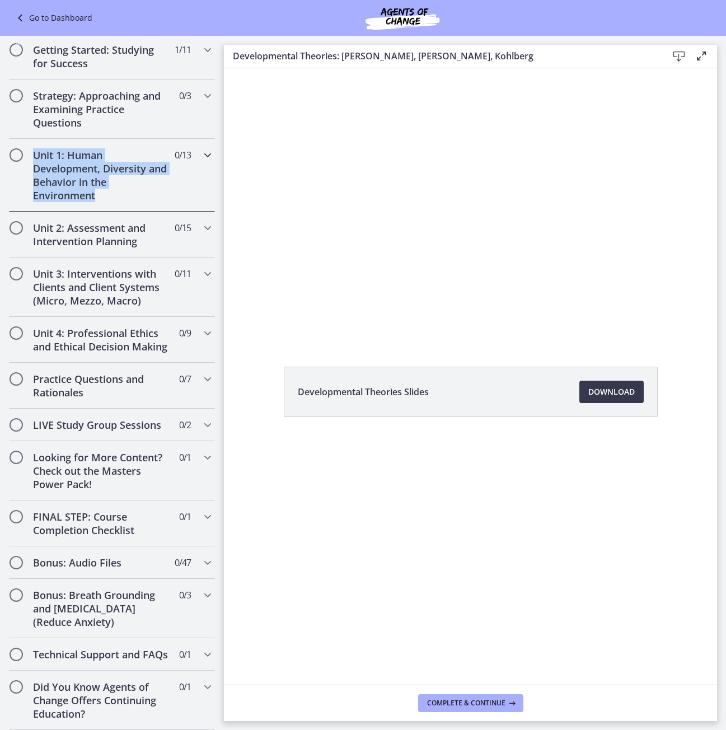
click at [159, 165] on h2 "Unit 1: Human Development, Diversity and Behavior in the Environment" at bounding box center [101, 175] width 137 height 54
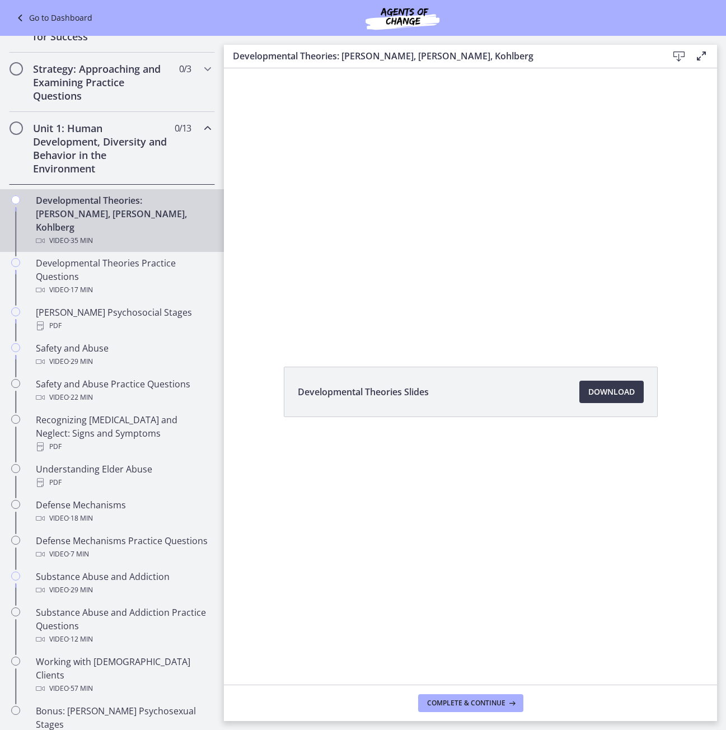
click at [239, 52] on h3 "Developmental Theories: [PERSON_NAME], [PERSON_NAME], Kohlberg" at bounding box center [441, 55] width 417 height 13
drag, startPoint x: 235, startPoint y: 54, endPoint x: 460, endPoint y: 55, distance: 225.7
click at [460, 55] on h3 "Developmental Theories: [PERSON_NAME], [PERSON_NAME], Kohlberg" at bounding box center [441, 55] width 417 height 13
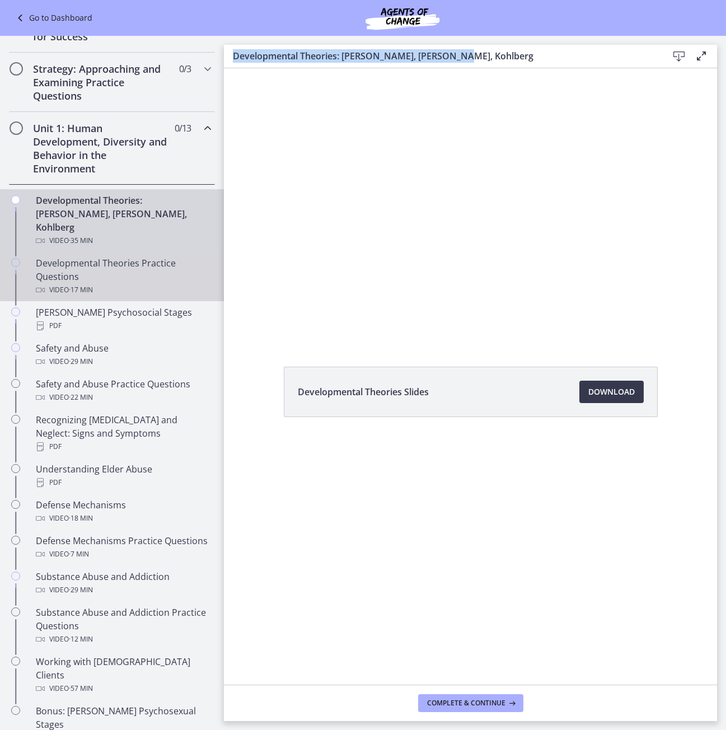
click at [167, 257] on div "Developmental Theories Practice Questions Video · 17 min" at bounding box center [123, 277] width 175 height 40
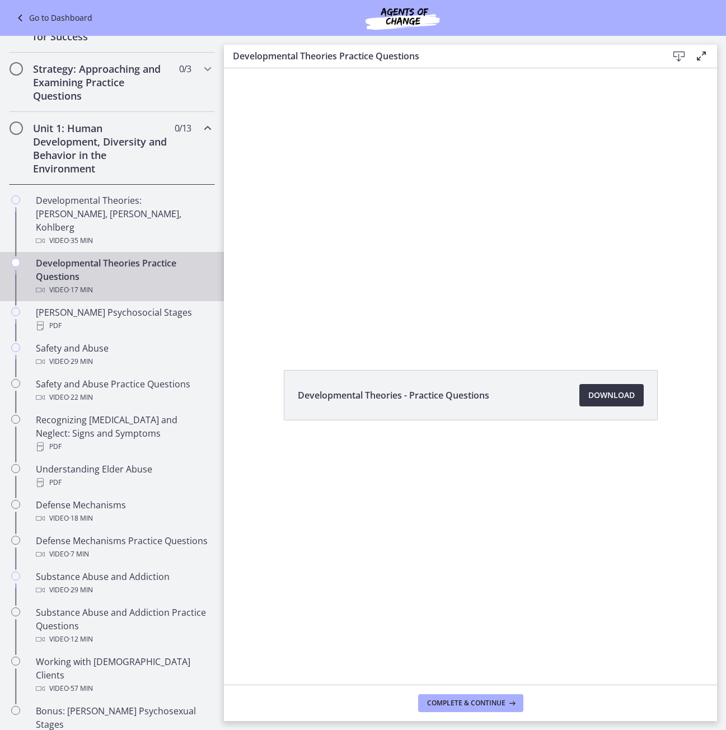
click at [613, 400] on span "Download Opens in a new window" at bounding box center [612, 395] width 46 height 13
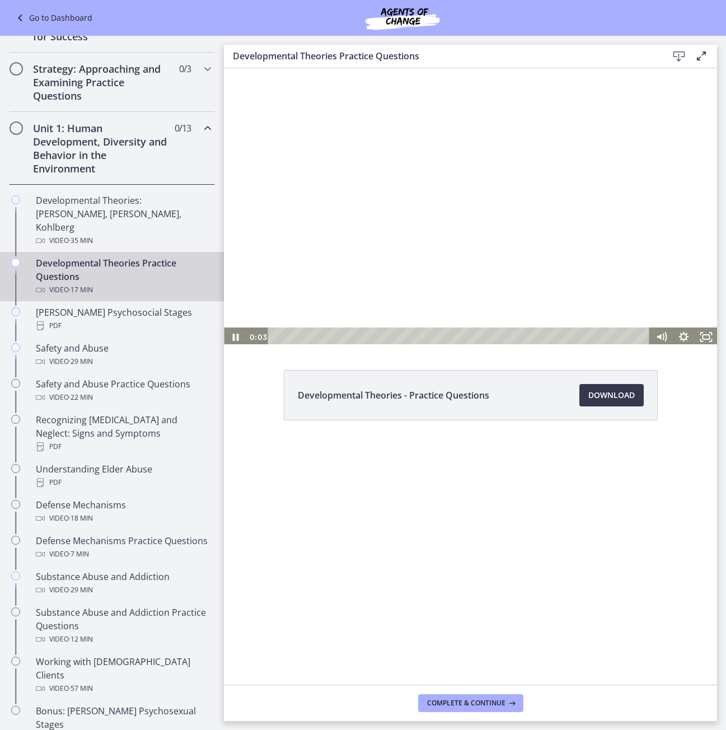
click at [425, 169] on div at bounding box center [470, 206] width 493 height 281
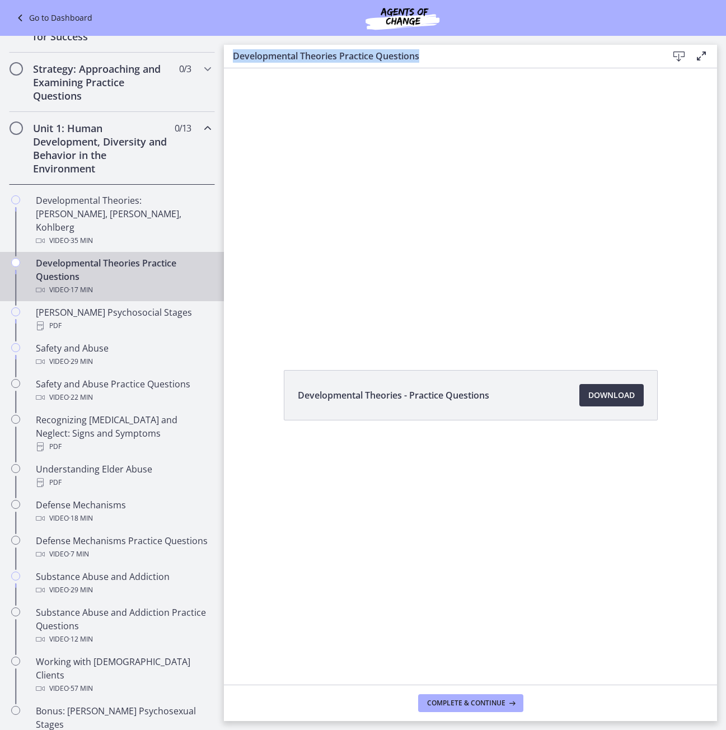
drag, startPoint x: 232, startPoint y: 55, endPoint x: 426, endPoint y: 57, distance: 193.8
click at [426, 57] on div "Developmental Theories Practice Questions Download Enable fullscreen" at bounding box center [470, 57] width 493 height 24
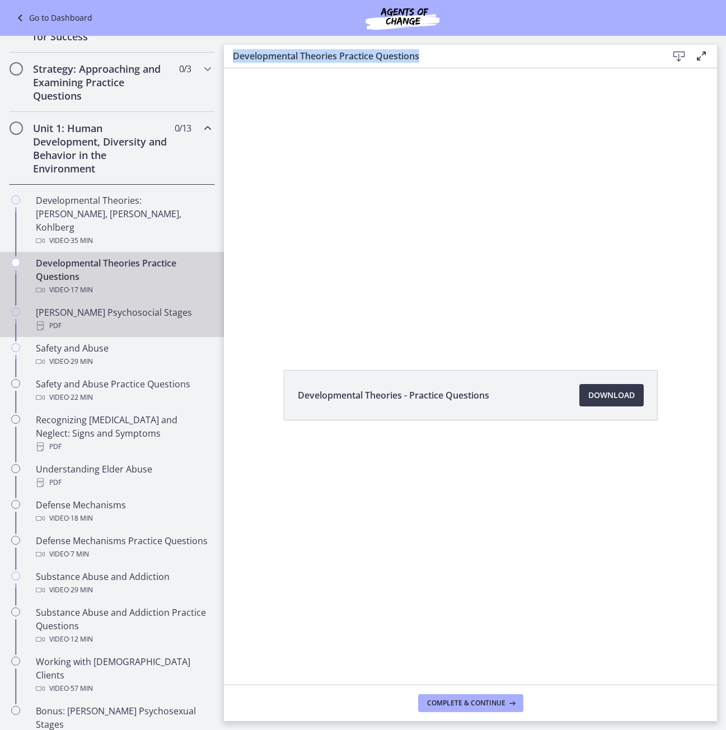
click at [155, 306] on div "[PERSON_NAME] Psychosocial Stages PDF" at bounding box center [123, 319] width 175 height 27
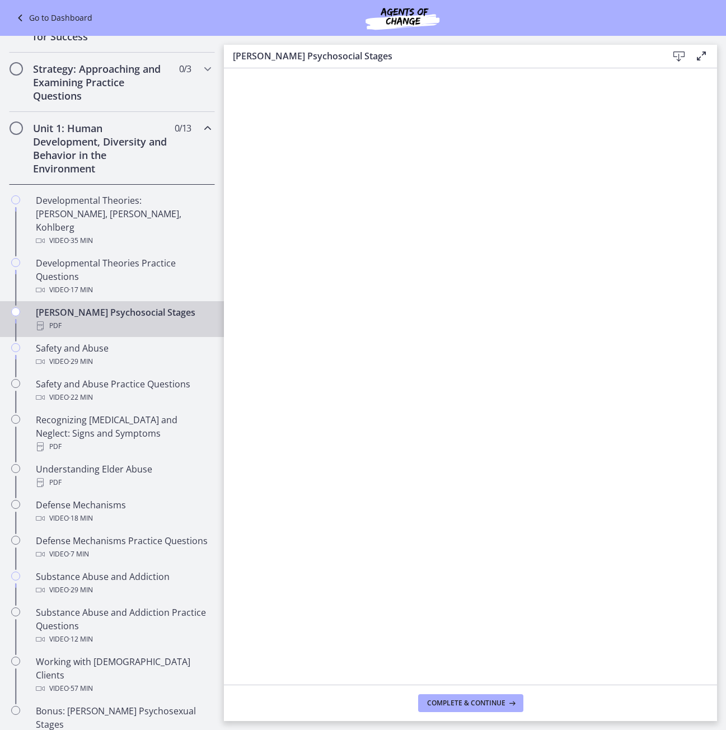
click at [679, 57] on icon at bounding box center [679, 56] width 13 height 13
drag, startPoint x: 230, startPoint y: 55, endPoint x: 372, endPoint y: 55, distance: 142.3
click at [372, 55] on div "[PERSON_NAME] Psychosocial Stages Download Enable fullscreen" at bounding box center [470, 57] width 493 height 24
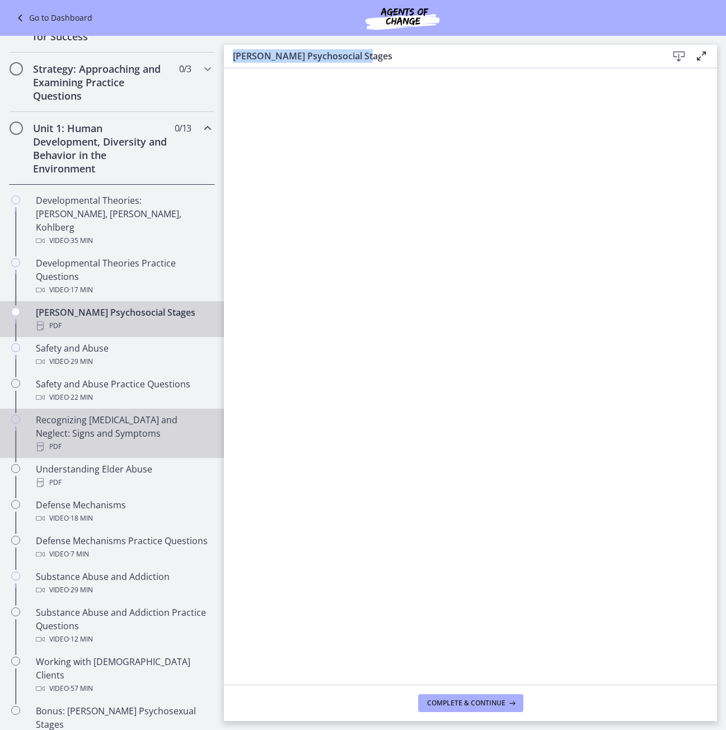
click at [137, 413] on div "Recognizing [MEDICAL_DATA] and Neglect: Signs and Symptoms PDF" at bounding box center [123, 433] width 175 height 40
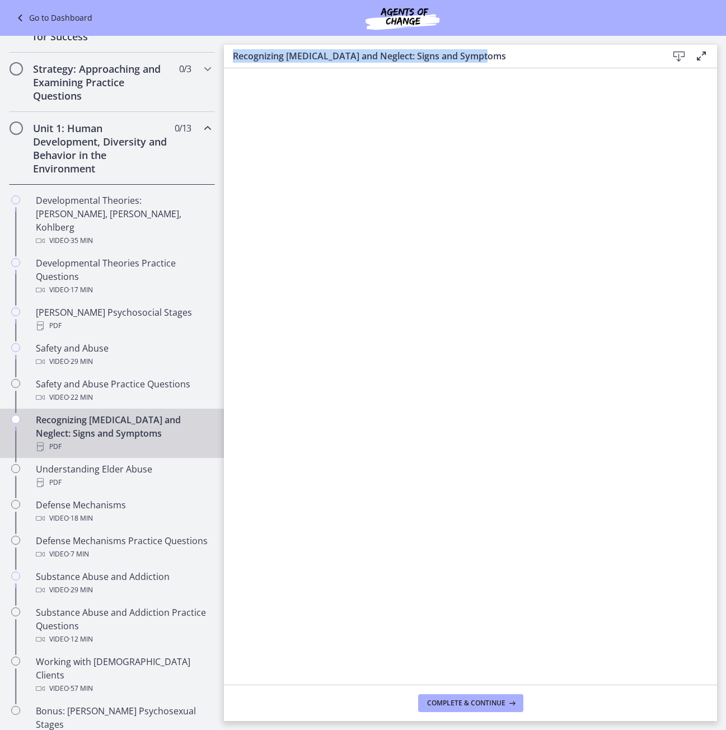
drag, startPoint x: 233, startPoint y: 53, endPoint x: 487, endPoint y: 54, distance: 254.3
click at [487, 54] on h3 "Recognizing [MEDICAL_DATA] and Neglect: Signs and Symptoms" at bounding box center [441, 55] width 417 height 13
click at [679, 54] on icon at bounding box center [679, 56] width 13 height 13
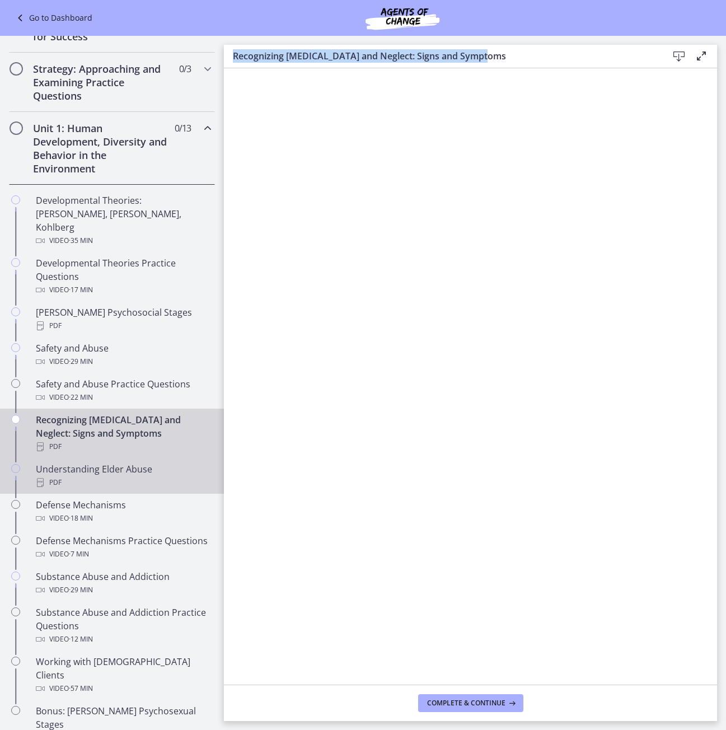
click at [118, 478] on link "Understanding Elder Abuse PDF" at bounding box center [112, 476] width 224 height 36
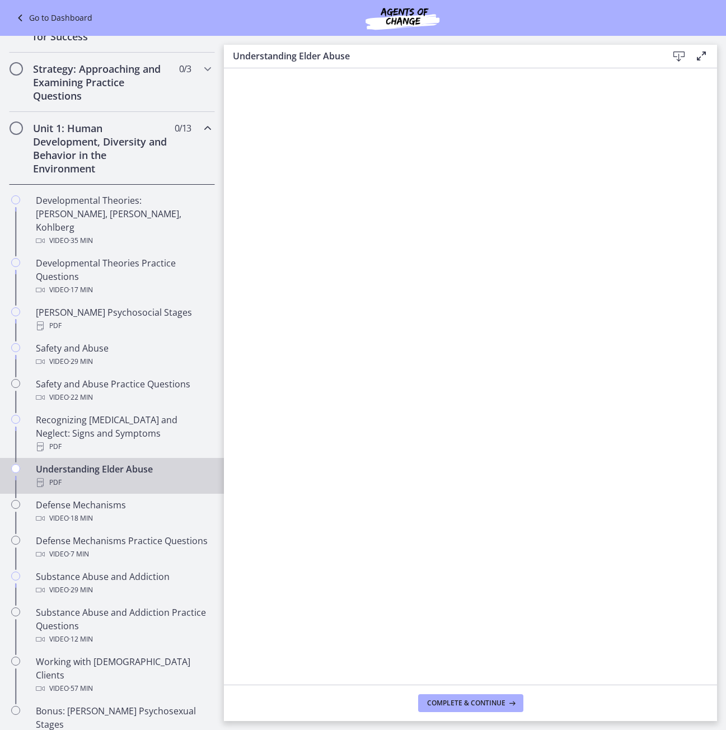
click at [678, 61] on icon at bounding box center [679, 56] width 13 height 13
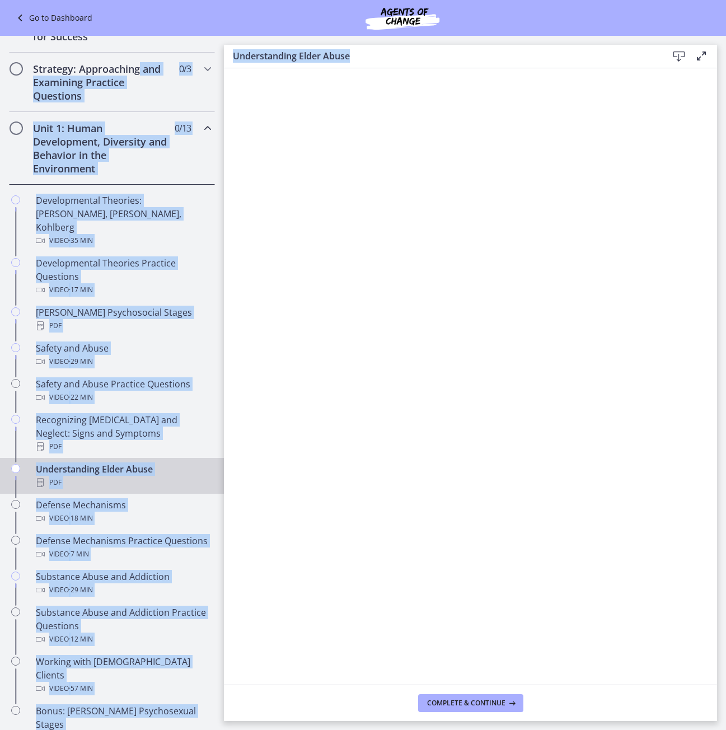
drag, startPoint x: 362, startPoint y: 60, endPoint x: 218, endPoint y: 60, distance: 143.4
click at [218, 60] on div "Go to Dashboard Go to Dashboard Agents of Change - Social Work Test Prep - MAST…" at bounding box center [363, 383] width 726 height 695
click at [268, 59] on h3 "Understanding Elder Abuse" at bounding box center [441, 55] width 417 height 13
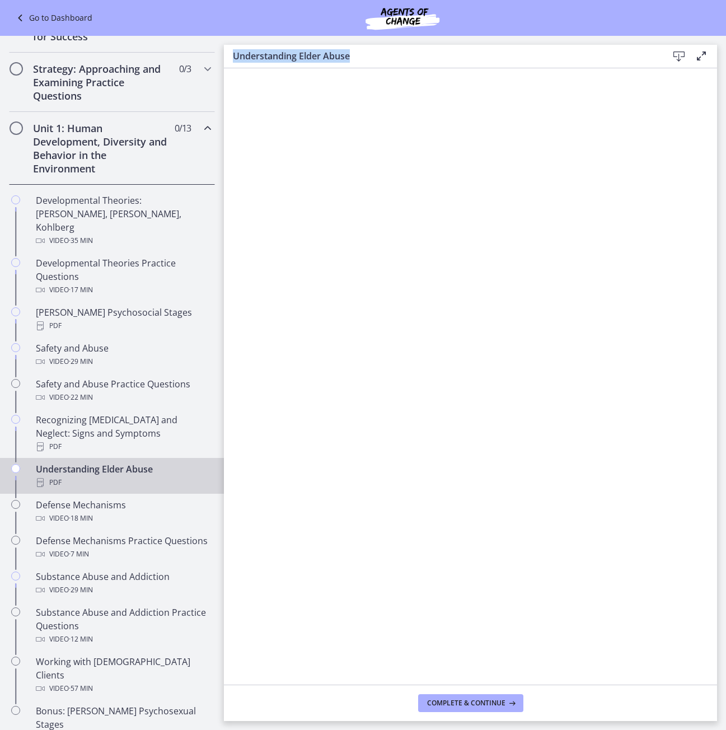
drag, startPoint x: 232, startPoint y: 56, endPoint x: 349, endPoint y: 56, distance: 117.1
click at [349, 56] on div "Understanding Elder Abuse Download Enable fullscreen" at bounding box center [470, 57] width 493 height 24
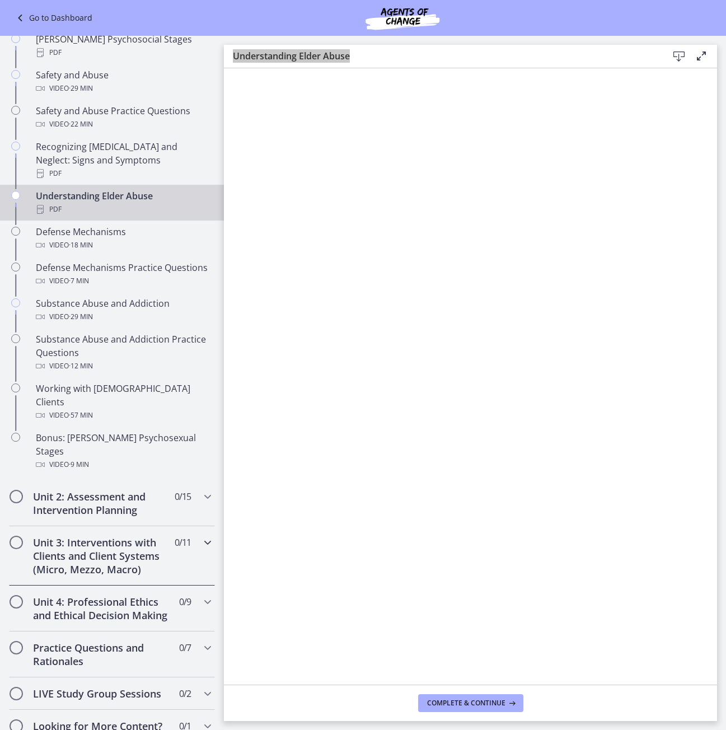
scroll to position [471, 0]
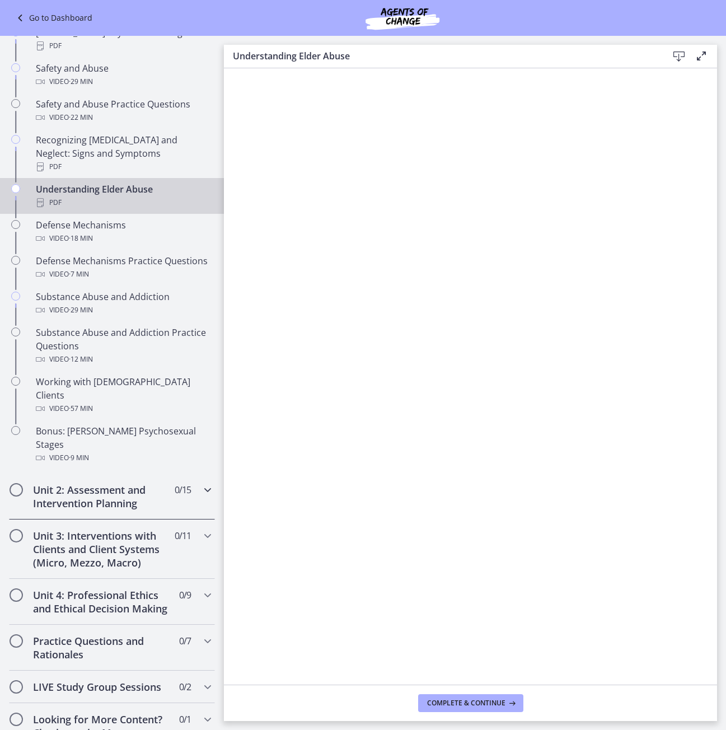
click at [40, 483] on h2 "Unit 2: Assessment and Intervention Planning" at bounding box center [101, 496] width 137 height 27
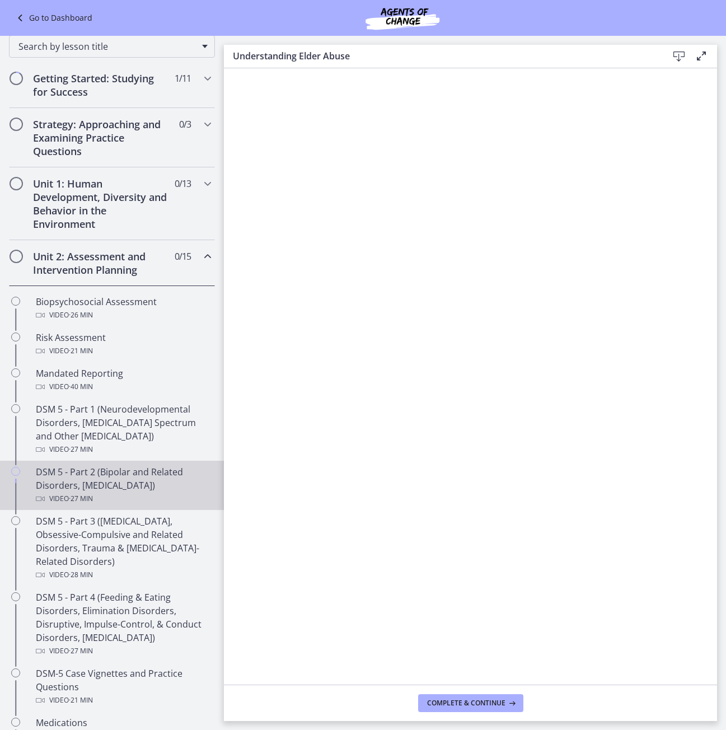
scroll to position [135, 0]
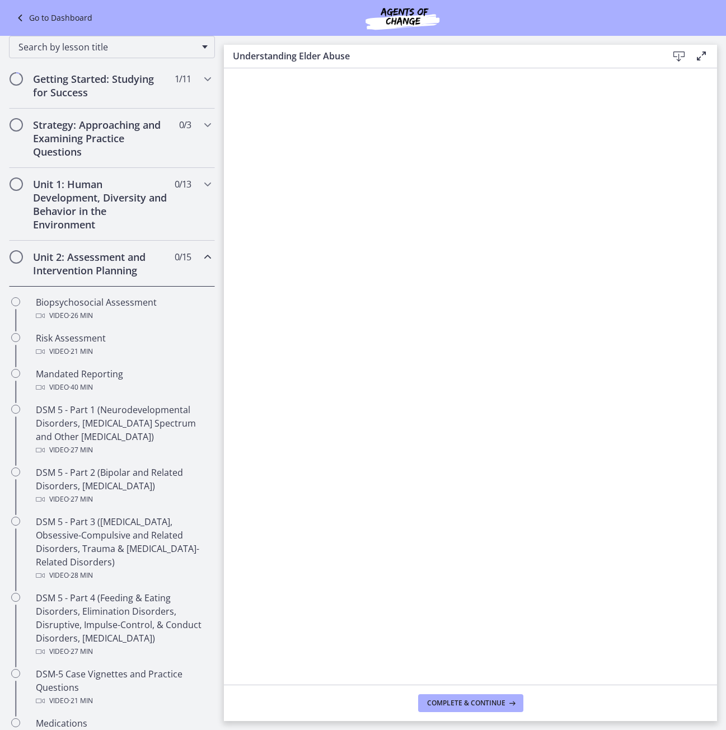
click at [80, 264] on h2 "Unit 2: Assessment and Intervention Planning" at bounding box center [101, 263] width 137 height 27
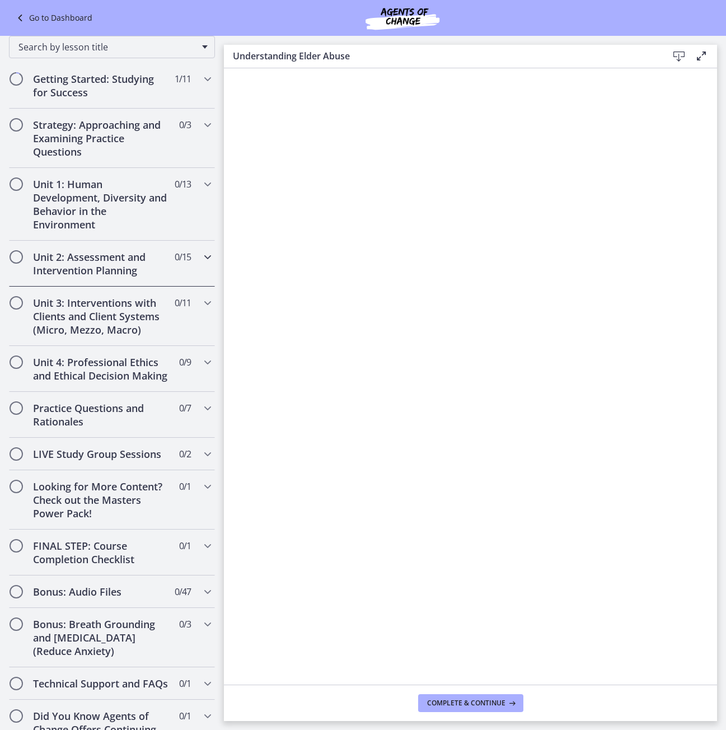
click at [80, 263] on h2 "Unit 2: Assessment and Intervention Planning" at bounding box center [101, 263] width 137 height 27
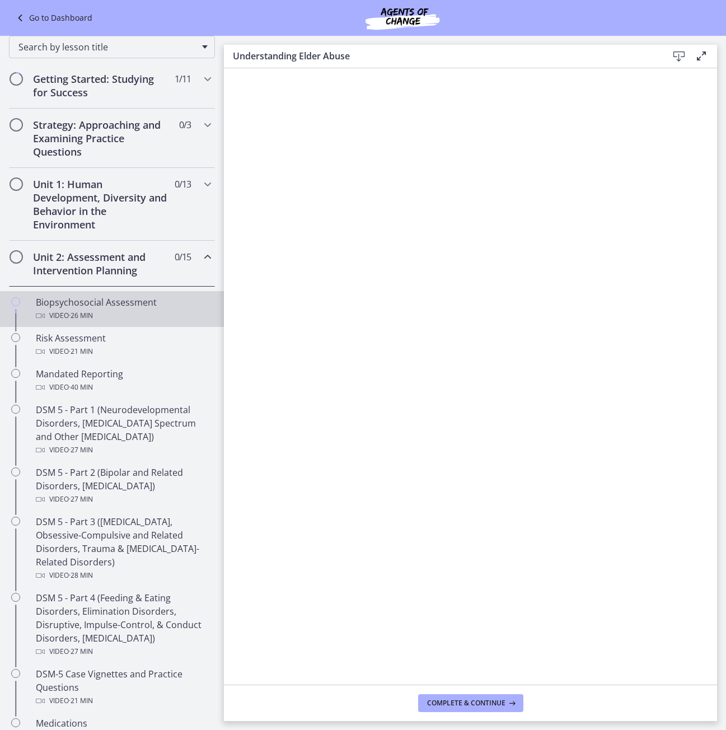
click at [119, 306] on div "Biopsychosocial Assessment Video · 26 min" at bounding box center [123, 309] width 175 height 27
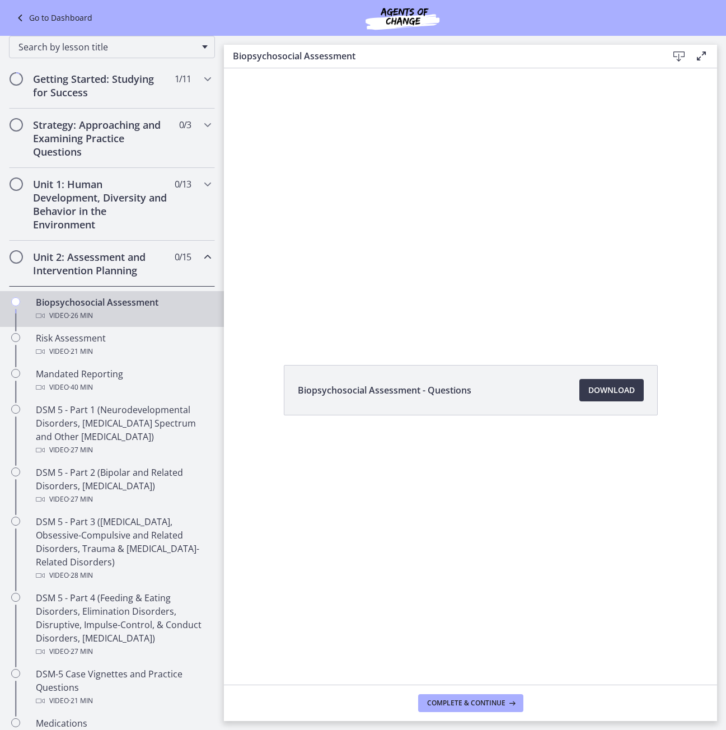
click at [128, 268] on h2 "Unit 2: Assessment and Intervention Planning" at bounding box center [101, 263] width 137 height 27
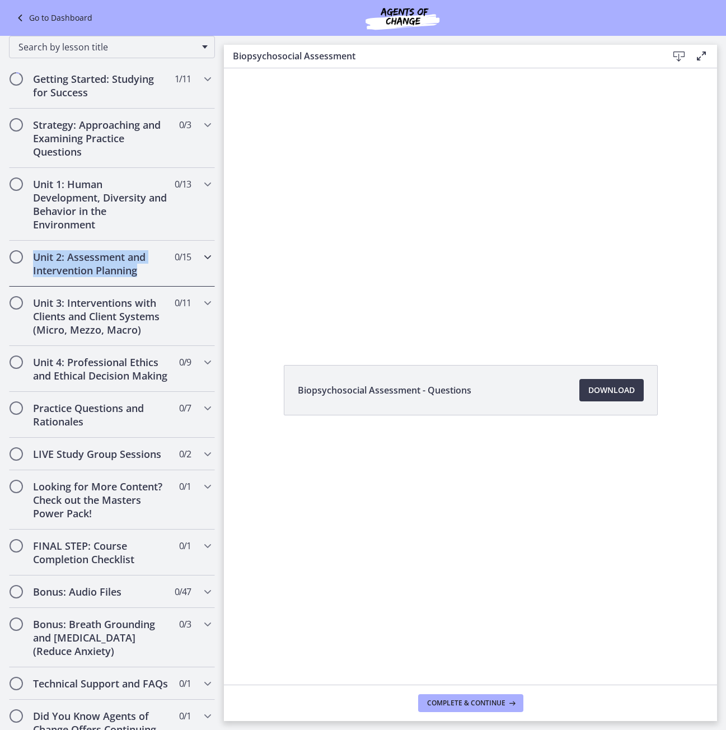
drag, startPoint x: 165, startPoint y: 272, endPoint x: 35, endPoint y: 258, distance: 130.1
click at [35, 258] on div "Unit 2: Assessment and Intervention Planning 0 / 15 Completed" at bounding box center [112, 264] width 206 height 46
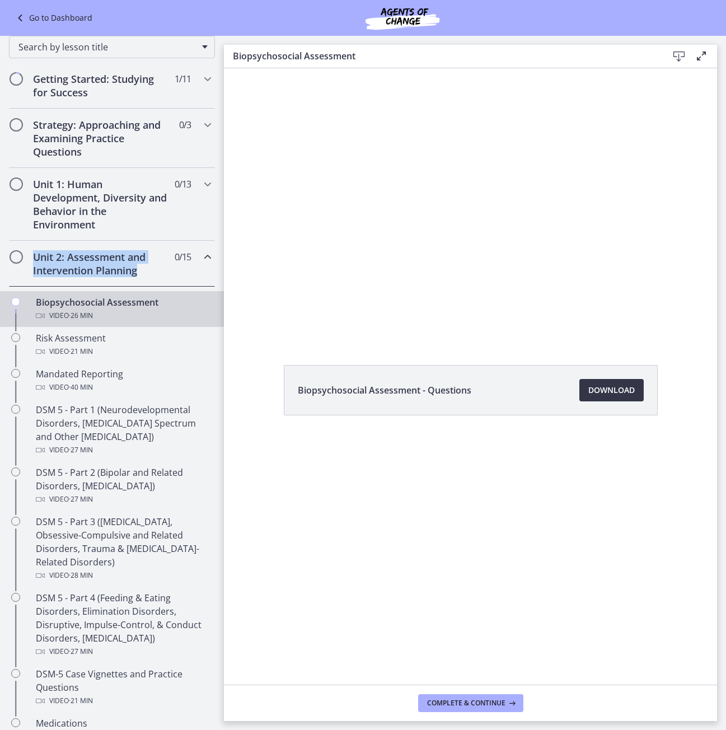
click at [611, 391] on span "Download Opens in a new window" at bounding box center [612, 390] width 46 height 13
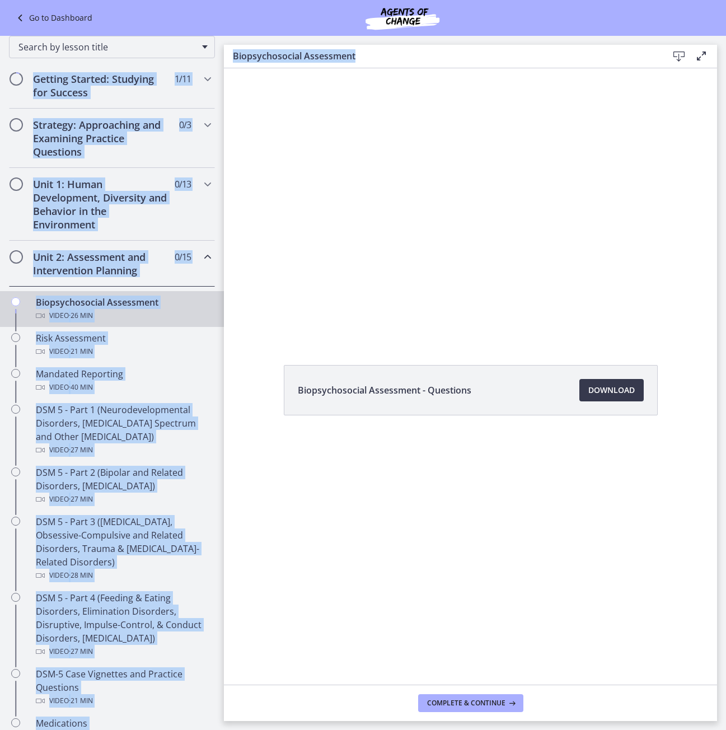
drag, startPoint x: 365, startPoint y: 56, endPoint x: 219, endPoint y: 58, distance: 146.2
click at [219, 58] on div "Go to Dashboard Go to Dashboard Agents of Change - Social Work Test Prep - MAST…" at bounding box center [363, 383] width 726 height 695
click at [269, 58] on h3 "Biopsychosocial Assessment" at bounding box center [441, 55] width 417 height 13
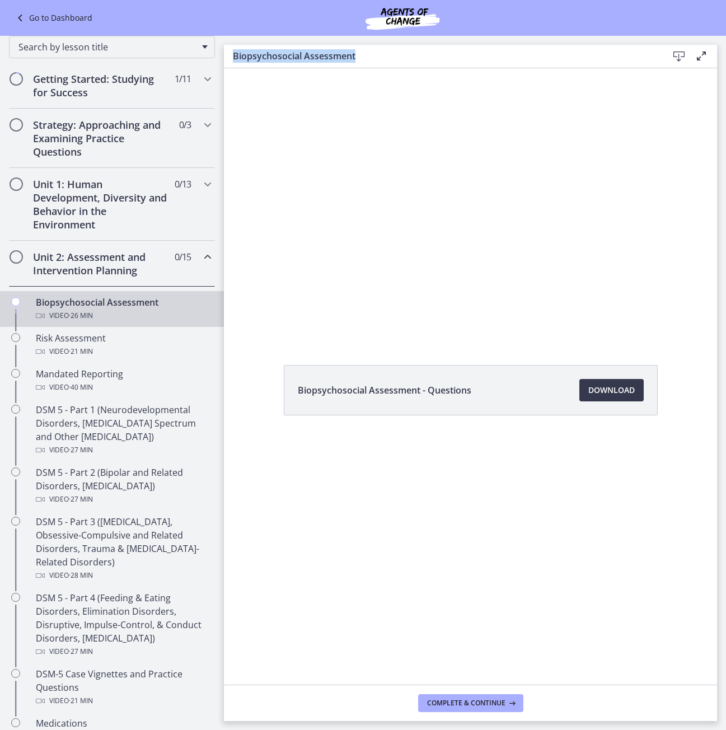
drag, startPoint x: 235, startPoint y: 57, endPoint x: 354, endPoint y: 57, distance: 119.3
click at [354, 57] on h3 "Biopsychosocial Assessment" at bounding box center [441, 55] width 417 height 13
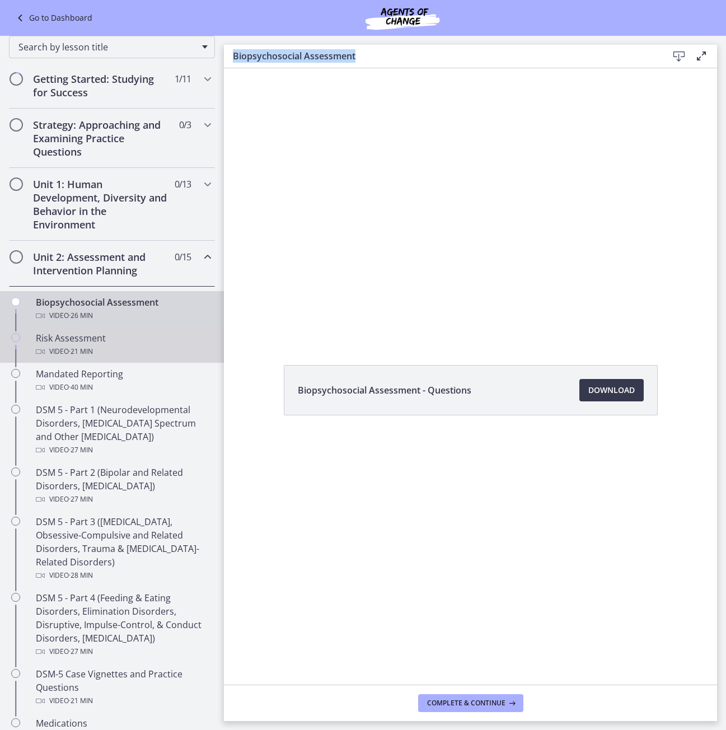
click at [162, 352] on div "Video · 21 min" at bounding box center [123, 351] width 175 height 13
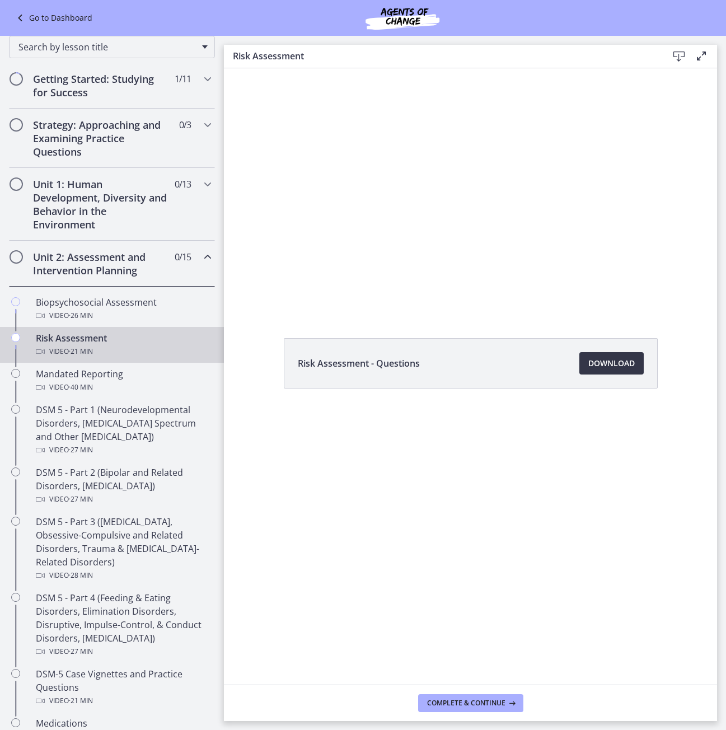
click at [615, 368] on span "Download Opens in a new window" at bounding box center [612, 363] width 46 height 13
